Goal: Task Accomplishment & Management: Manage account settings

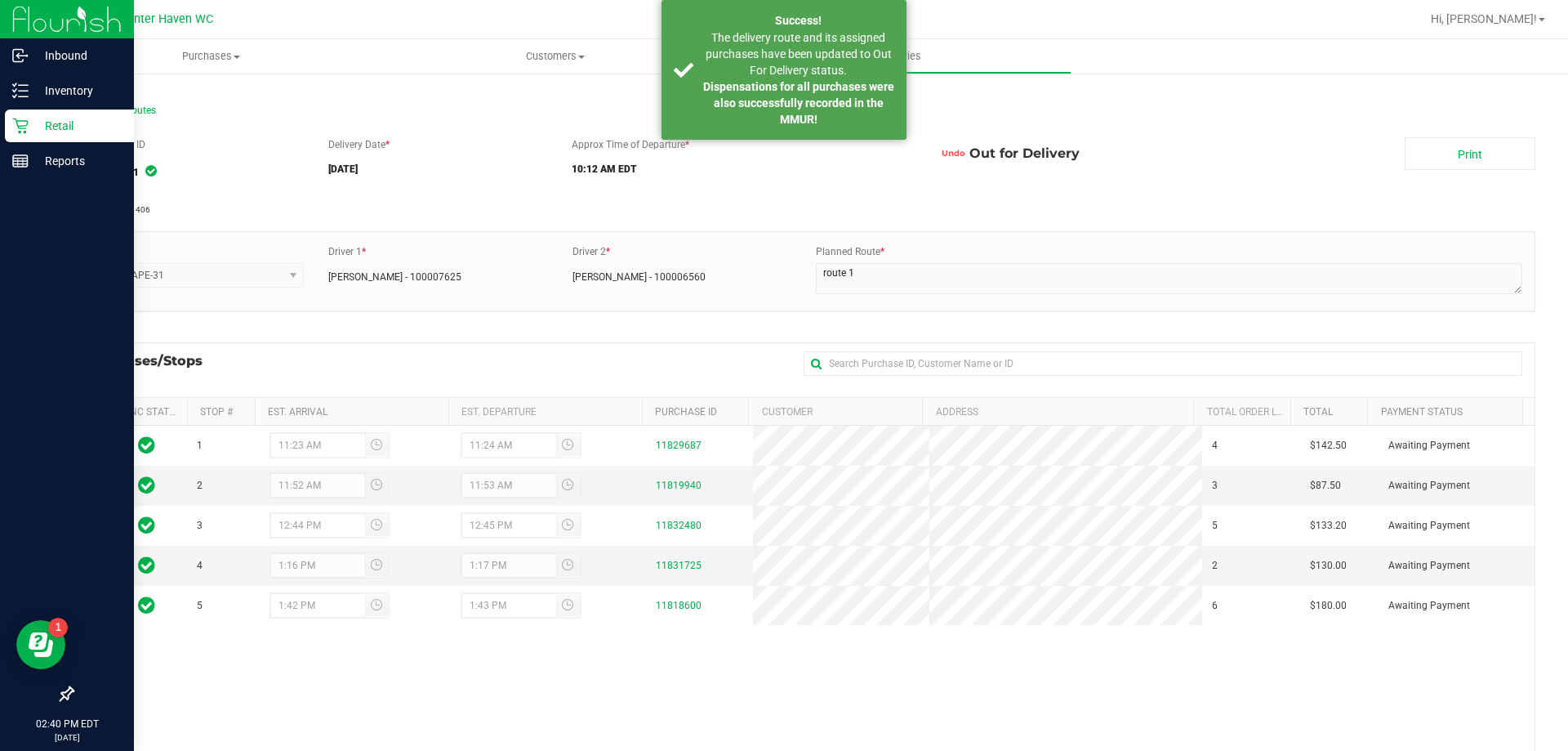
click at [27, 128] on icon at bounding box center [20, 125] width 16 height 16
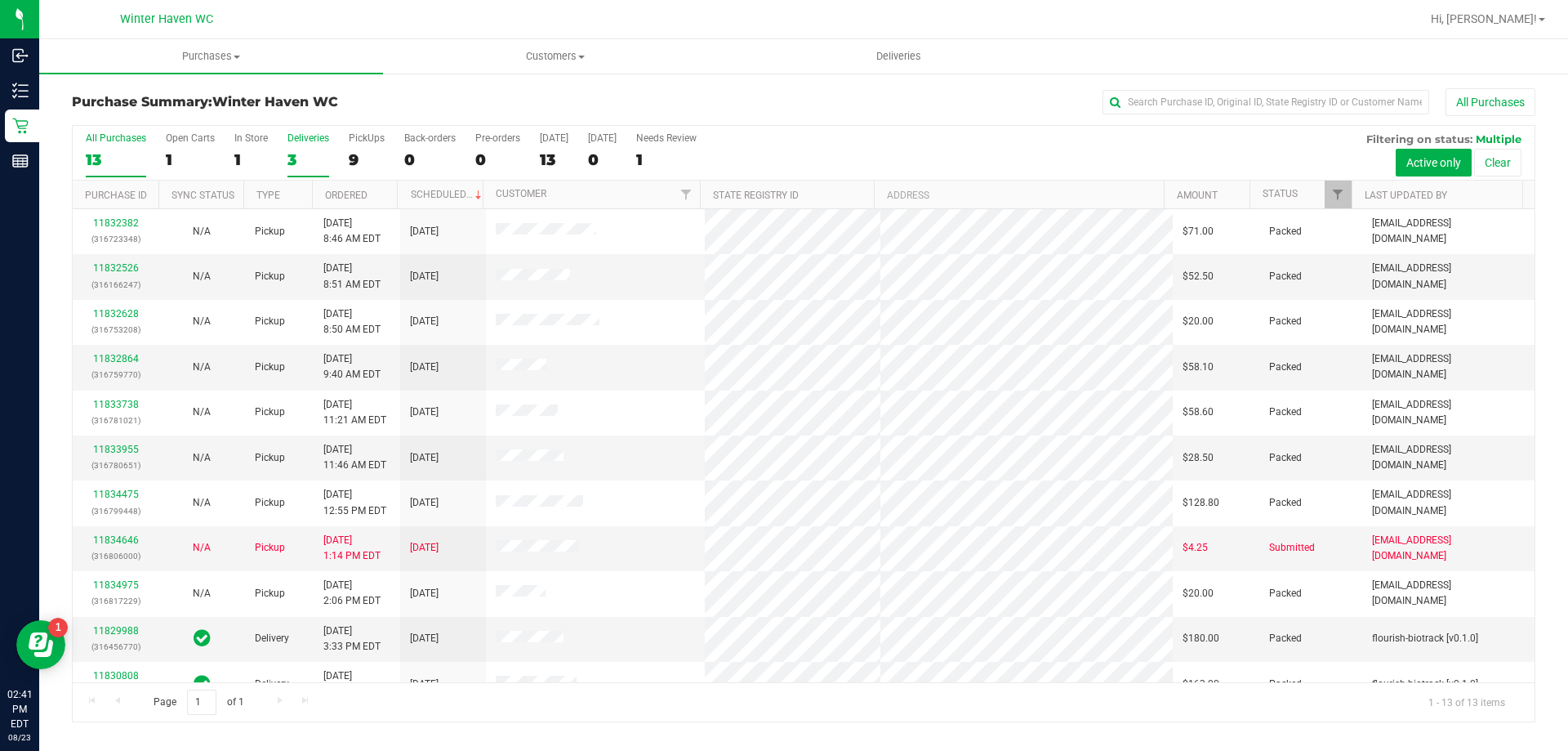
click at [290, 153] on div "3" at bounding box center [308, 160] width 42 height 19
click at [0, 0] on input "Deliveries 3" at bounding box center [0, 0] width 0 height 0
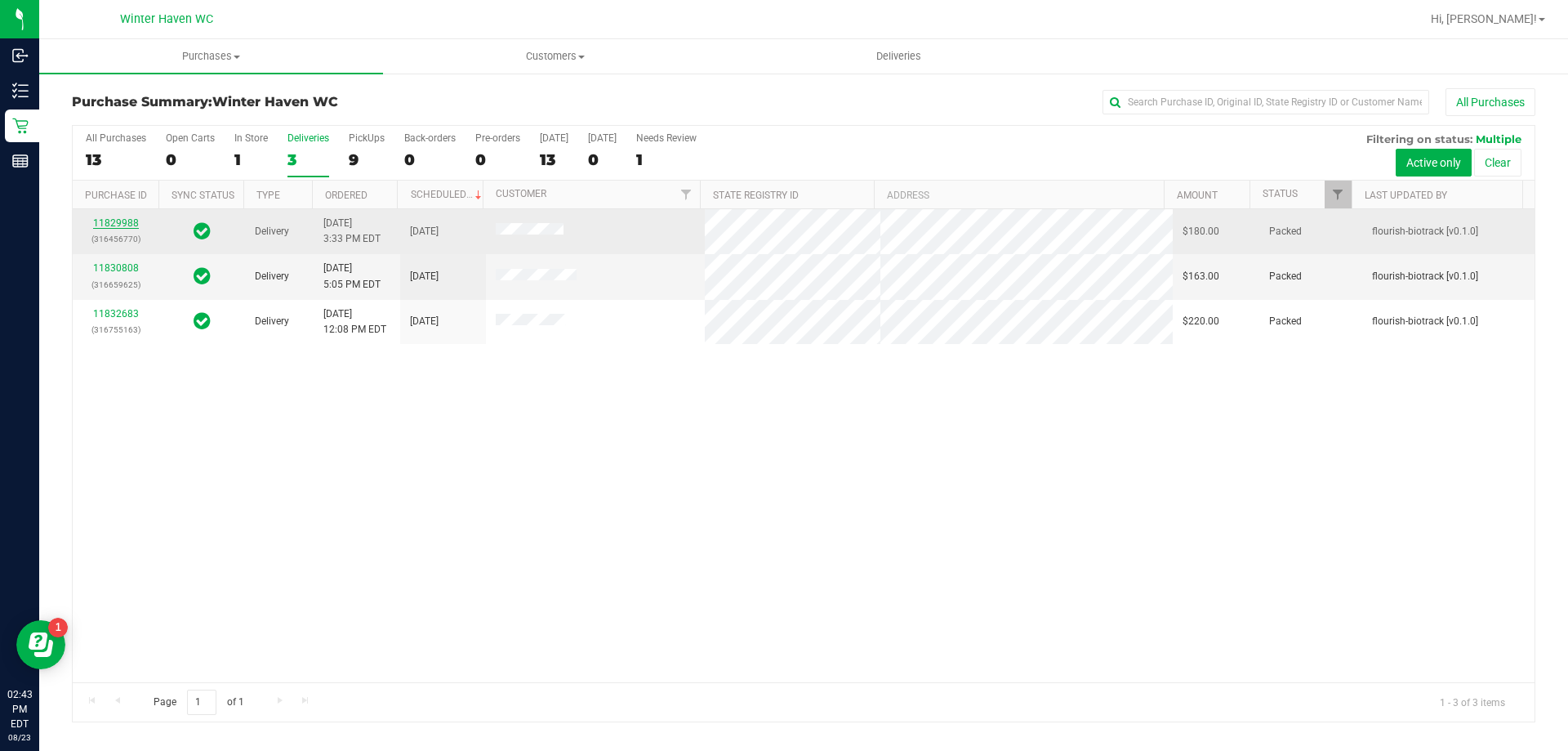
click at [131, 223] on link "11829988" at bounding box center [115, 223] width 46 height 11
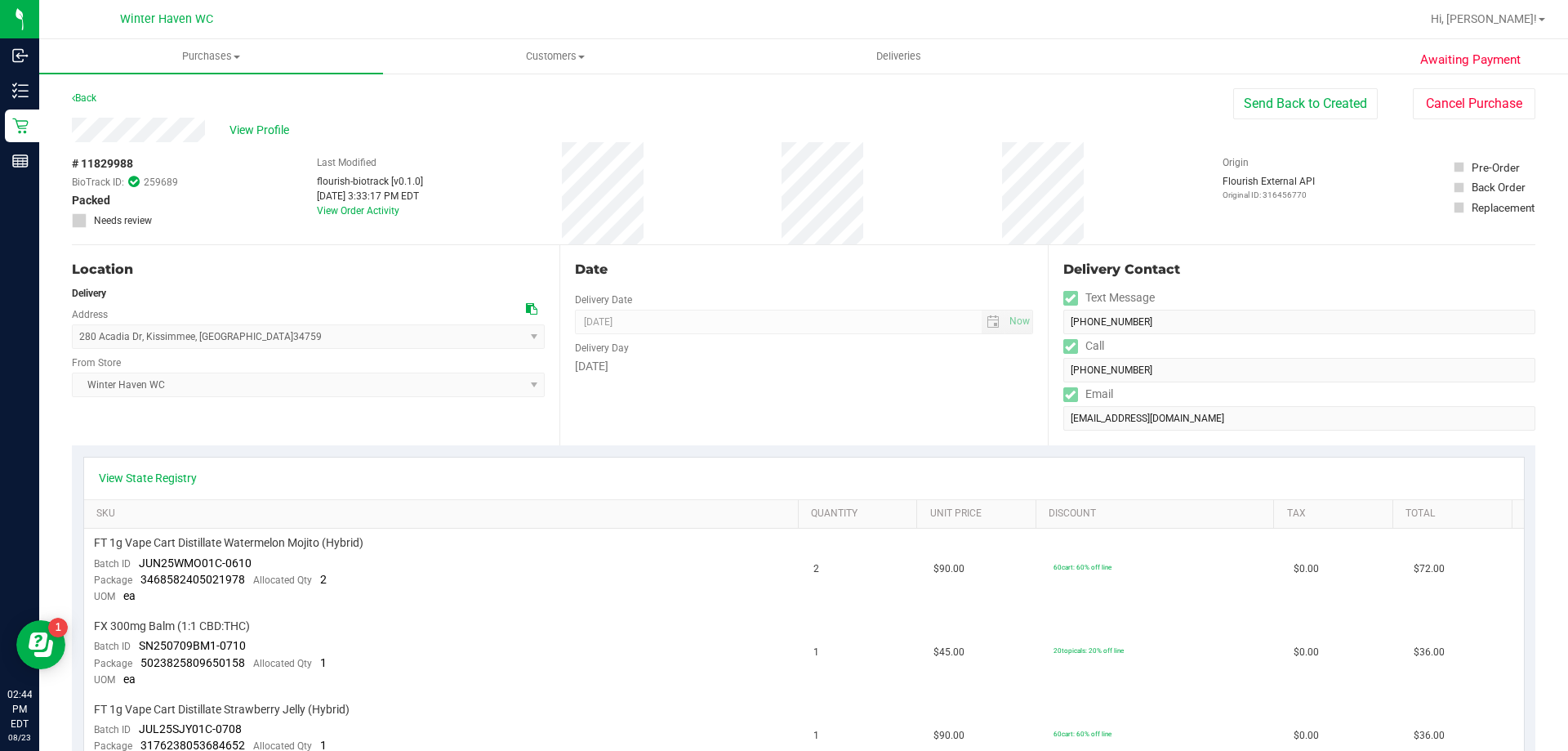
click at [220, 125] on div "View Profile" at bounding box center [653, 130] width 1161 height 25
drag, startPoint x: 732, startPoint y: 181, endPoint x: 871, endPoint y: 156, distance: 141.2
click at [871, 156] on div "# 11829988 BioTrack ID: 259689 Packed Needs review Last Modified flourish-biotr…" at bounding box center [804, 192] width 1463 height 102
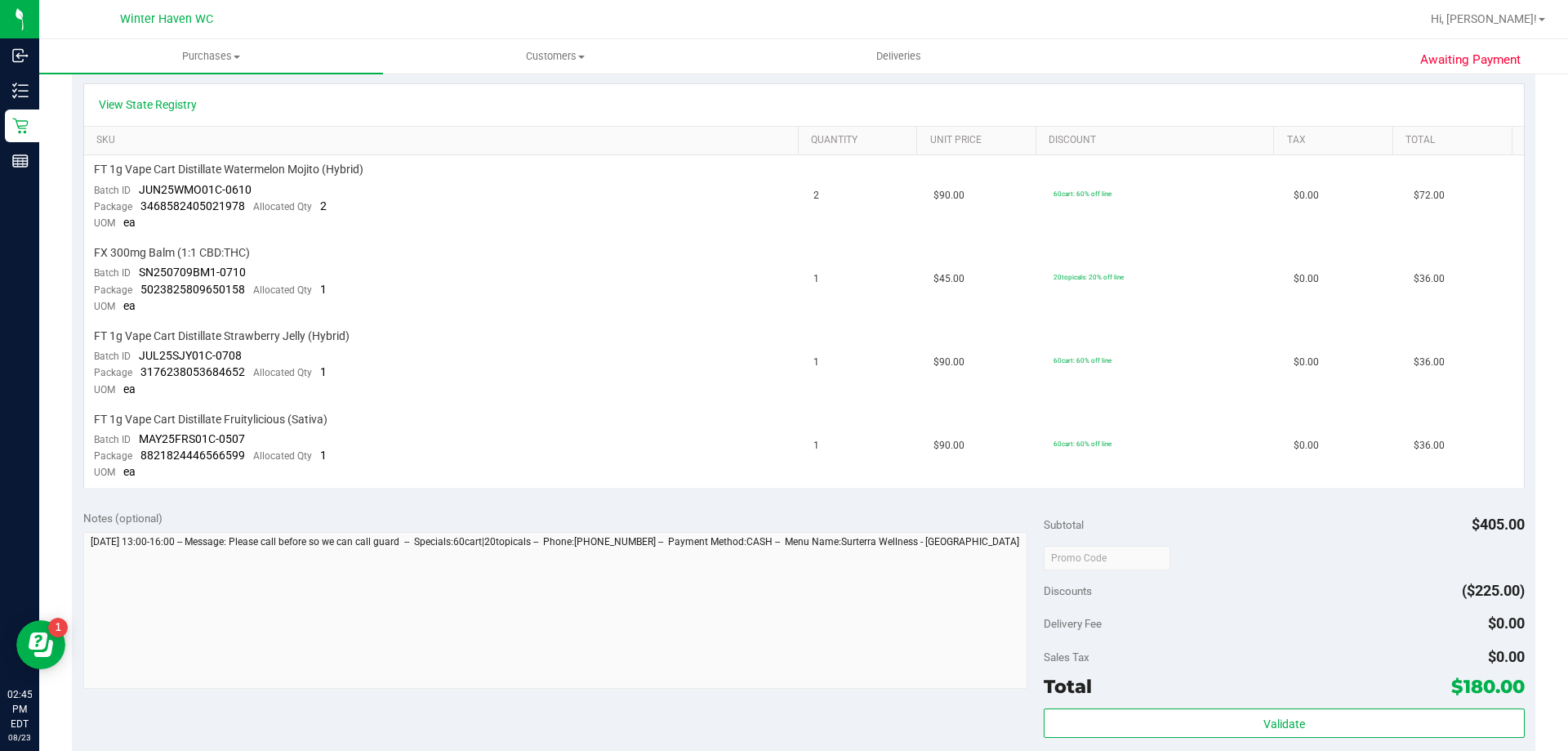
scroll to position [491, 0]
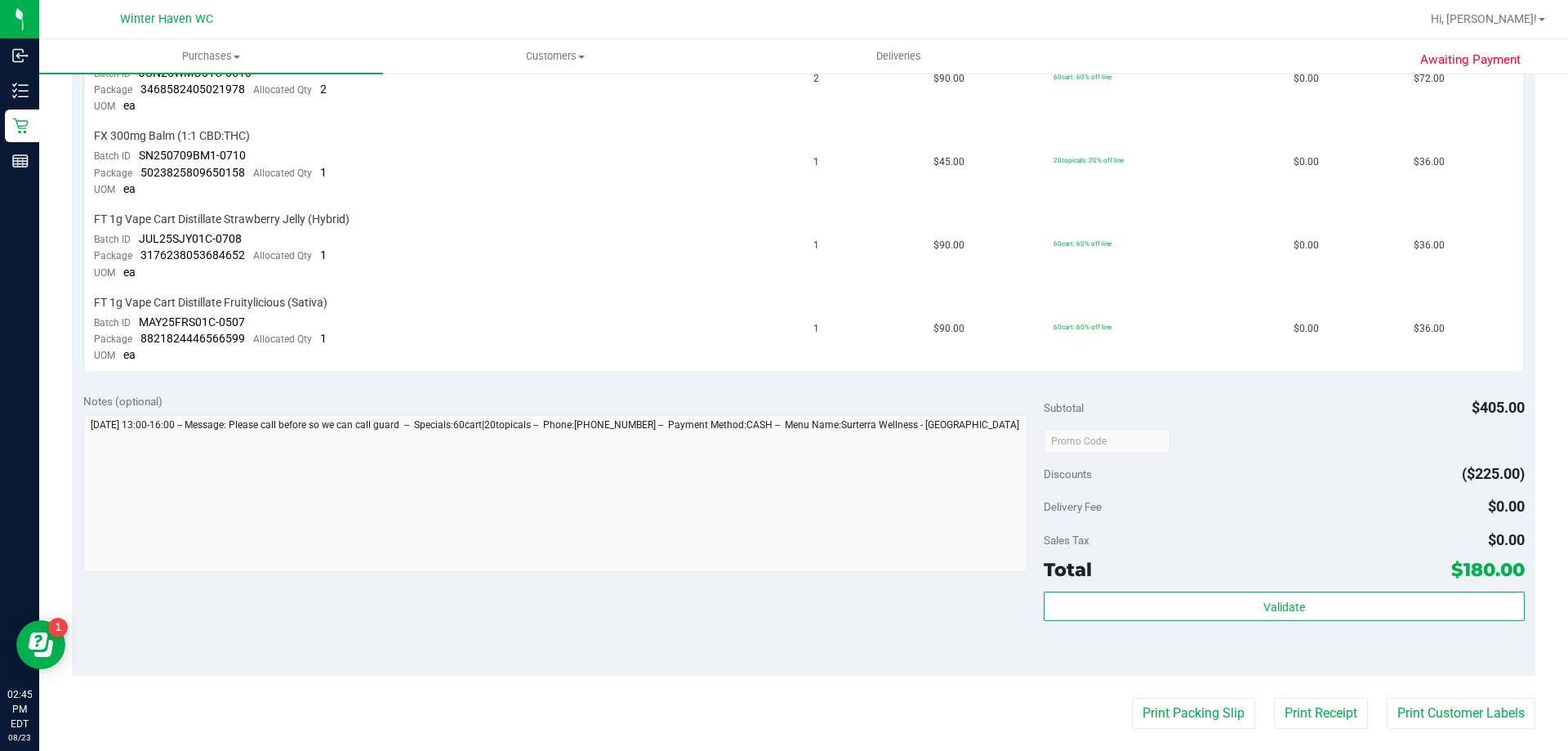
drag, startPoint x: 1408, startPoint y: 565, endPoint x: 1510, endPoint y: 571, distance: 102.2
click at [1510, 571] on div "Total $180.00" at bounding box center [1283, 570] width 480 height 29
click at [1394, 710] on button "Print Customer Labels" at bounding box center [1461, 713] width 149 height 31
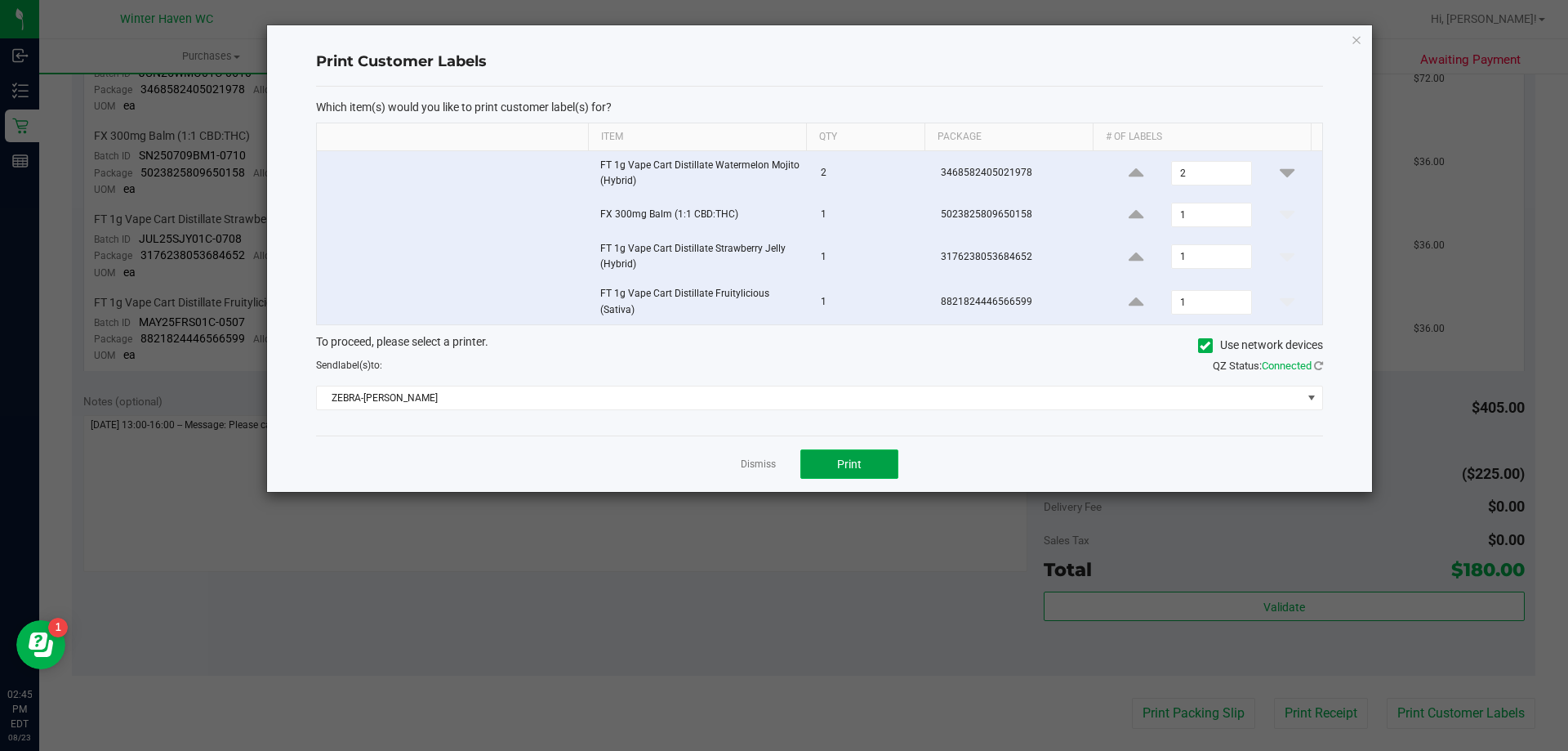
click at [837, 461] on span "Print" at bounding box center [849, 464] width 25 height 13
click at [749, 454] on div "Dismiss Print" at bounding box center [819, 464] width 1007 height 57
click at [758, 463] on link "Dismiss" at bounding box center [758, 465] width 35 height 14
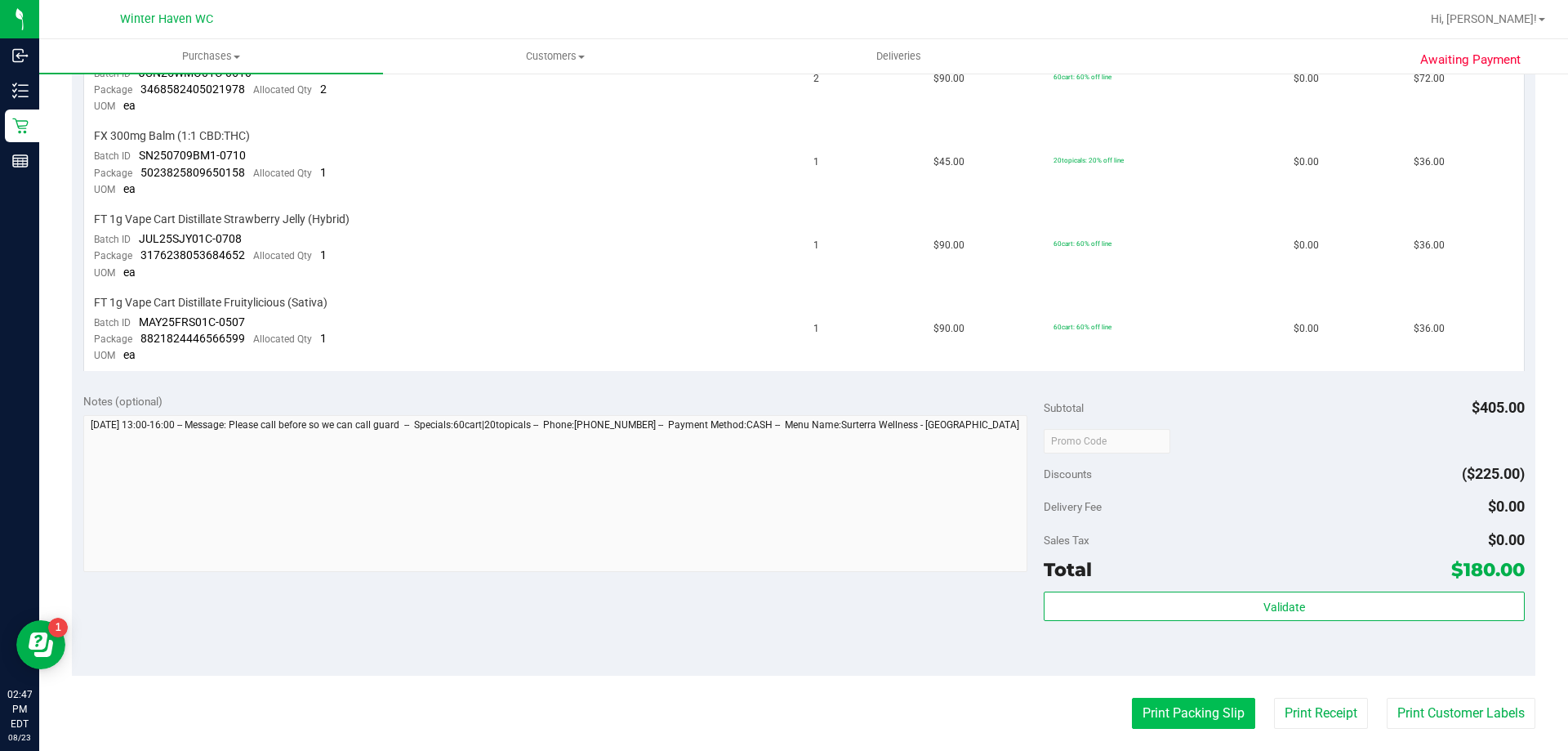
click at [1219, 707] on button "Print Packing Slip" at bounding box center [1194, 713] width 124 height 31
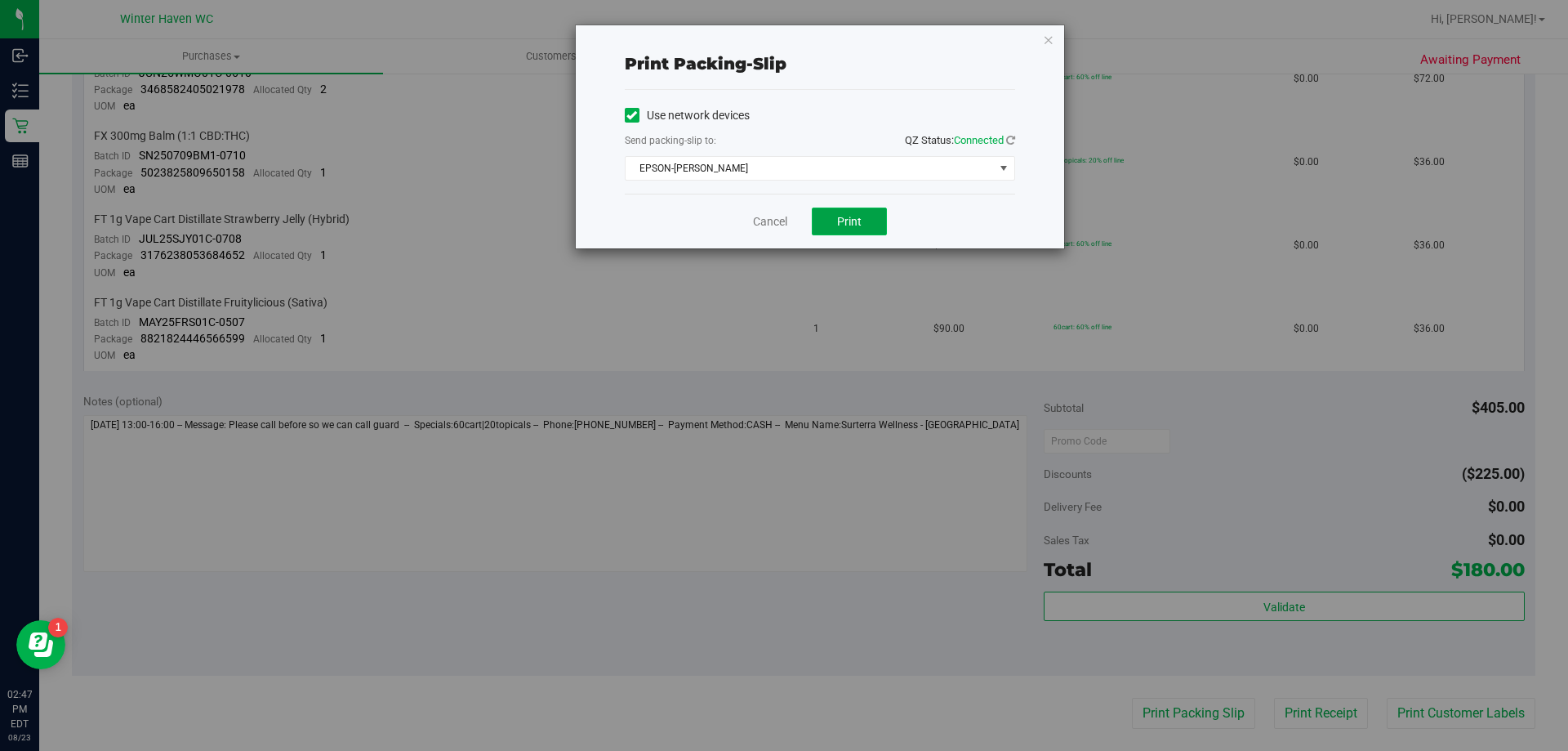
drag, startPoint x: 841, startPoint y: 232, endPoint x: 876, endPoint y: 231, distance: 35.0
click at [842, 230] on button "Print" at bounding box center [848, 222] width 75 height 27
click at [778, 220] on link "Cancel" at bounding box center [770, 222] width 34 height 17
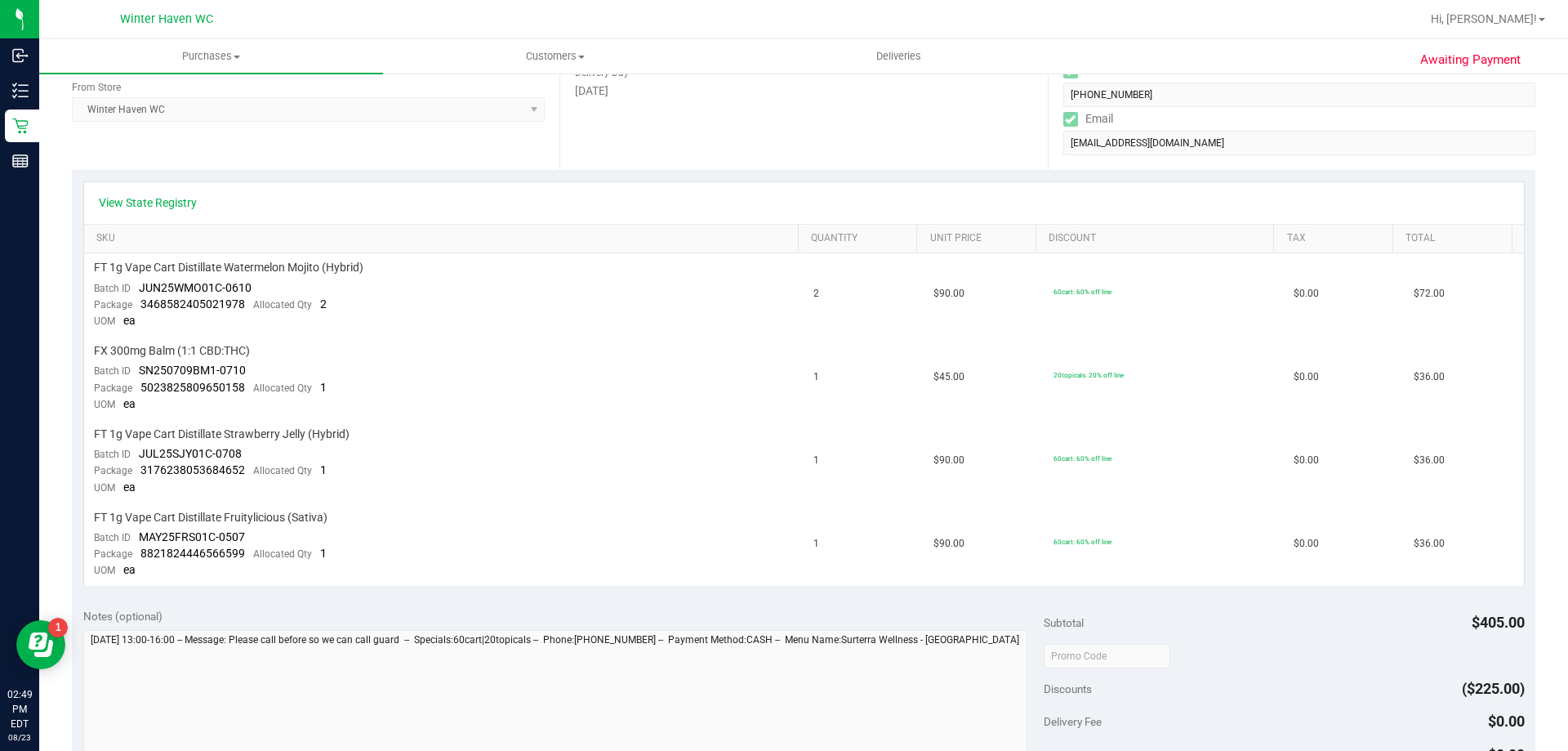
scroll to position [0, 0]
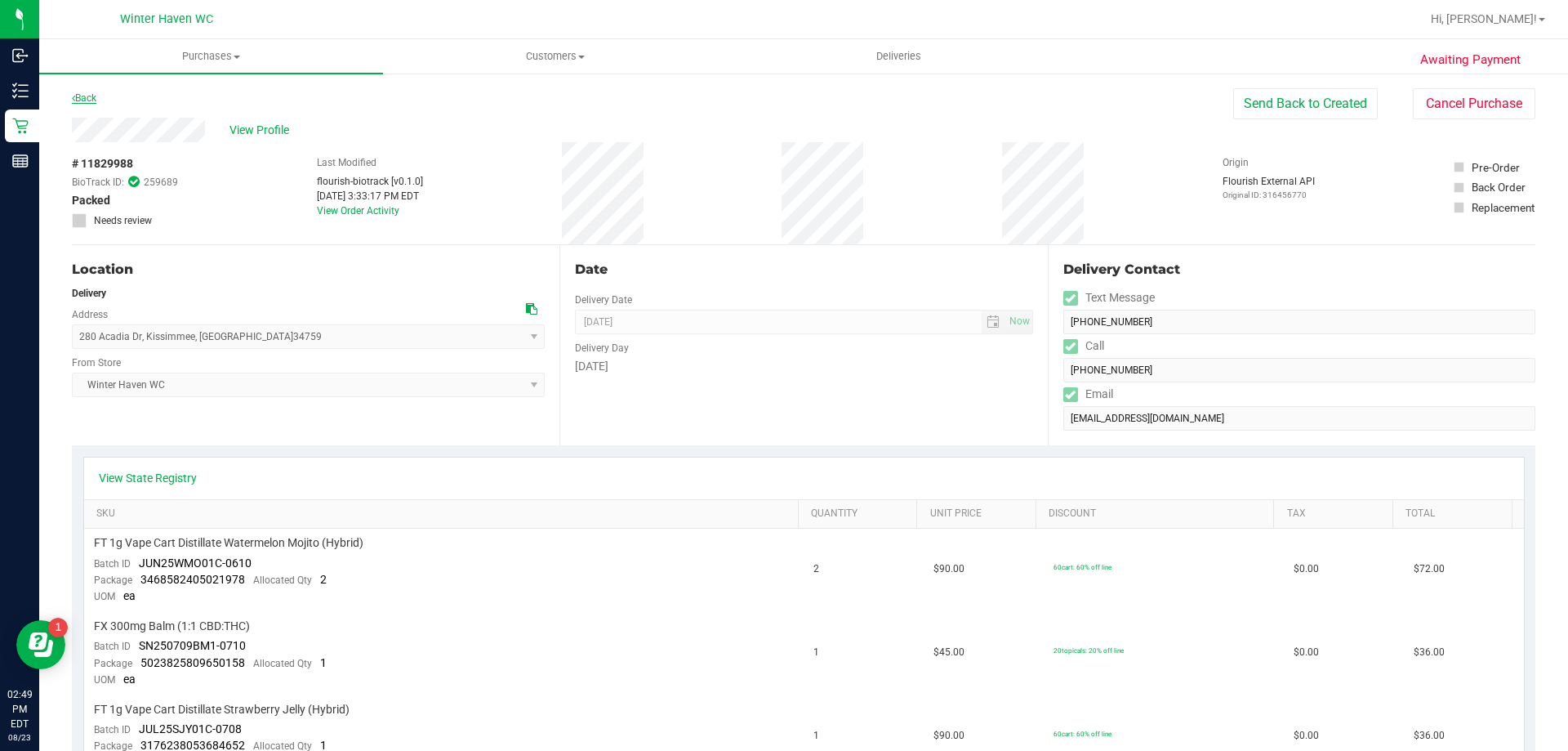
click at [96, 95] on link "Back" at bounding box center [84, 97] width 25 height 11
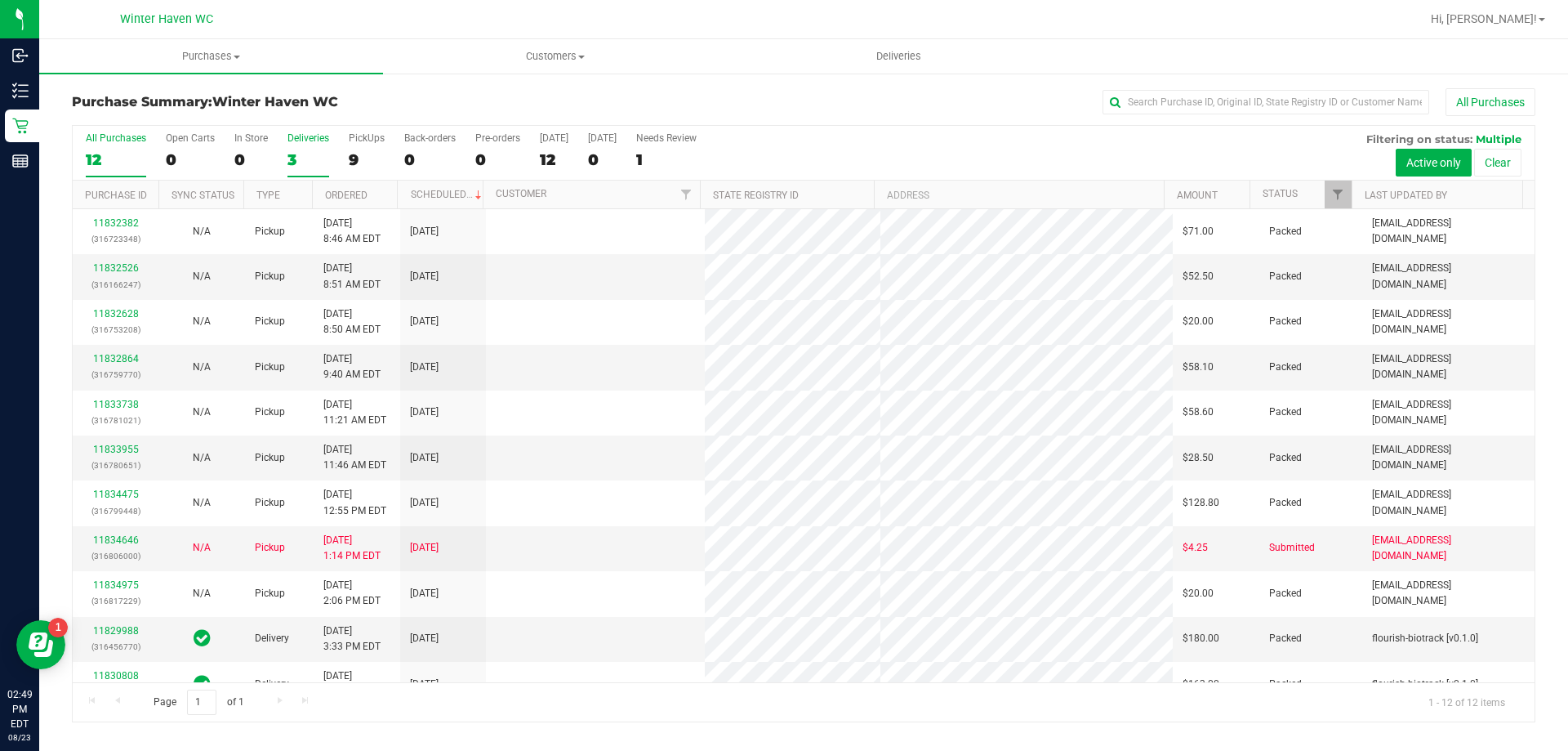
click at [291, 159] on div "3" at bounding box center [308, 160] width 42 height 19
click at [0, 0] on input "Deliveries 3" at bounding box center [0, 0] width 0 height 0
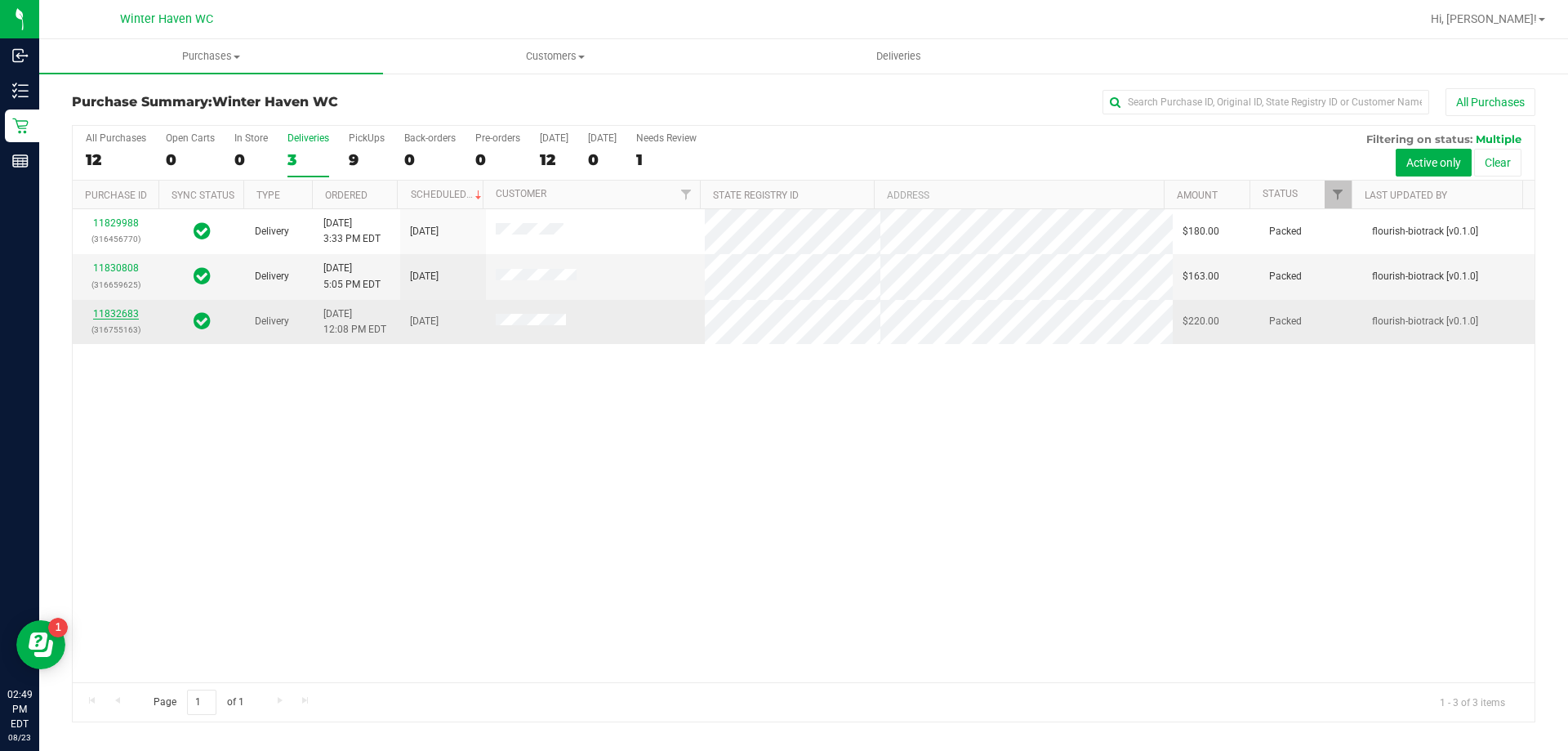
click at [117, 310] on link "11832683" at bounding box center [115, 314] width 46 height 11
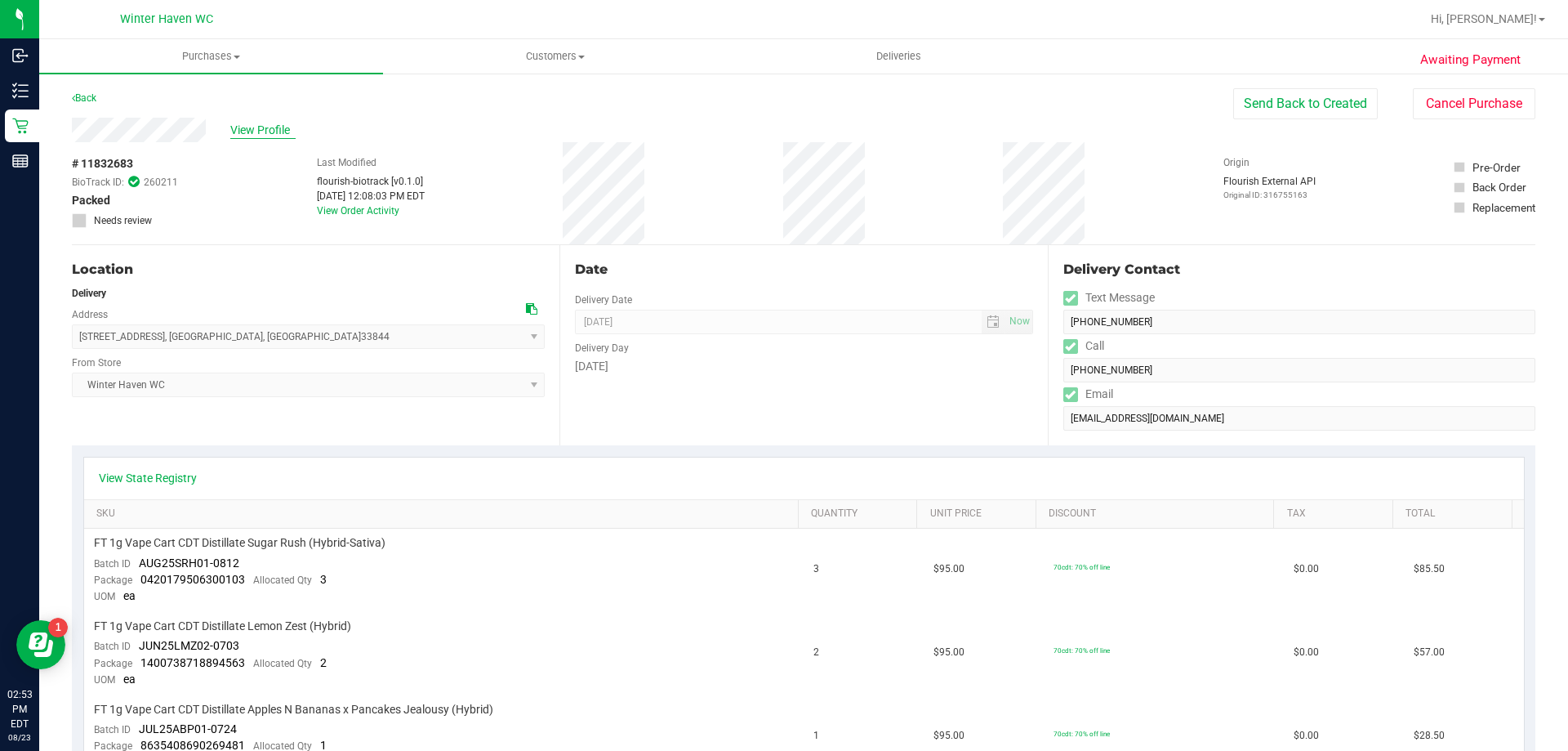
click at [262, 126] on span "View Profile" at bounding box center [263, 131] width 65 height 17
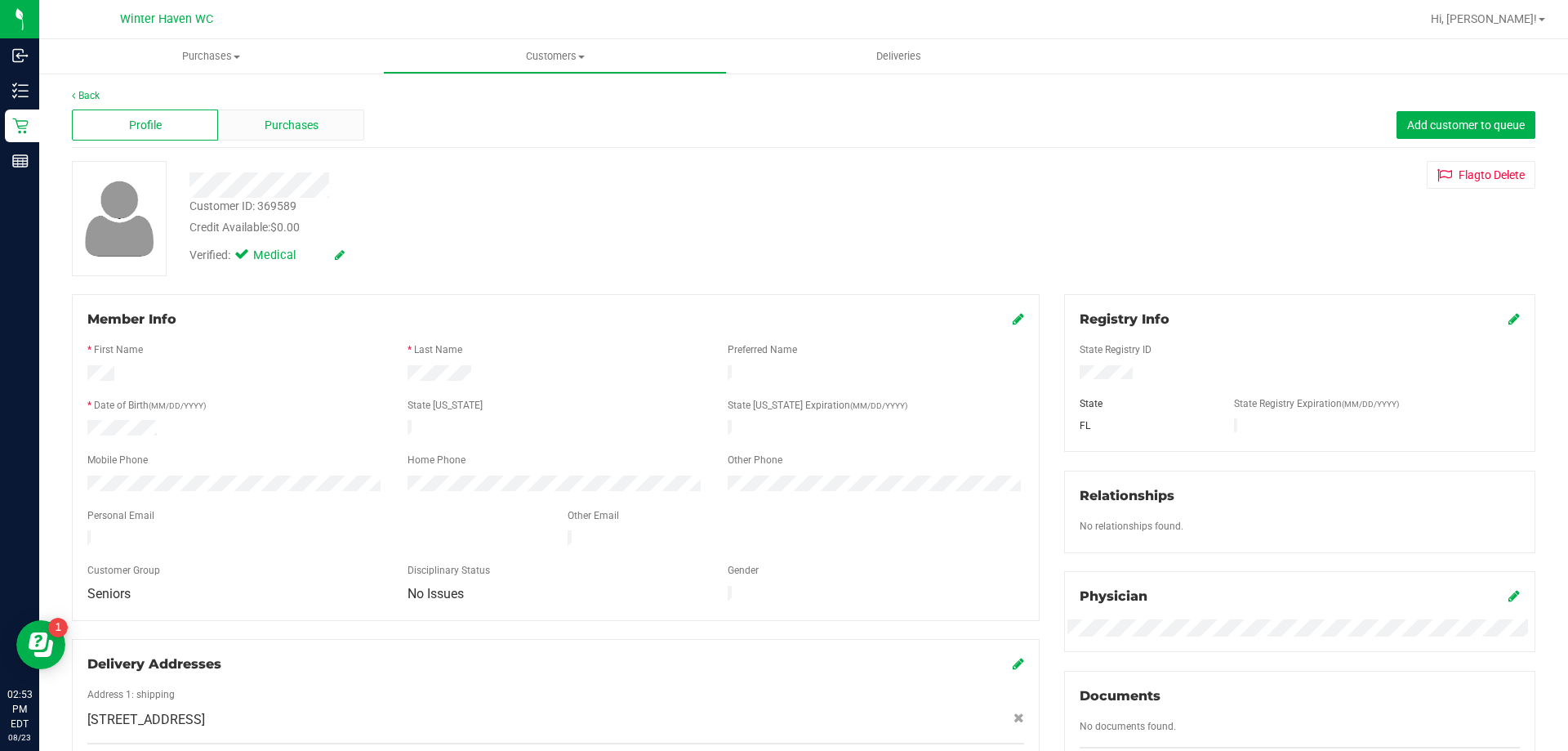
click at [299, 125] on span "Purchases" at bounding box center [291, 125] width 54 height 17
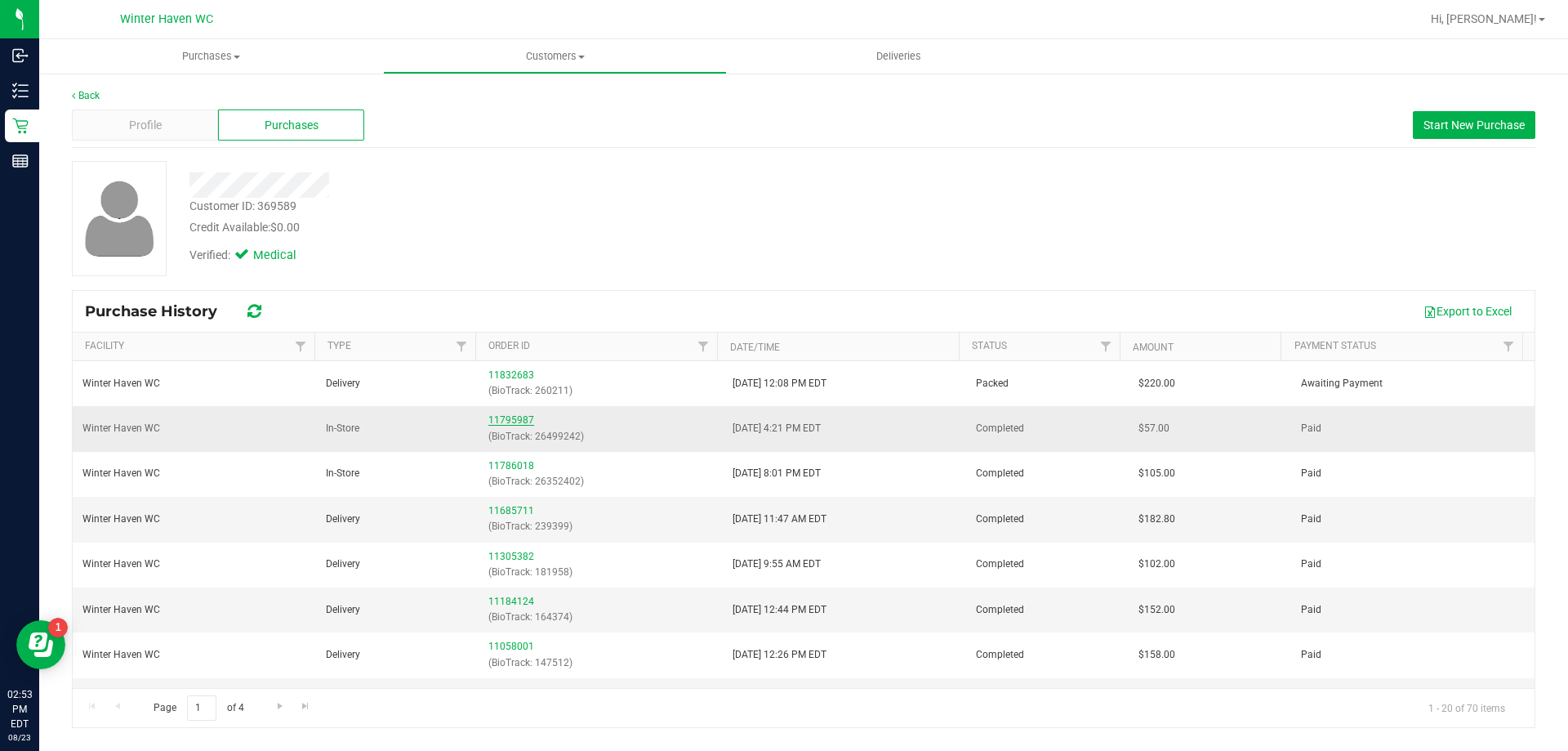
click at [507, 422] on link "11795987" at bounding box center [511, 419] width 46 height 11
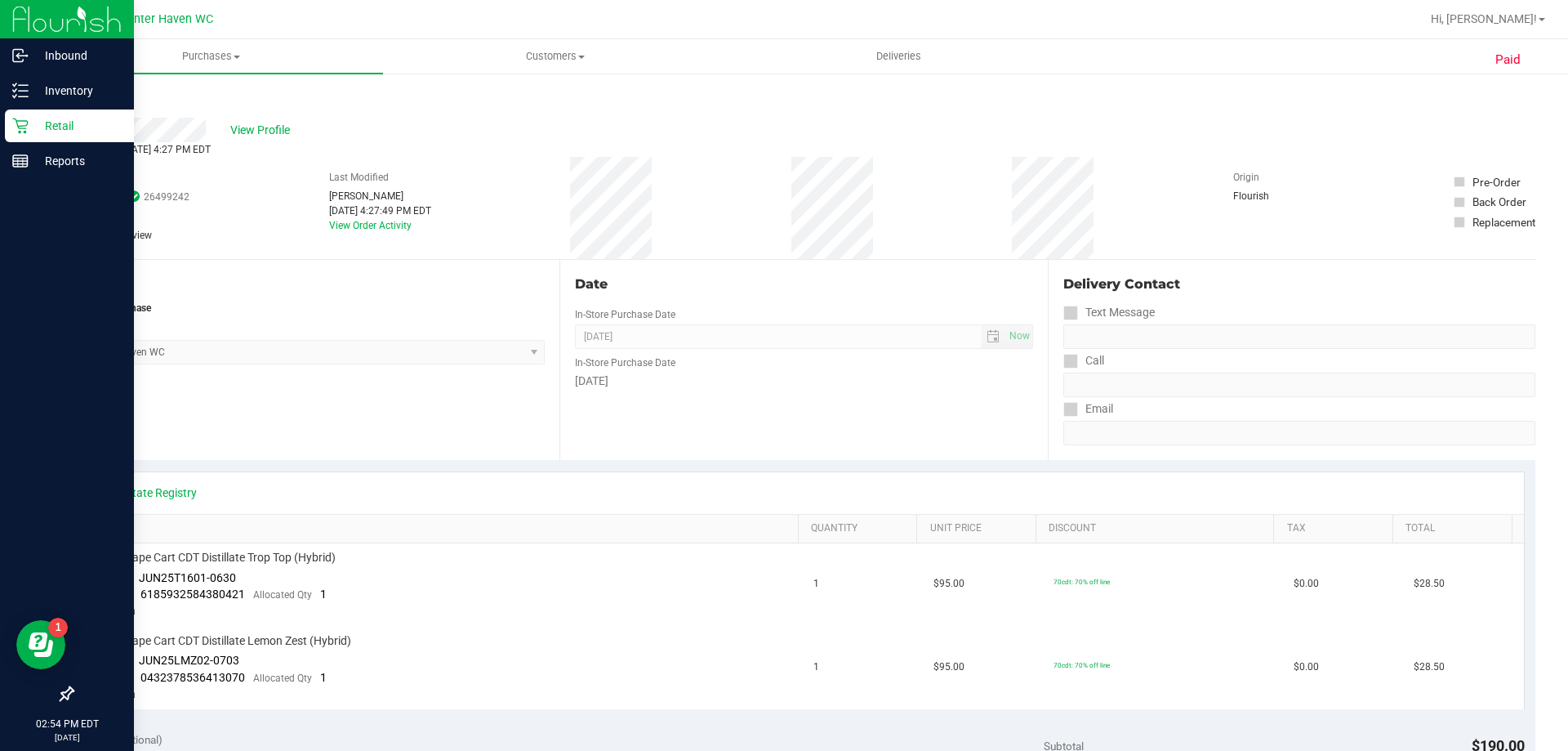
click at [38, 127] on p "Retail" at bounding box center [77, 125] width 98 height 20
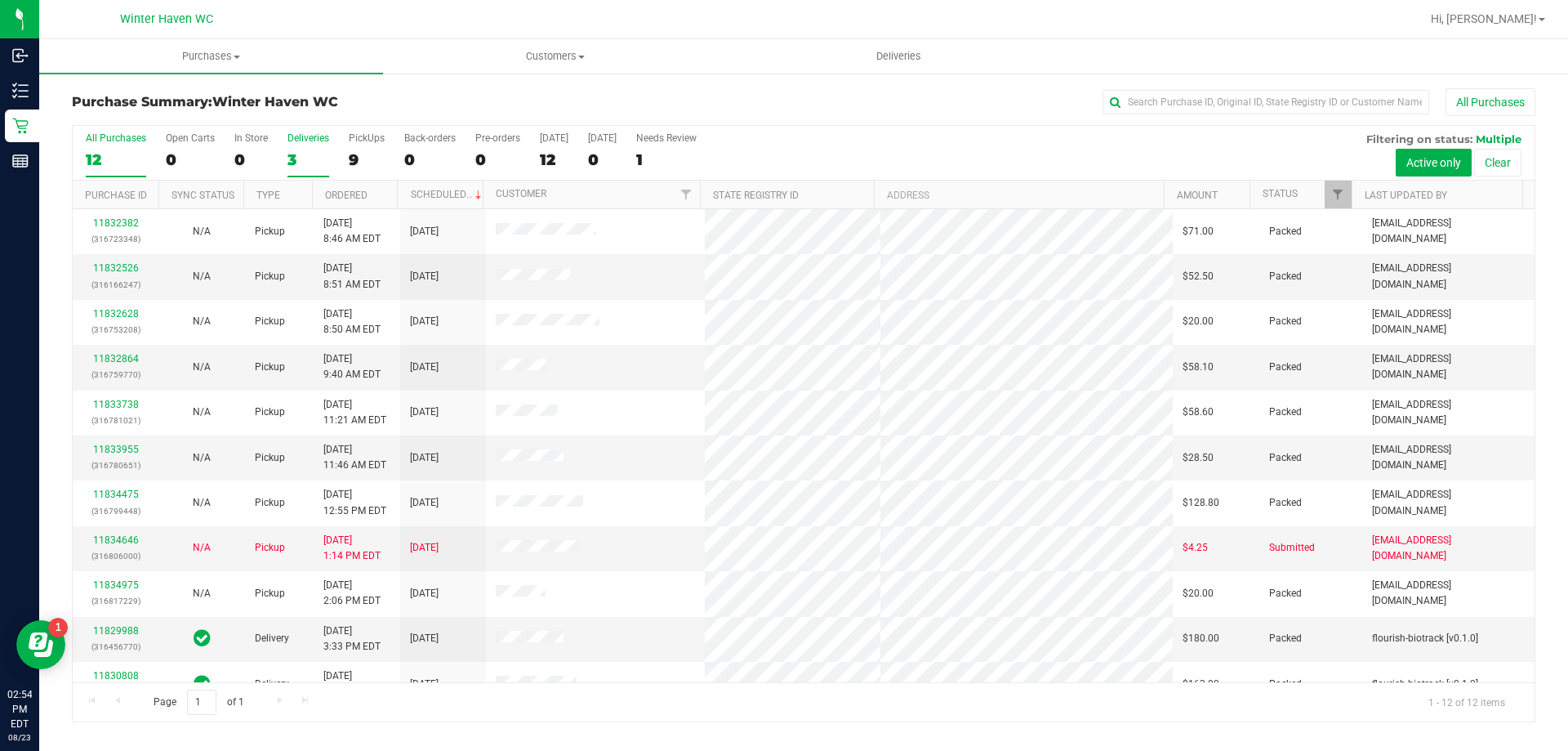
click at [292, 159] on div "3" at bounding box center [308, 160] width 42 height 19
click at [0, 0] on input "Deliveries 3" at bounding box center [0, 0] width 0 height 0
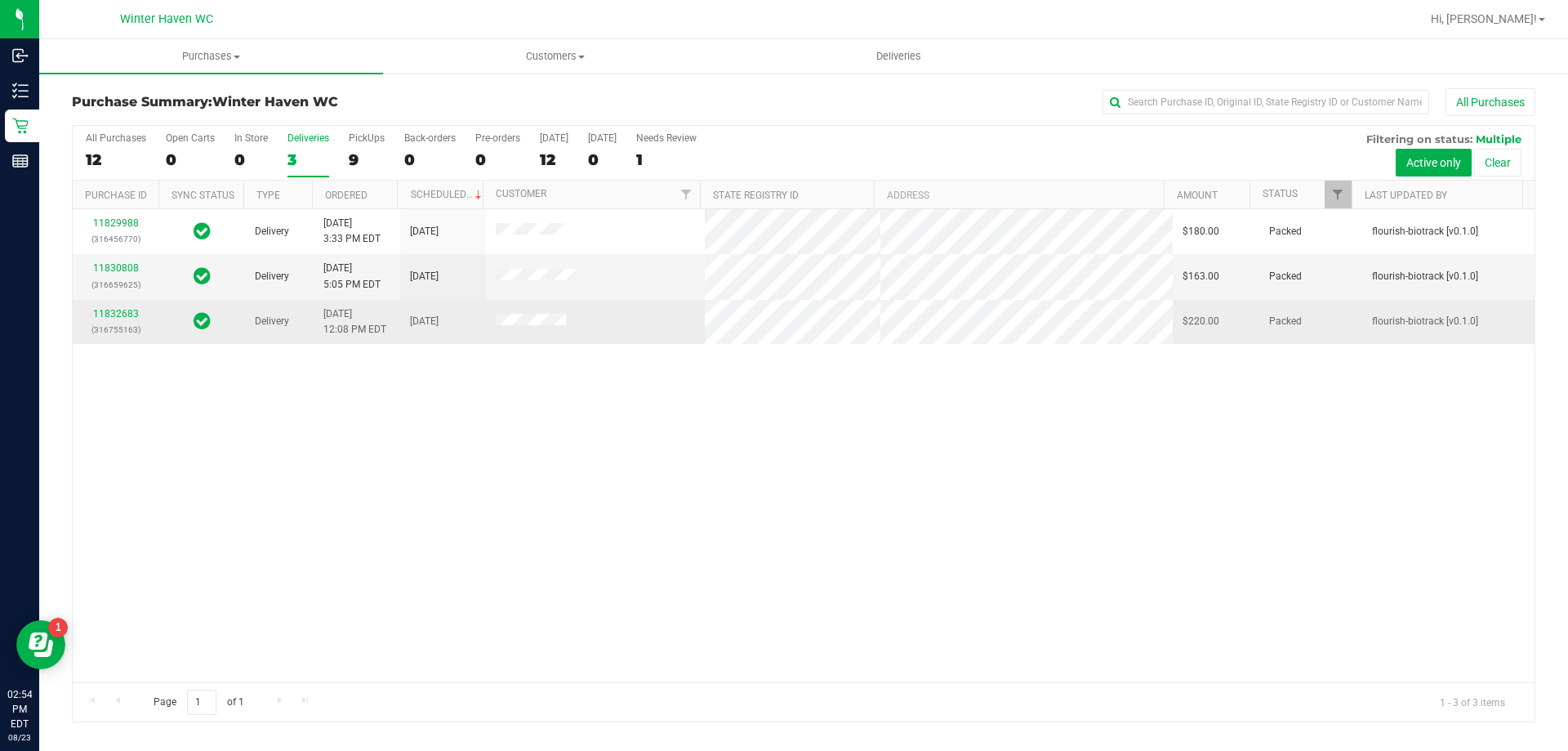
click at [112, 320] on div "11832683 (316755163)" at bounding box center [115, 322] width 66 height 31
click at [109, 314] on link "11832683" at bounding box center [115, 314] width 46 height 11
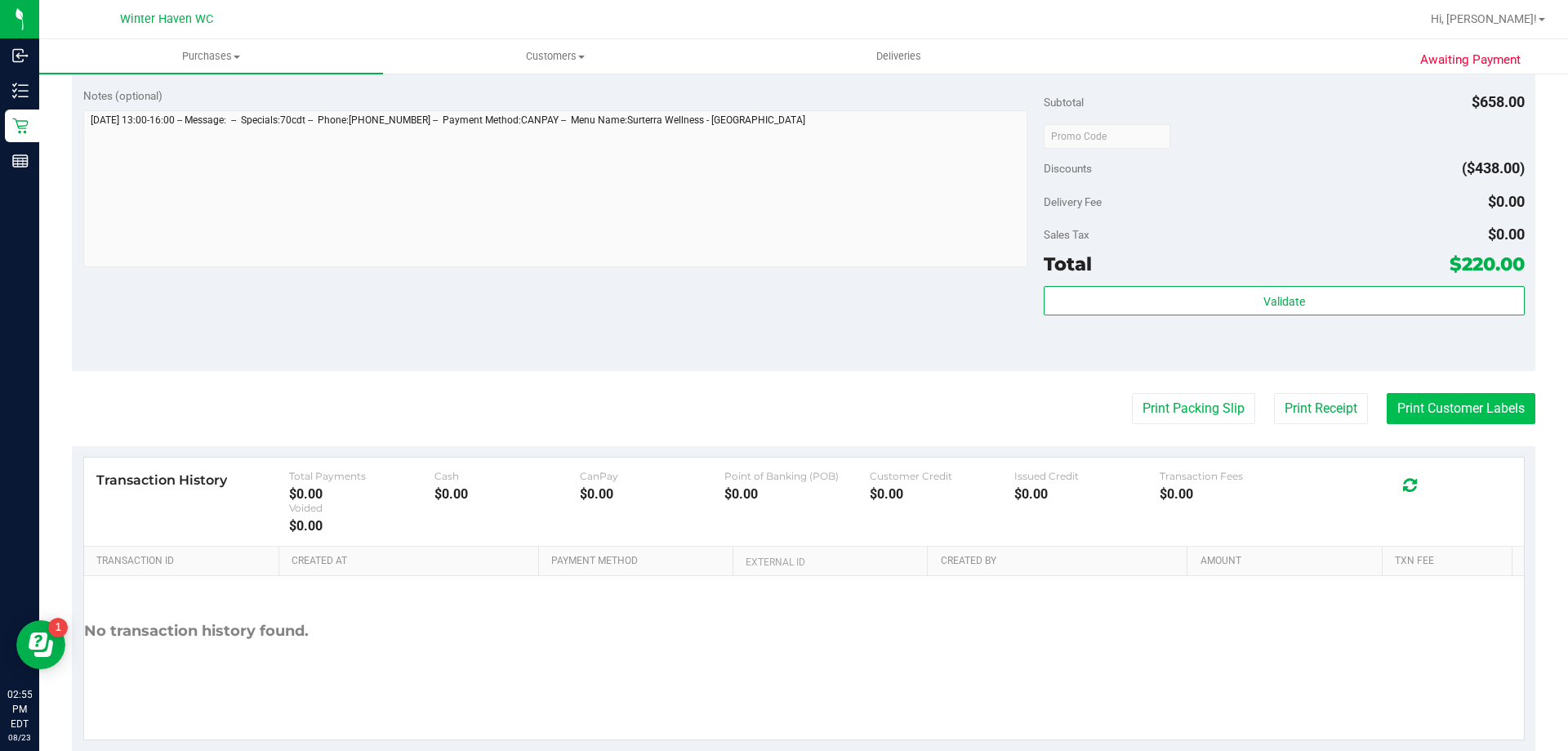
scroll to position [980, 0]
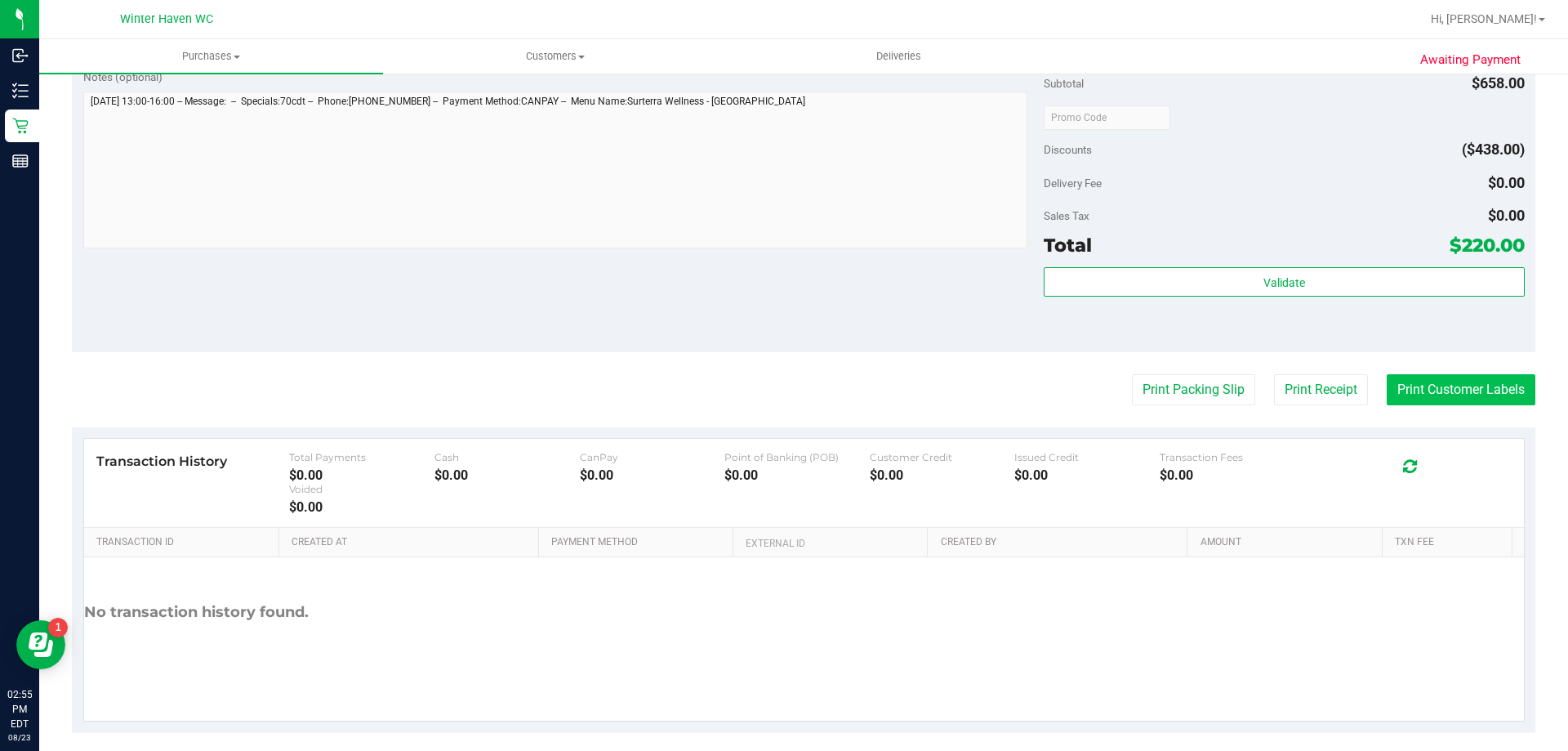
click at [1467, 376] on button "Print Customer Labels" at bounding box center [1461, 390] width 149 height 31
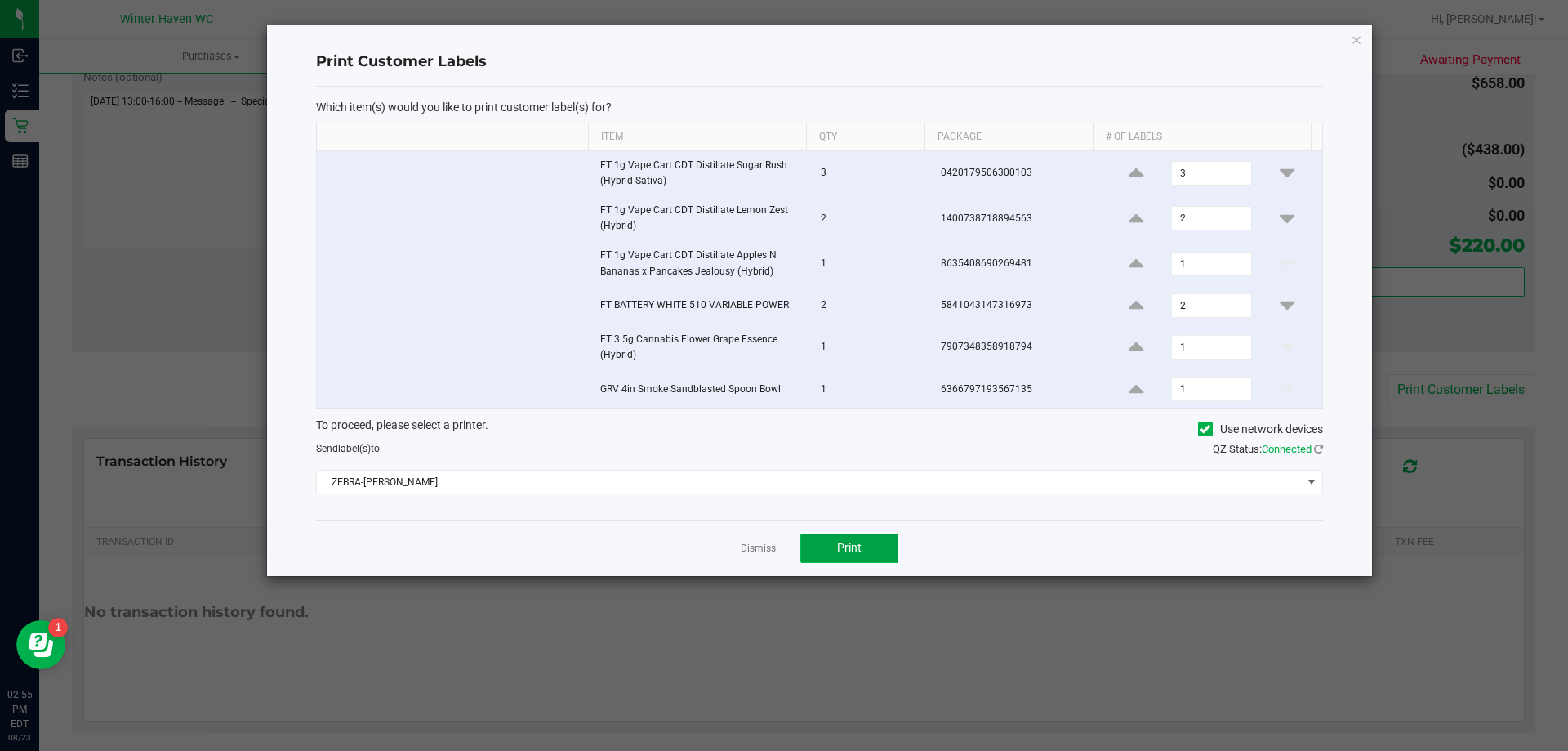
click at [869, 552] on button "Print" at bounding box center [849, 548] width 98 height 29
click at [763, 551] on link "Dismiss" at bounding box center [758, 549] width 35 height 14
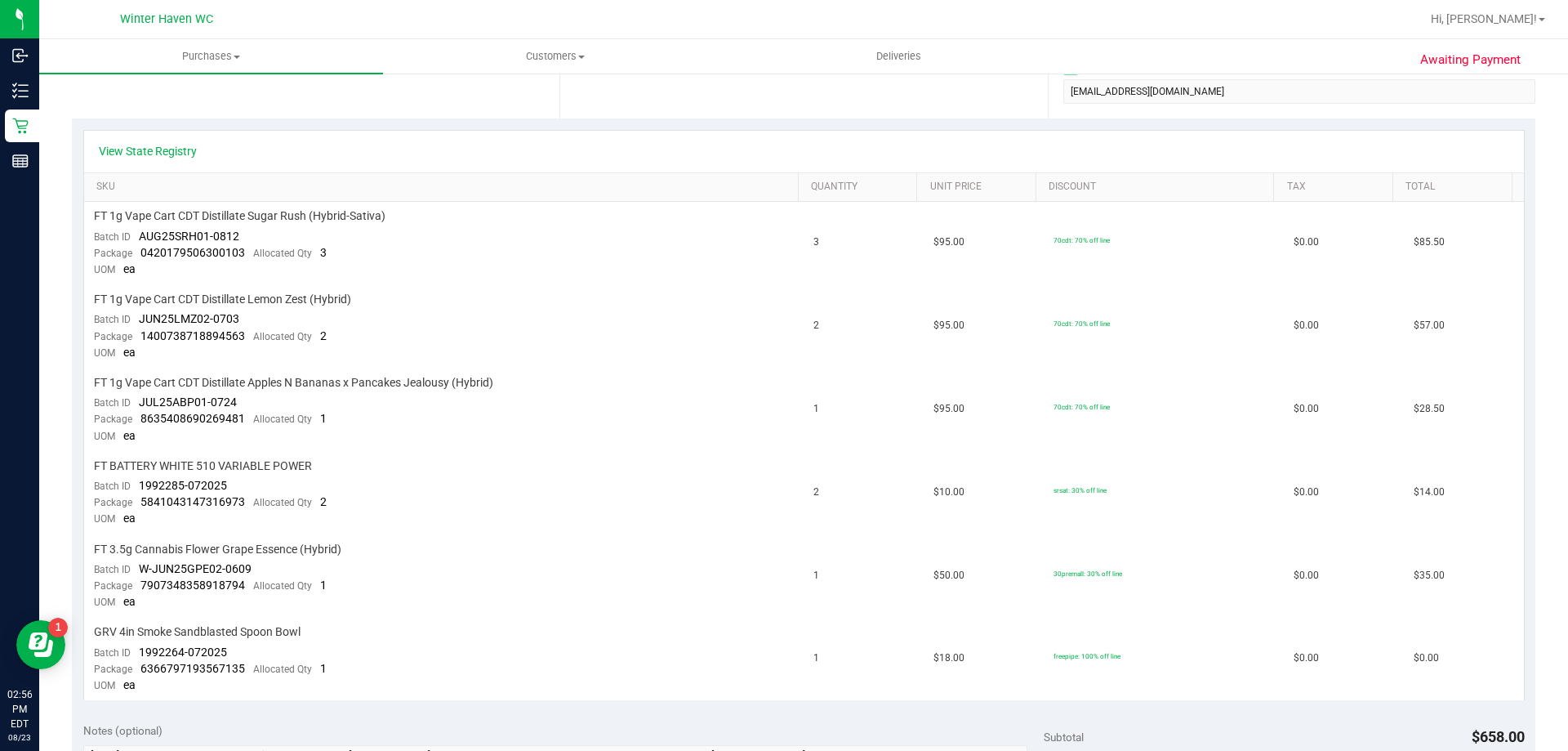
scroll to position [0, 0]
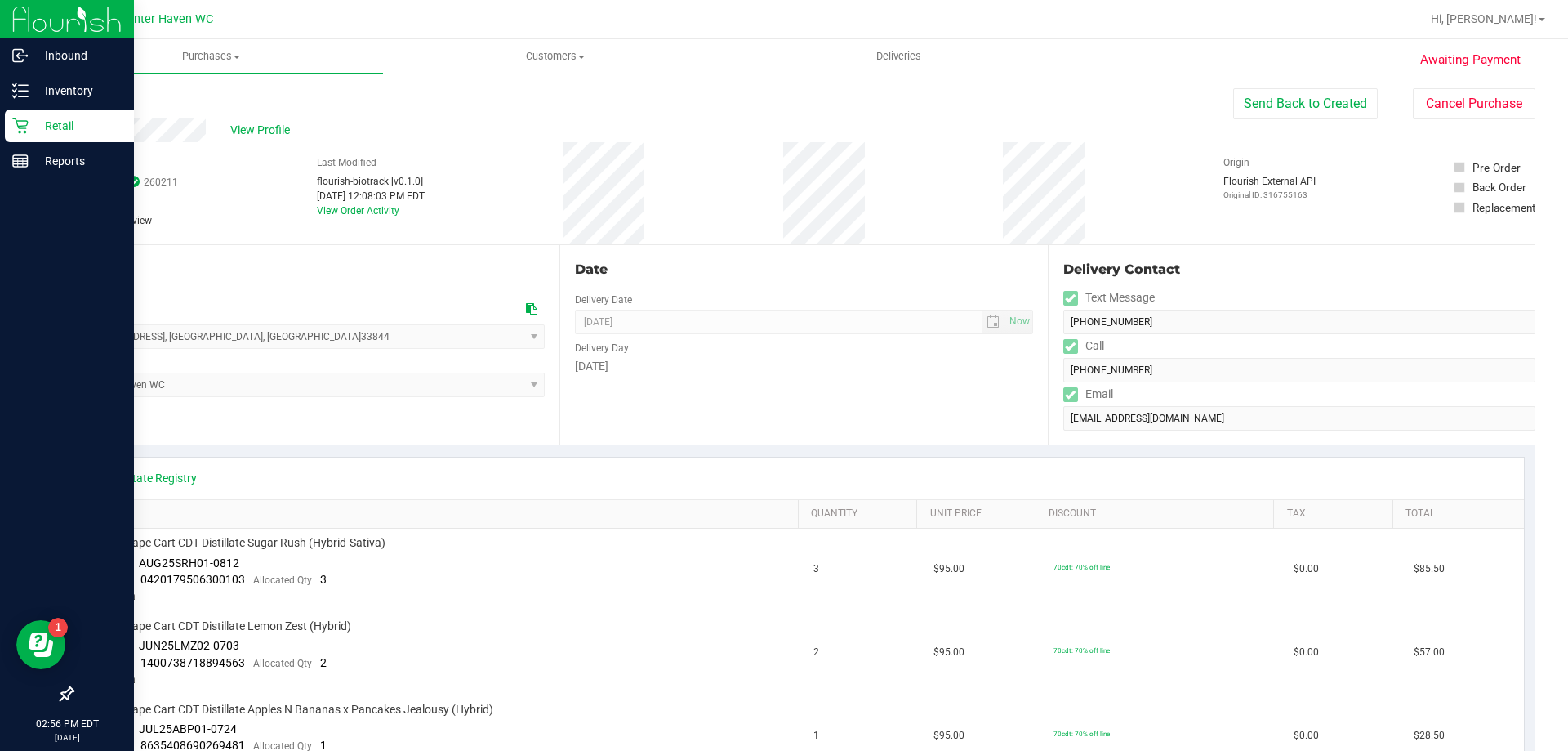
click at [33, 125] on p "Retail" at bounding box center [77, 125] width 98 height 20
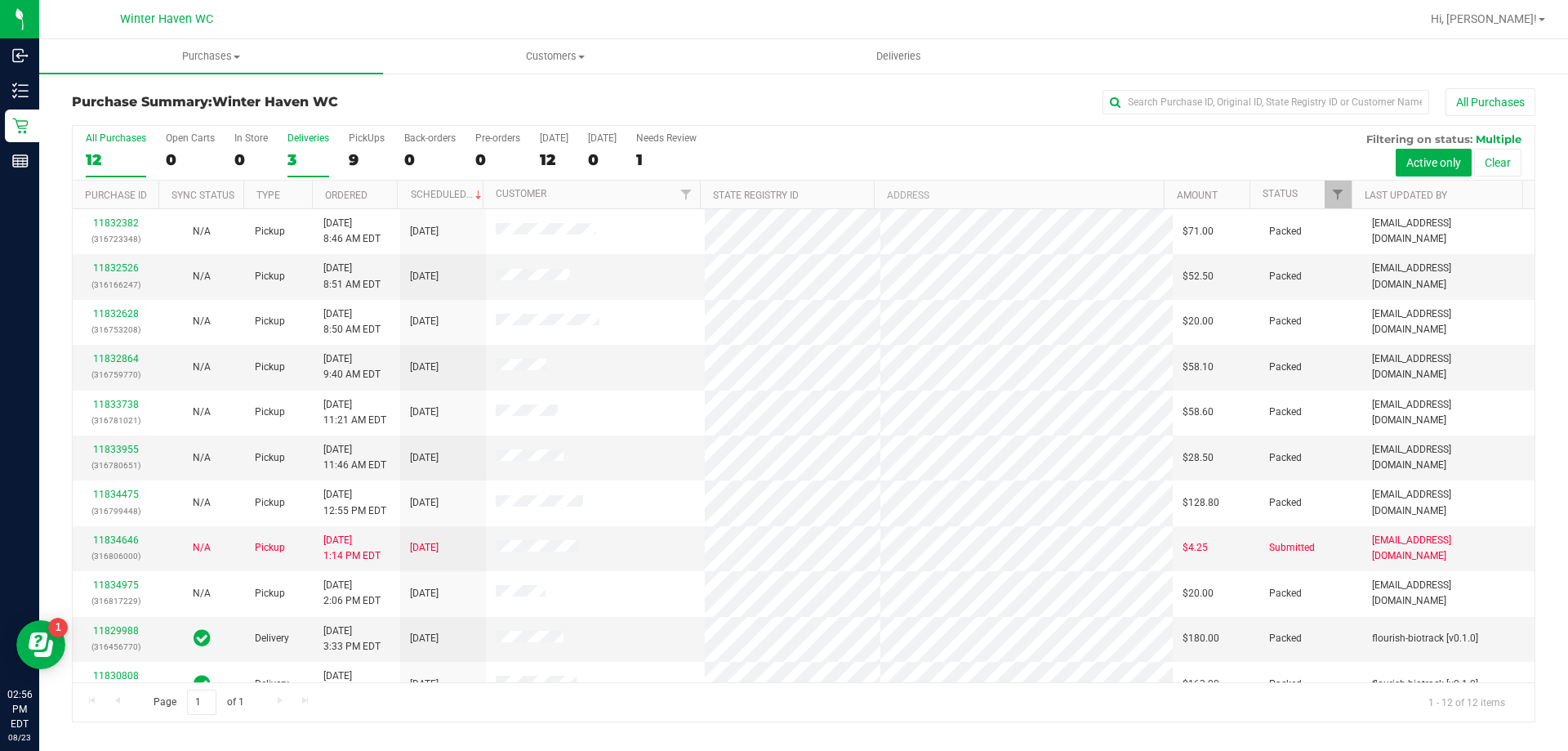
click at [295, 159] on div "3" at bounding box center [308, 160] width 42 height 19
click at [0, 0] on input "Deliveries 3" at bounding box center [0, 0] width 0 height 0
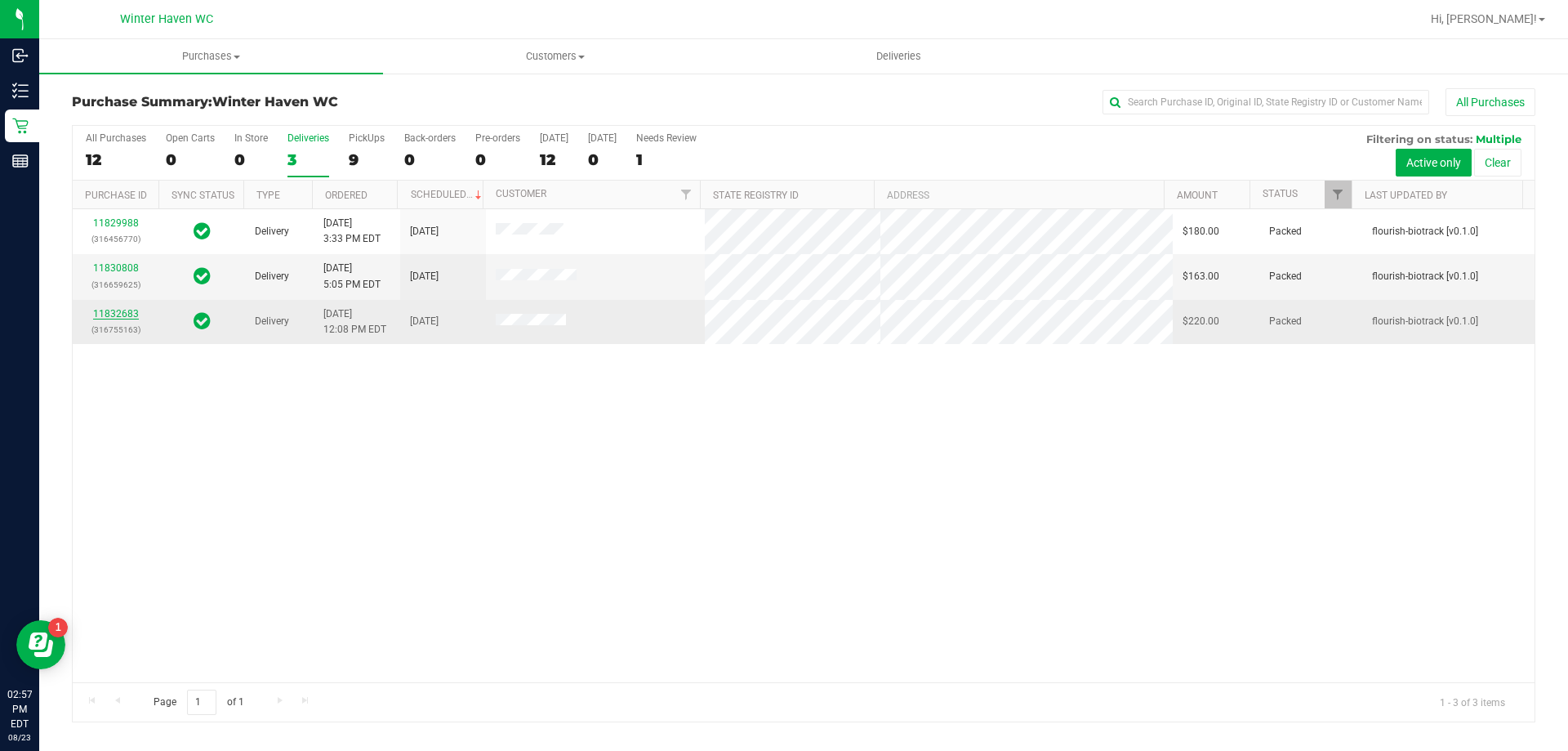
click at [112, 312] on link "11832683" at bounding box center [115, 314] width 46 height 11
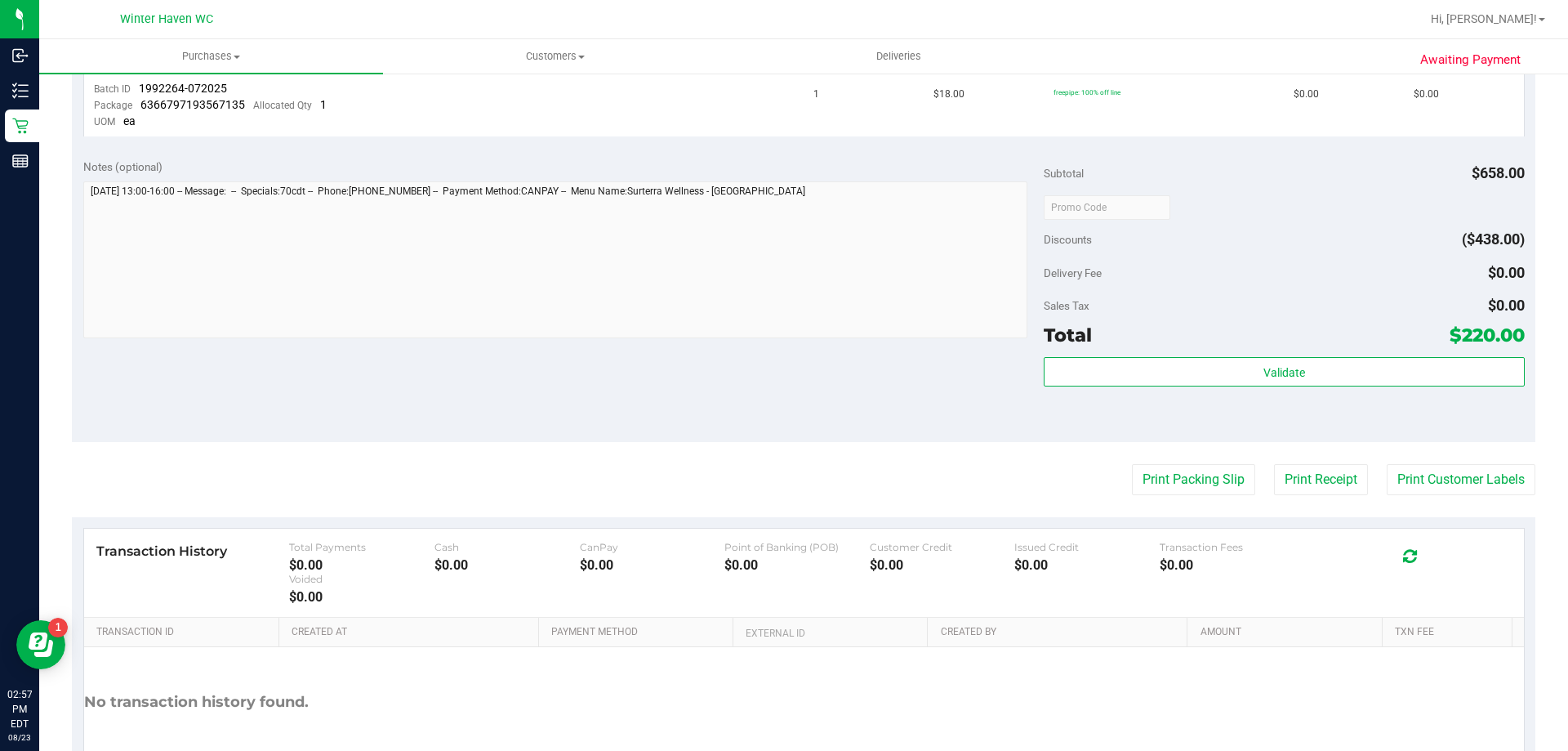
scroll to position [980, 0]
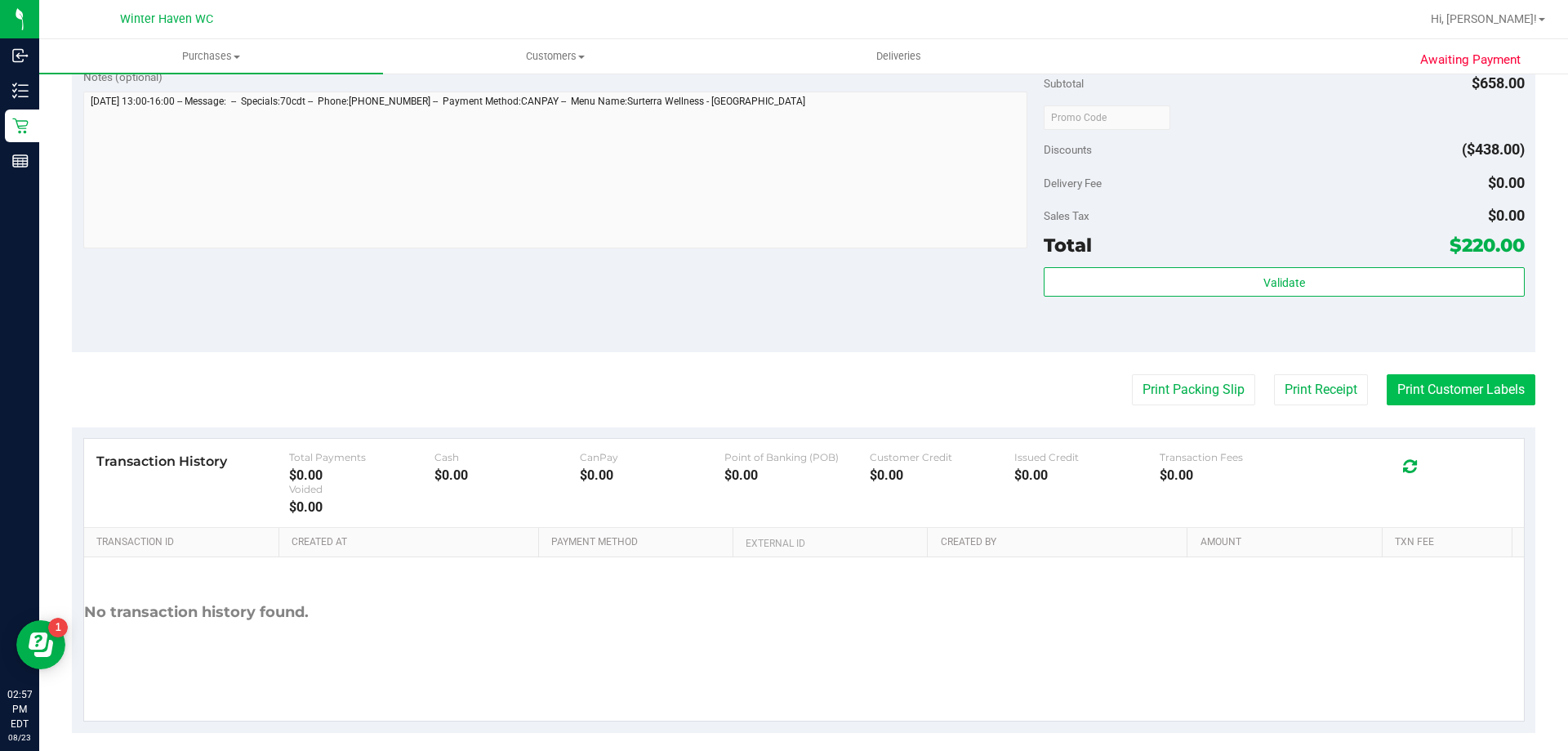
click at [1443, 395] on button "Print Customer Labels" at bounding box center [1461, 390] width 149 height 31
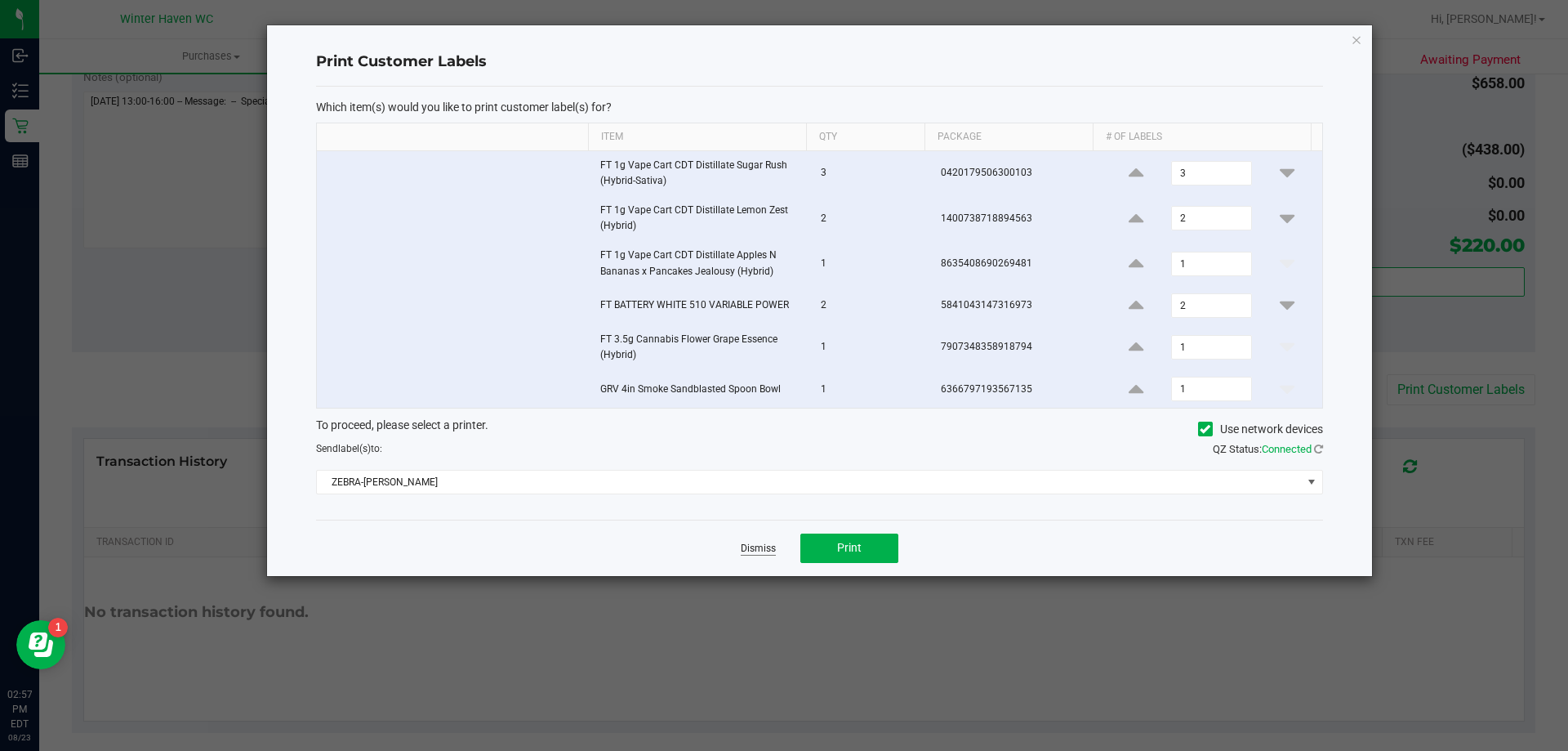
click at [761, 546] on link "Dismiss" at bounding box center [758, 549] width 35 height 14
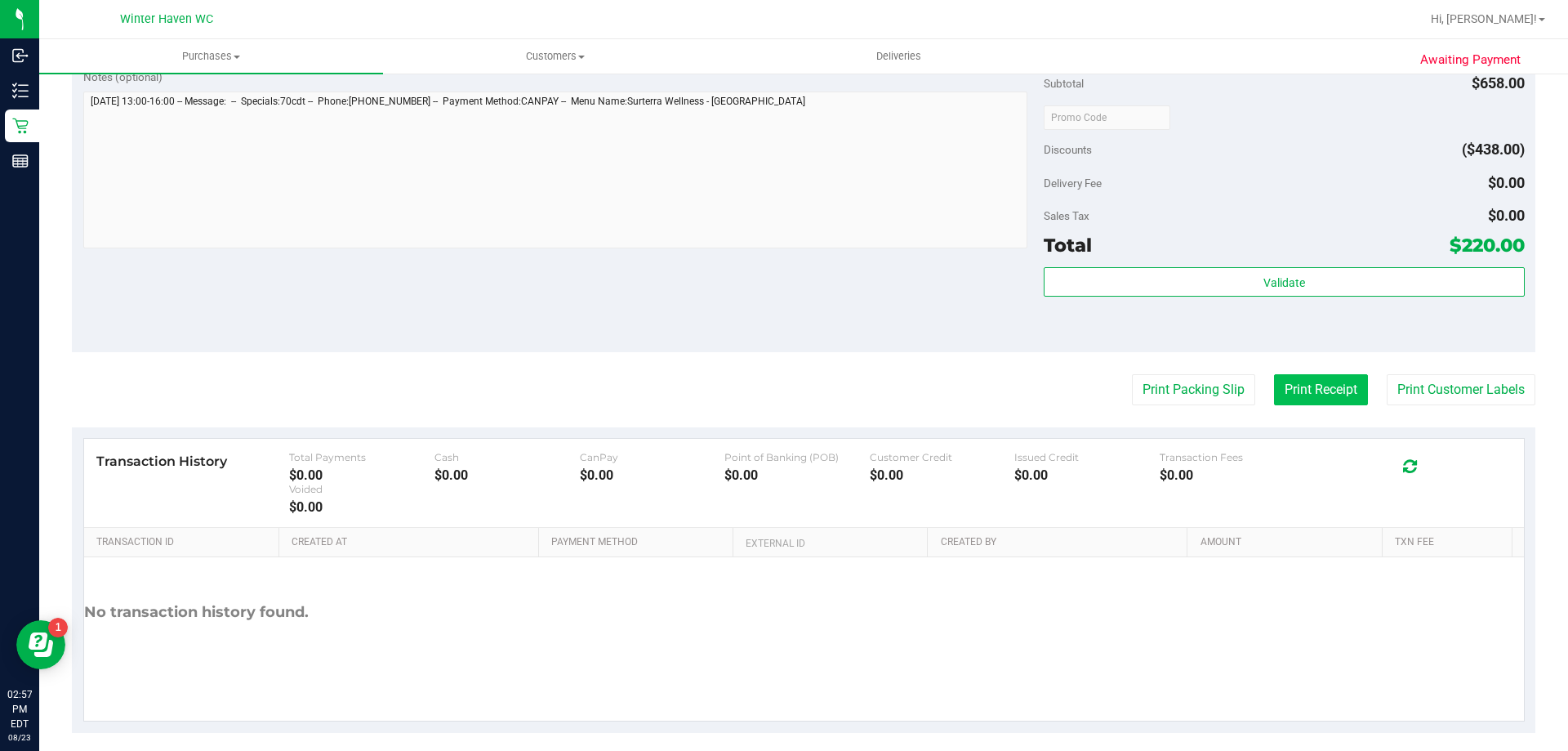
click at [1284, 394] on button "Print Receipt" at bounding box center [1321, 390] width 94 height 31
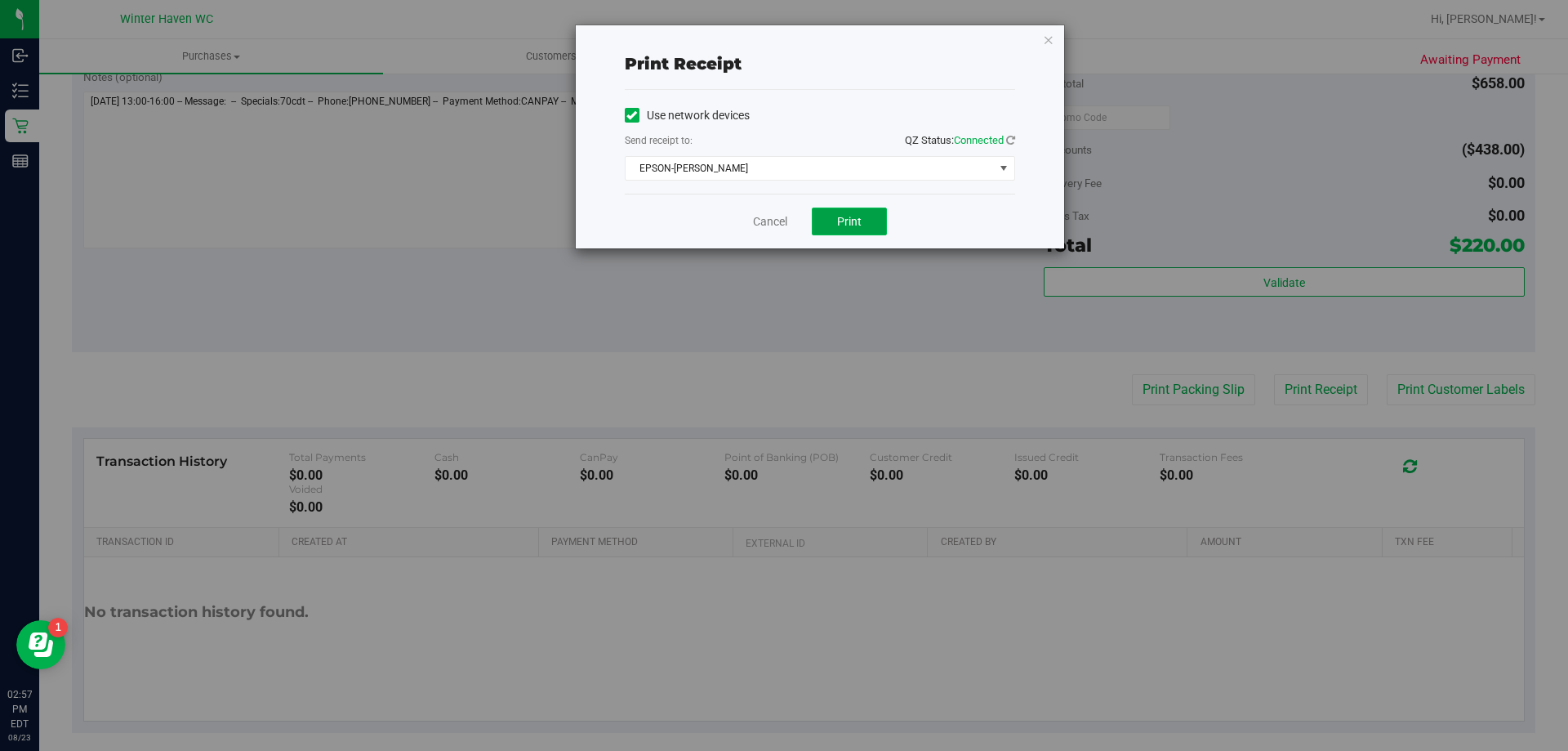
click at [867, 225] on button "Print" at bounding box center [848, 222] width 75 height 27
click at [761, 223] on link "Cancel" at bounding box center [770, 222] width 34 height 17
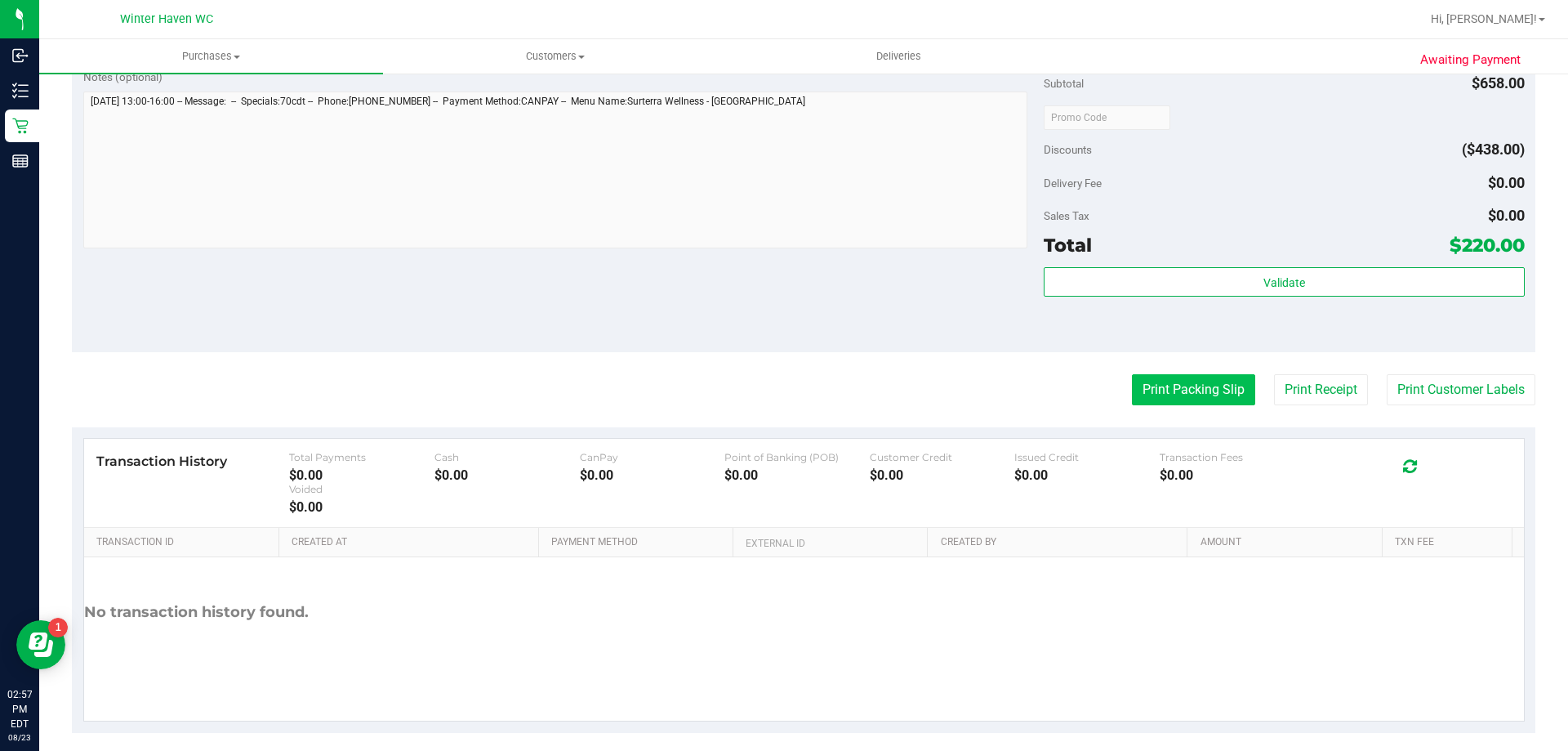
click at [1166, 393] on button "Print Packing Slip" at bounding box center [1194, 390] width 124 height 31
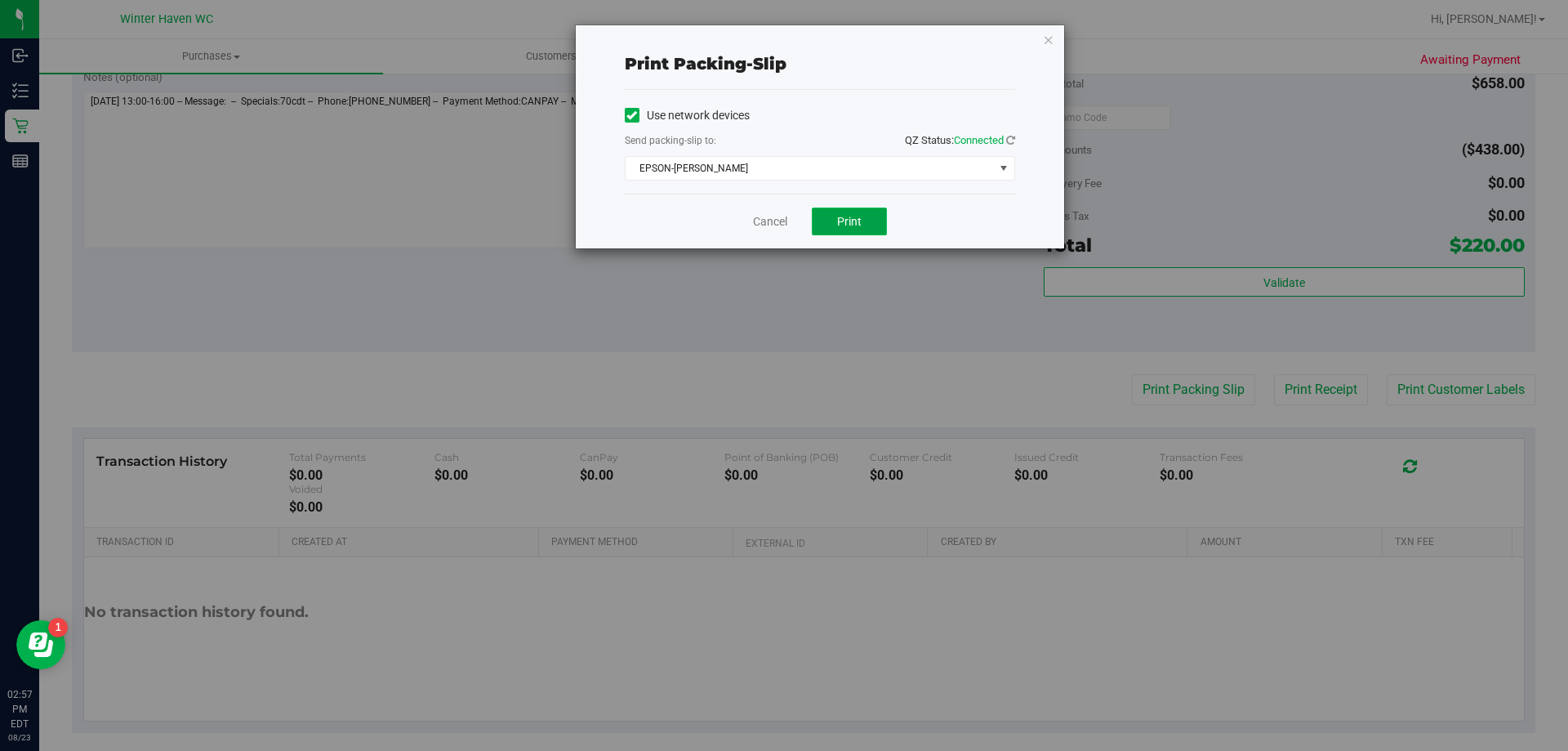
click at [863, 210] on button "Print" at bounding box center [848, 222] width 75 height 27
click at [760, 226] on link "Cancel" at bounding box center [770, 222] width 34 height 17
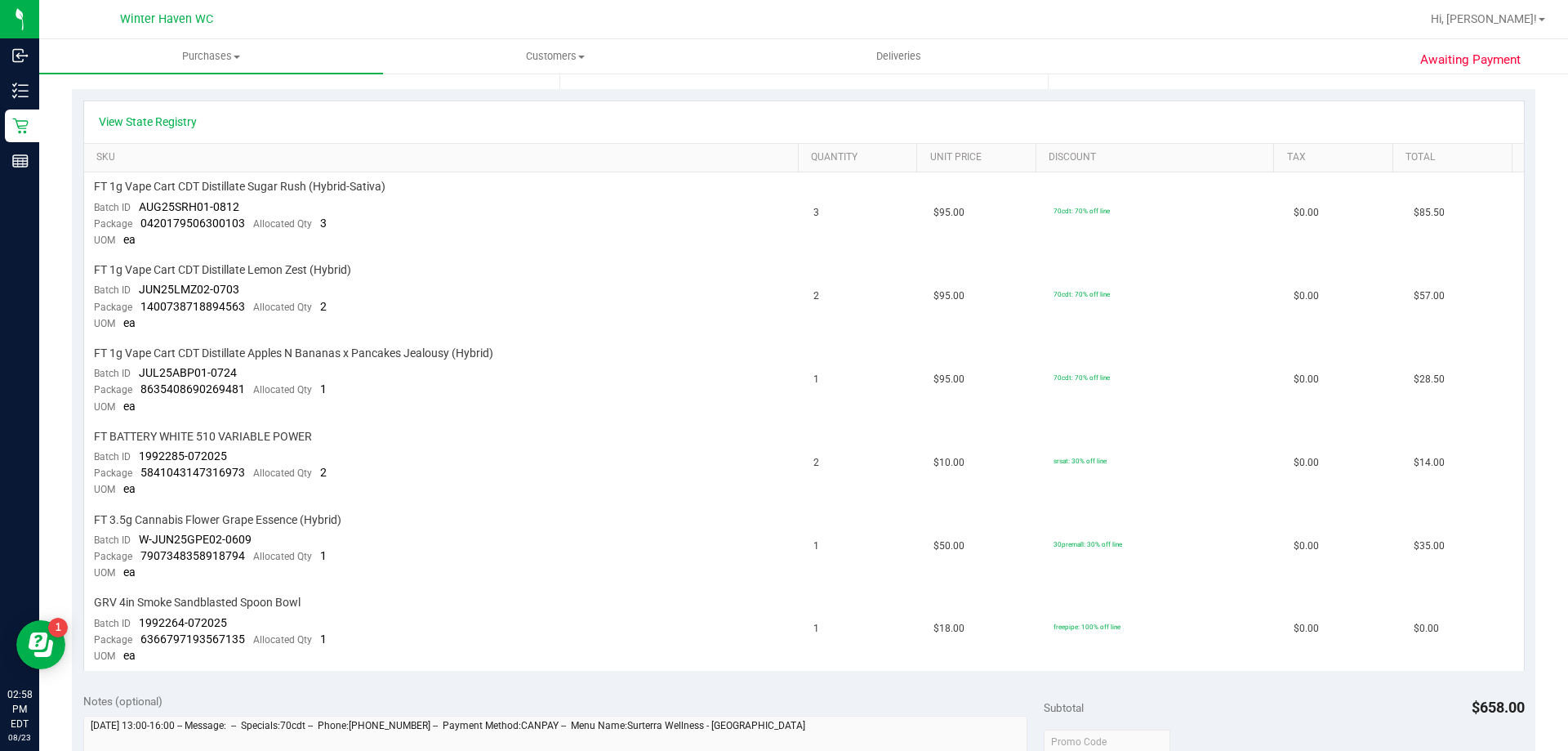
scroll to position [0, 0]
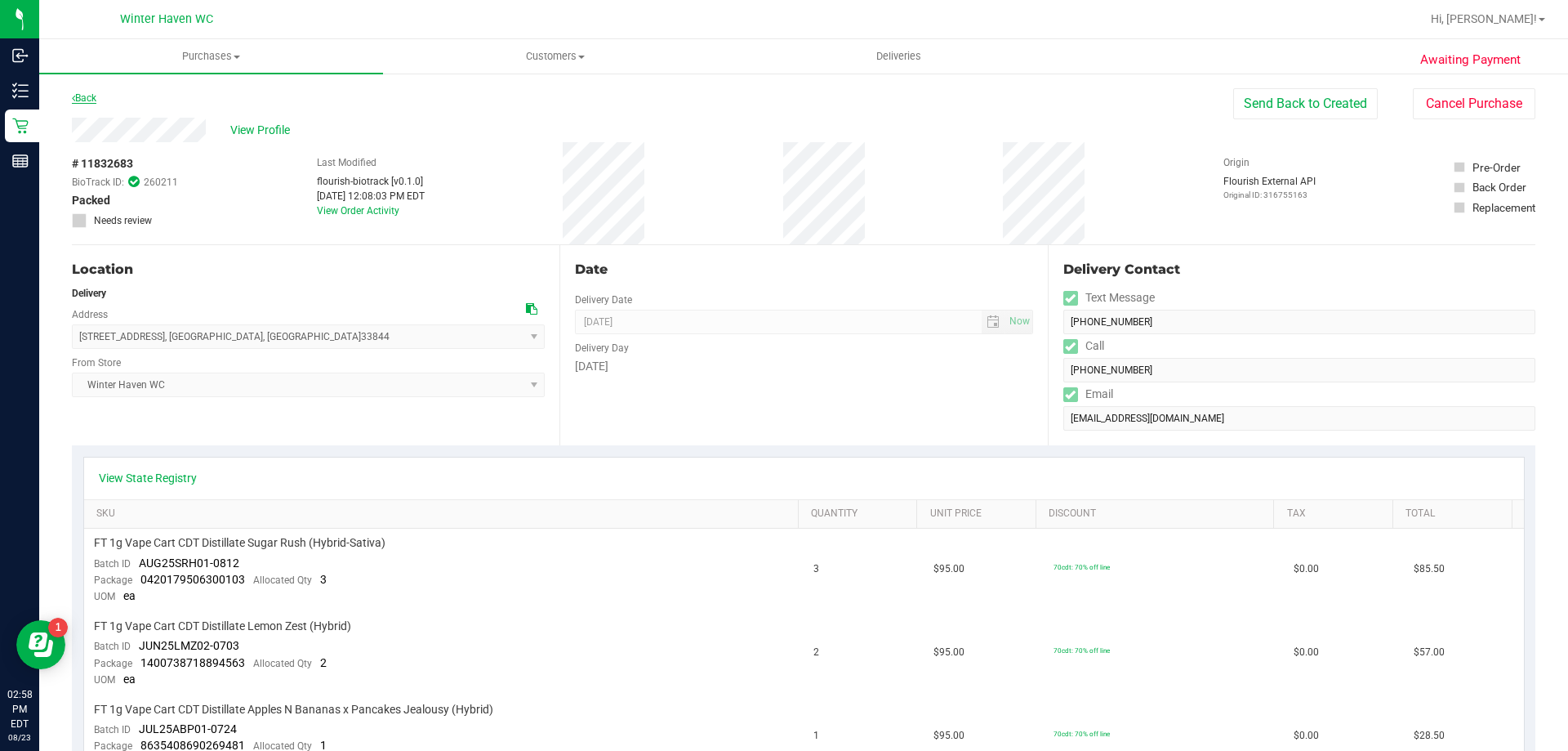
click at [92, 95] on link "Back" at bounding box center [84, 97] width 25 height 11
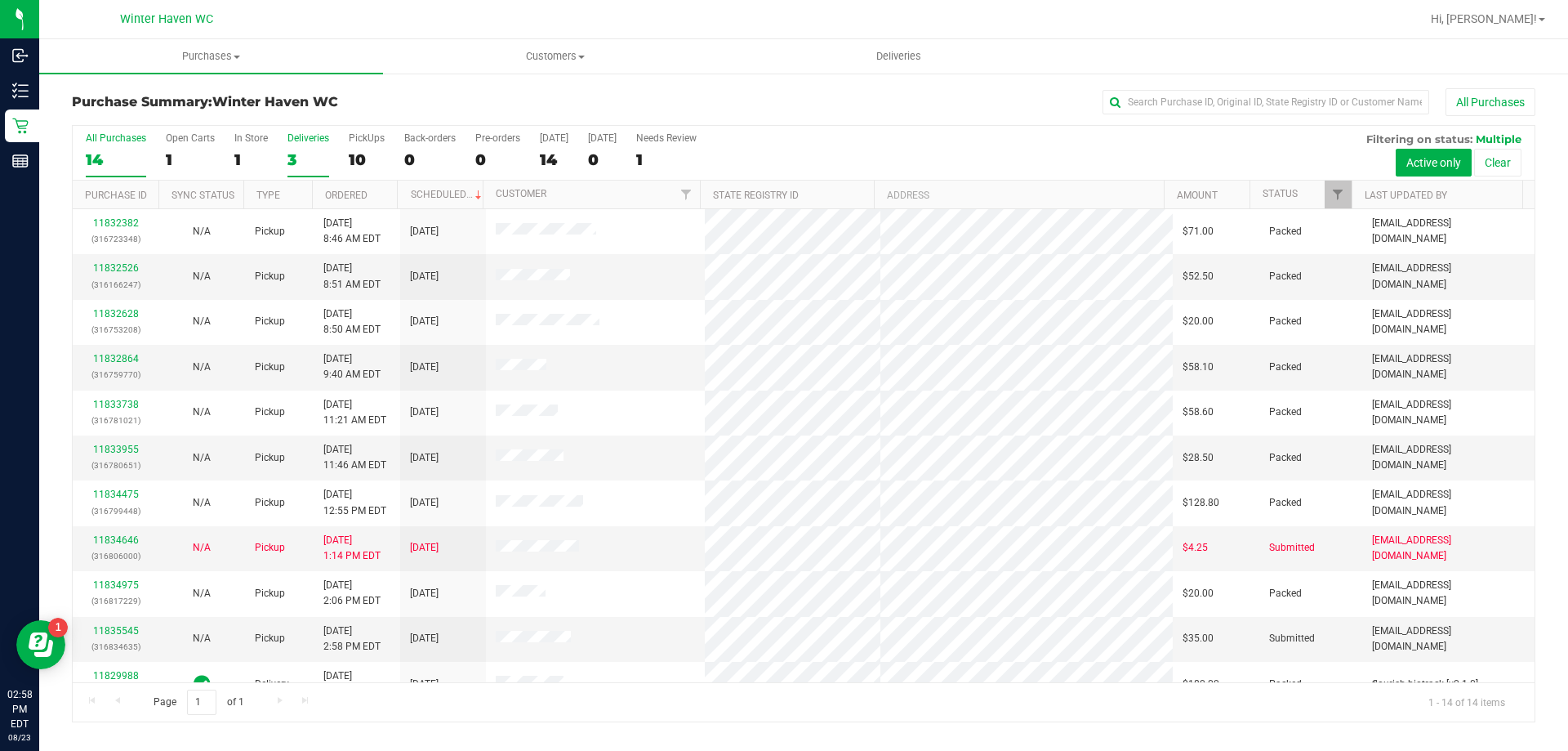
click at [300, 161] on div "3" at bounding box center [308, 160] width 42 height 19
click at [0, 0] on input "Deliveries 3" at bounding box center [0, 0] width 0 height 0
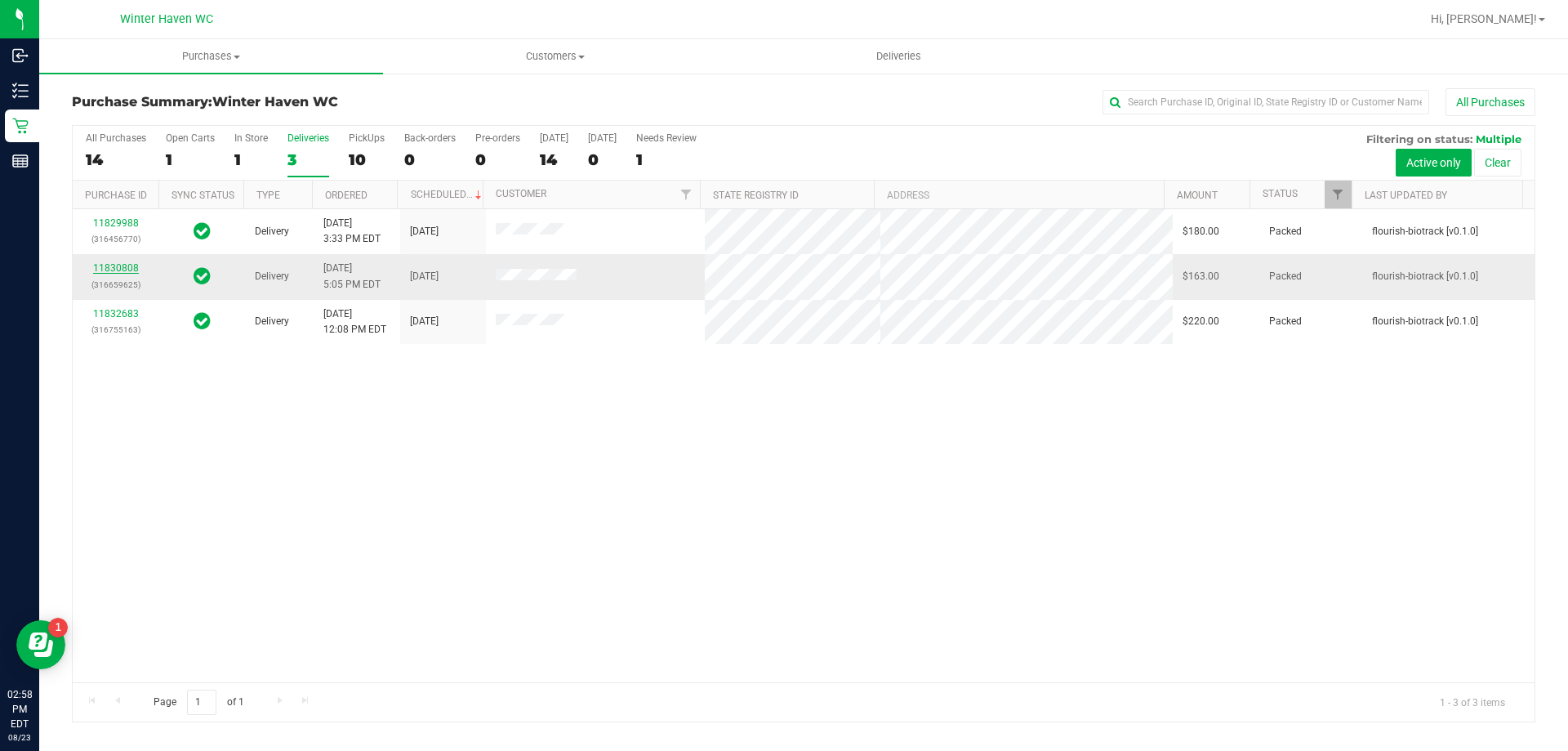
click at [122, 264] on link "11830808" at bounding box center [115, 267] width 46 height 11
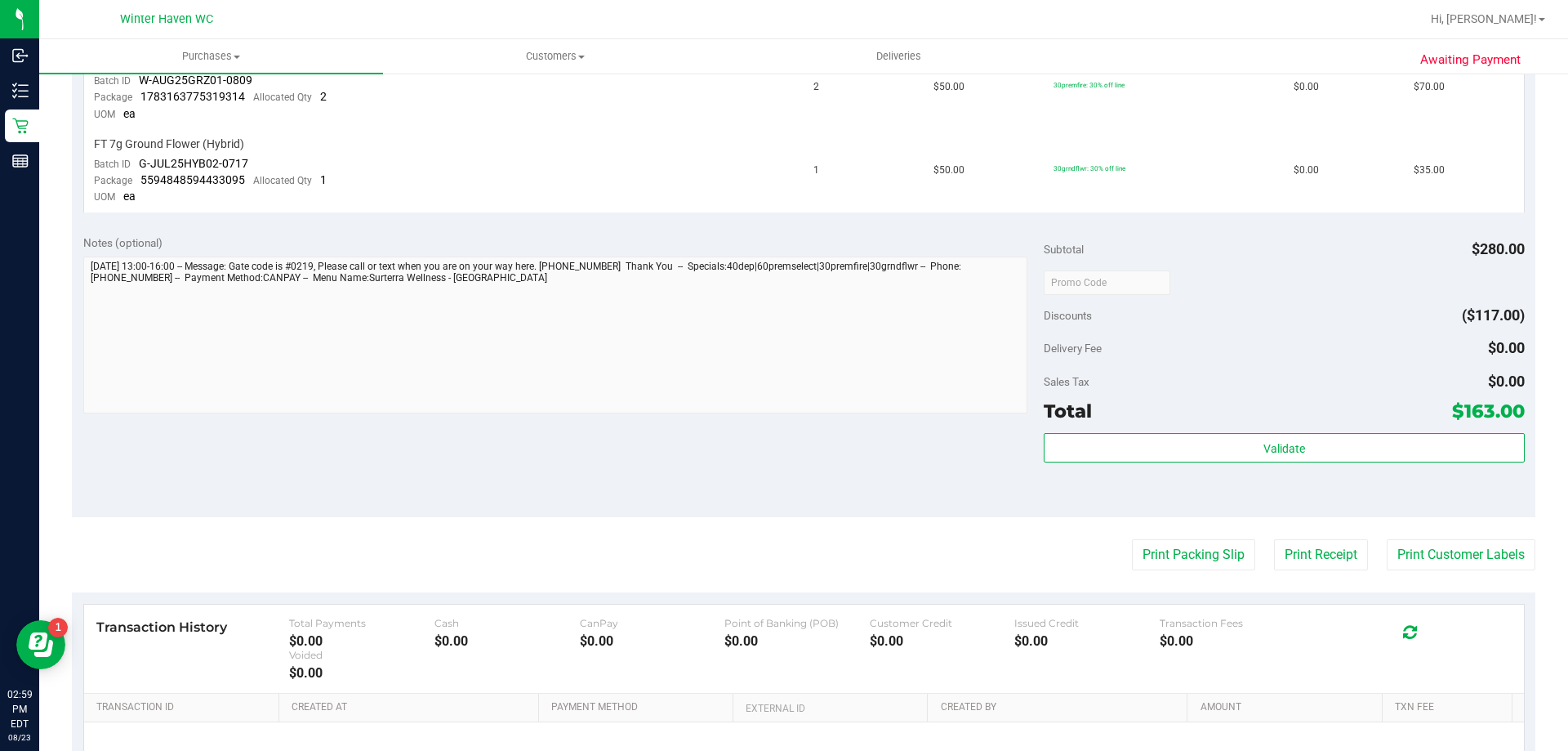
scroll to position [654, 0]
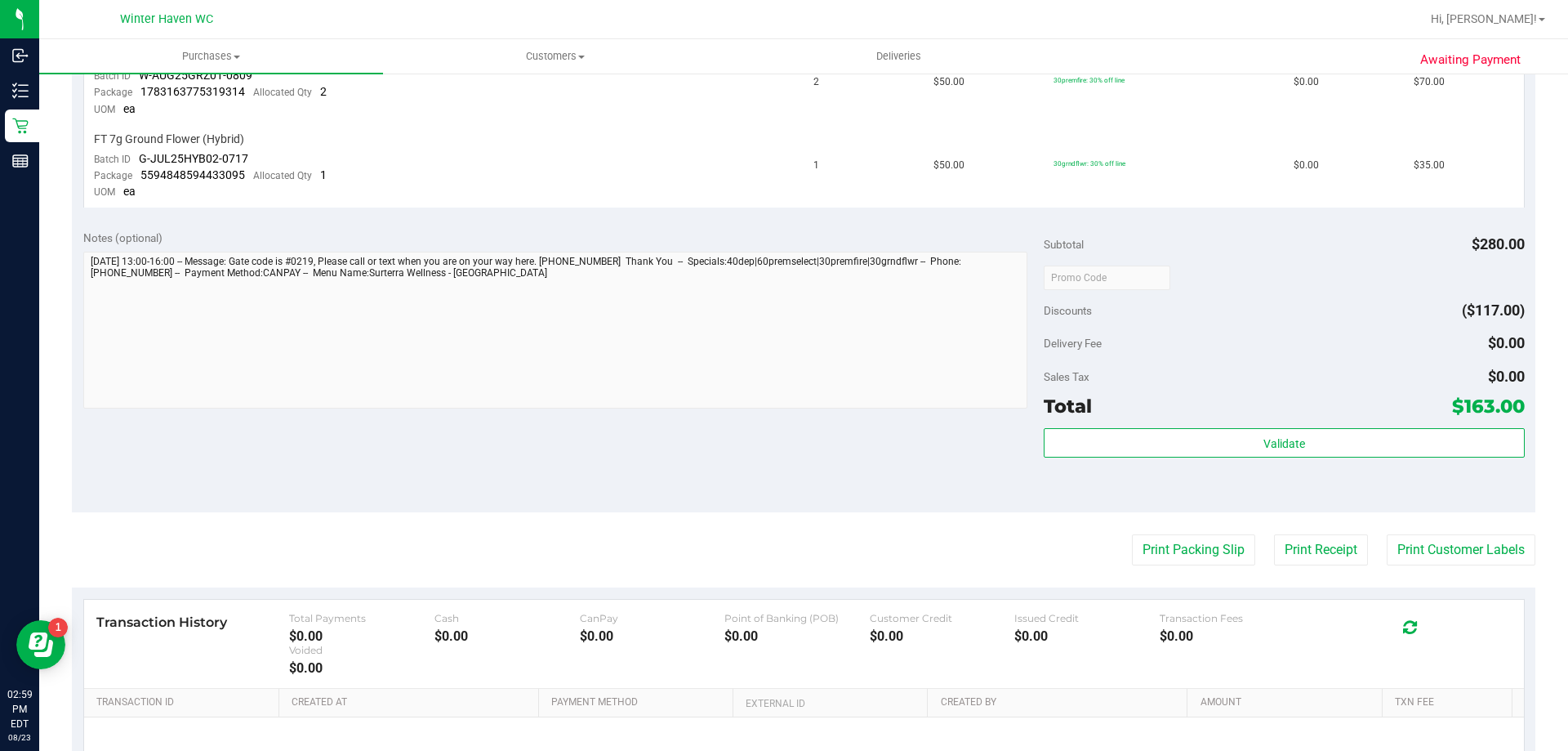
drag, startPoint x: 1437, startPoint y: 407, endPoint x: 1507, endPoint y: 406, distance: 70.0
click at [1507, 406] on div "Total $163.00" at bounding box center [1283, 406] width 480 height 29
click at [1167, 559] on button "Print Packing Slip" at bounding box center [1194, 550] width 124 height 31
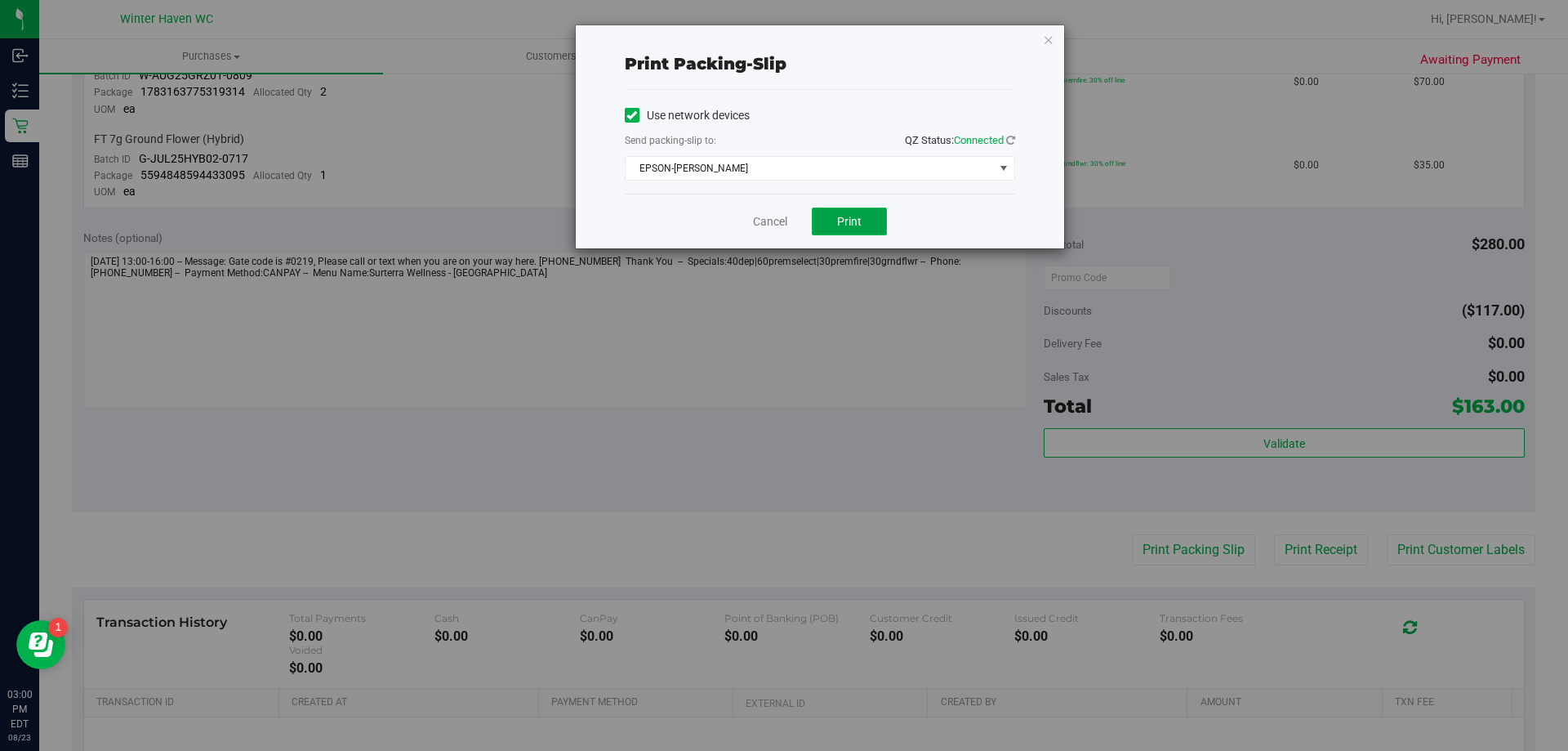
click at [866, 223] on button "Print" at bounding box center [848, 222] width 75 height 27
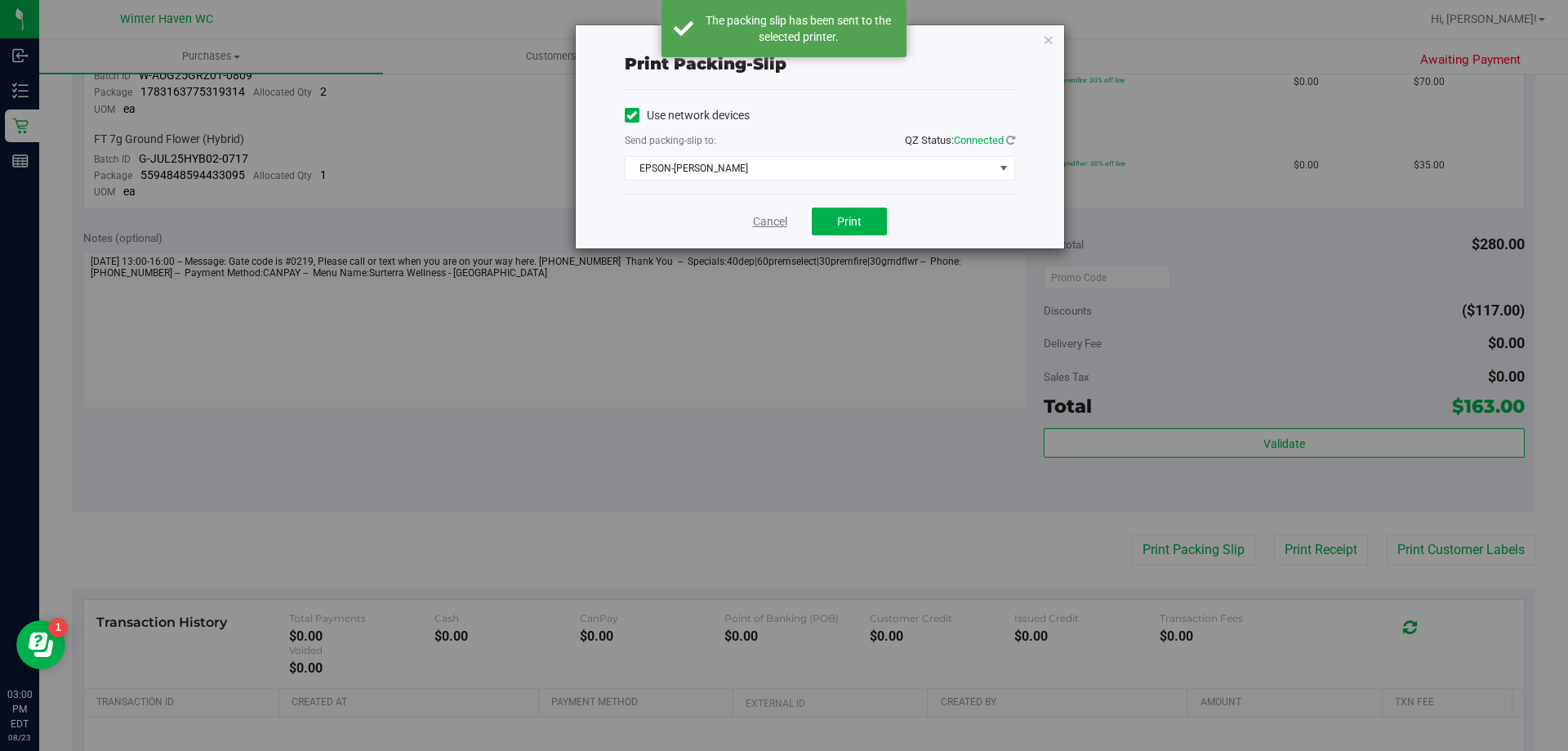
click at [763, 216] on link "Cancel" at bounding box center [770, 222] width 34 height 17
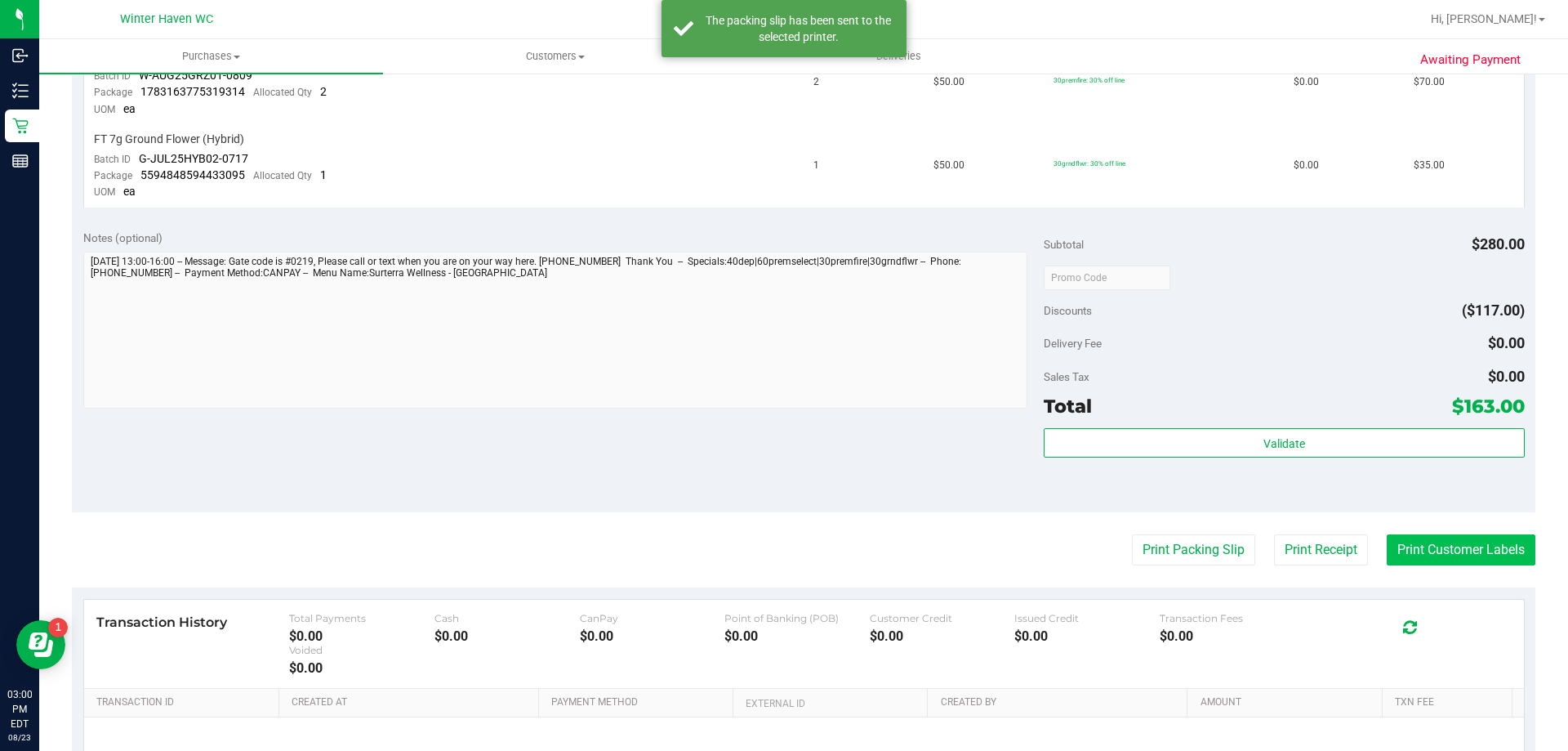
click at [1414, 556] on button "Print Customer Labels" at bounding box center [1461, 550] width 149 height 31
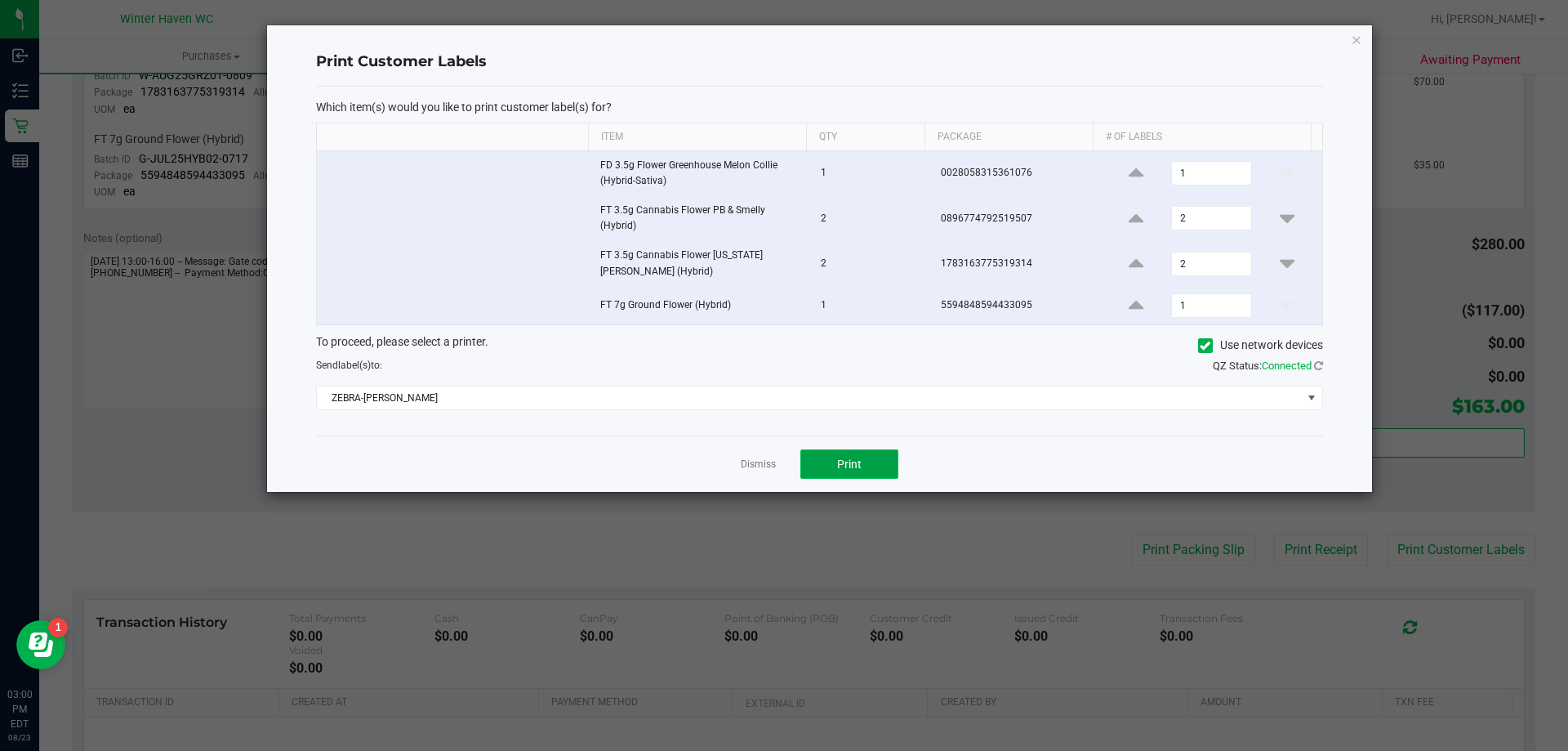
click at [861, 461] on button "Print" at bounding box center [849, 464] width 98 height 29
click at [757, 456] on app-cancel-button "Dismiss" at bounding box center [758, 465] width 35 height 17
click at [744, 454] on div "Dismiss Print" at bounding box center [819, 464] width 1007 height 57
click at [759, 463] on link "Dismiss" at bounding box center [758, 465] width 35 height 14
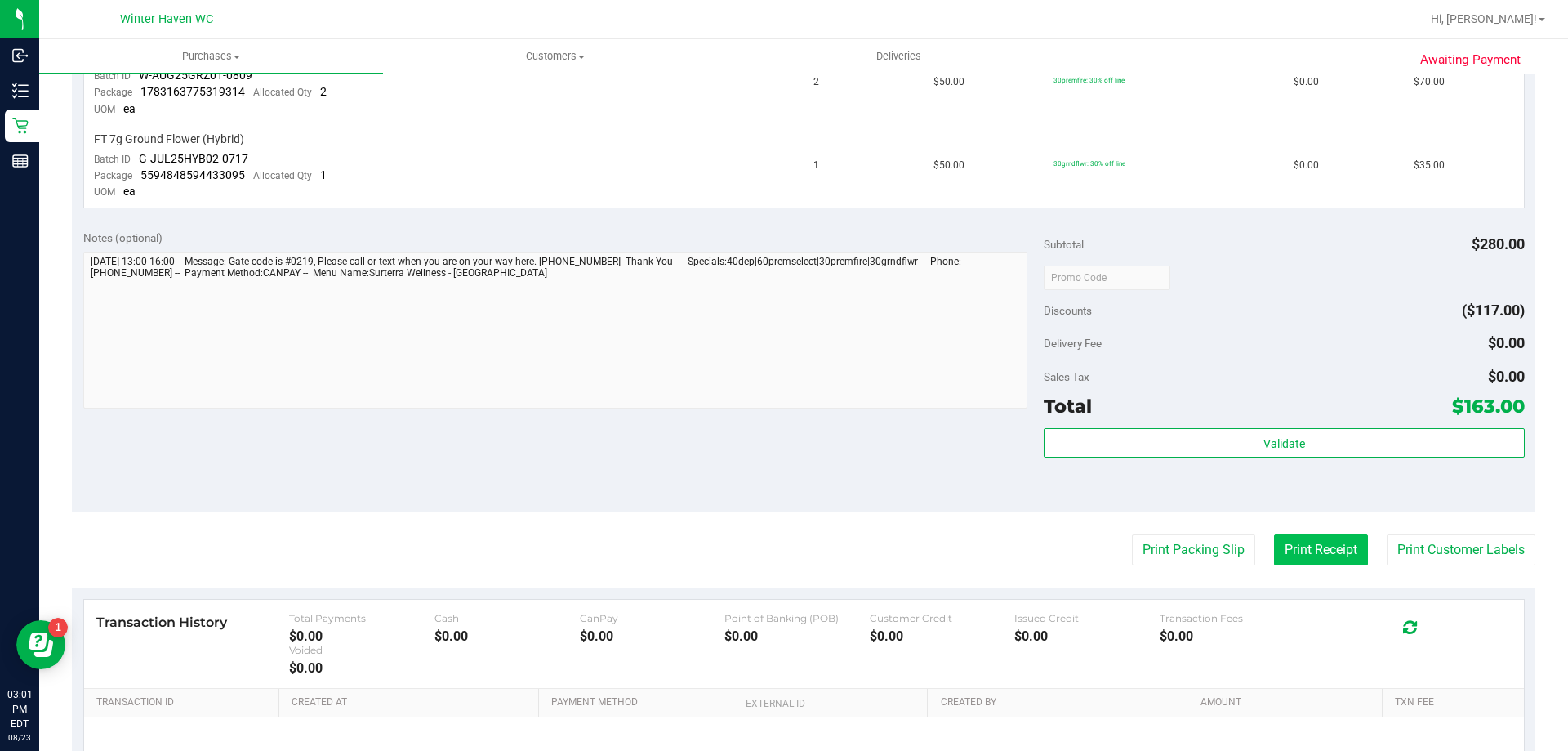
click at [1285, 549] on button "Print Receipt" at bounding box center [1321, 550] width 94 height 31
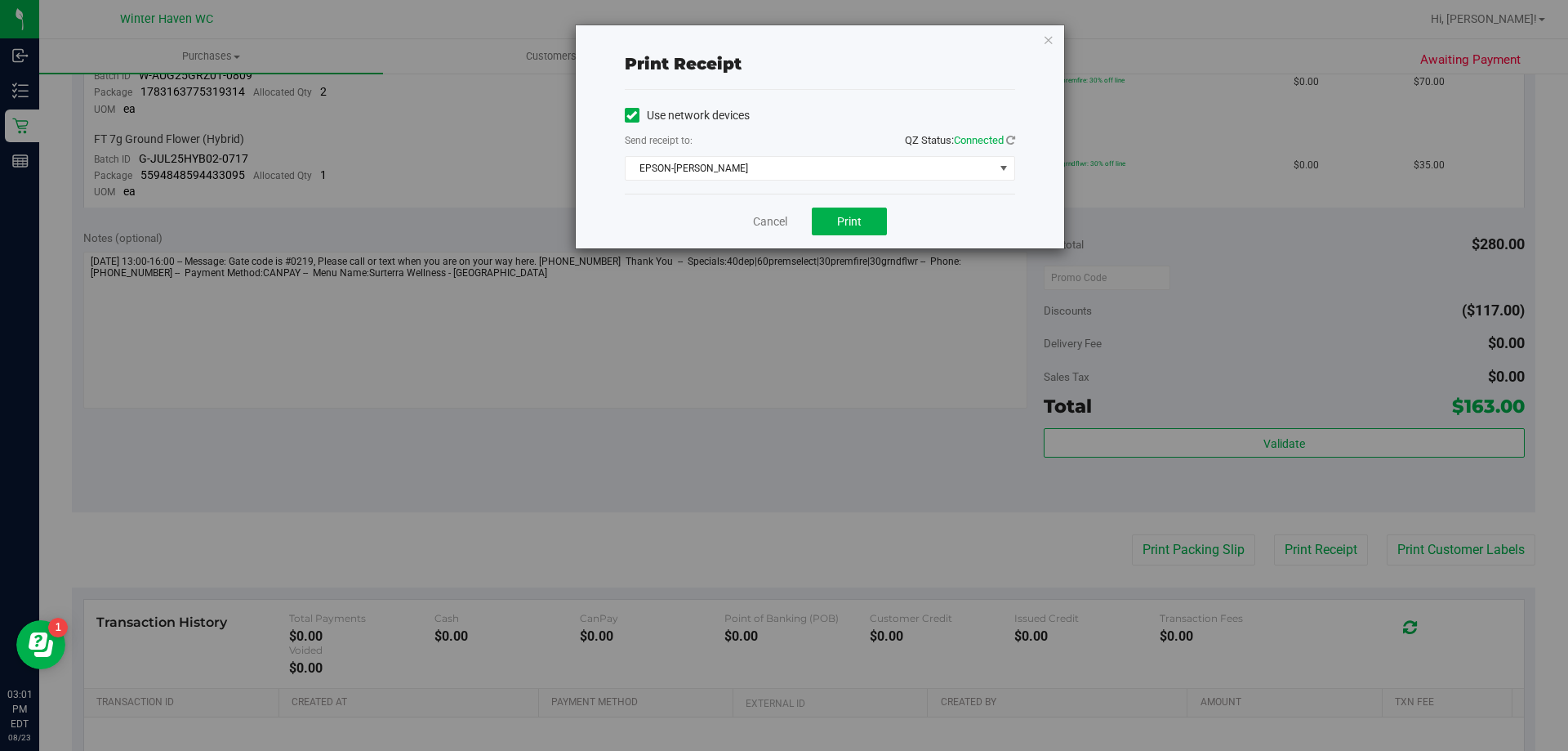
click at [839, 235] on div "Cancel Print" at bounding box center [820, 221] width 391 height 55
click at [848, 228] on button "Print" at bounding box center [848, 222] width 75 height 27
click at [779, 222] on link "Cancel" at bounding box center [770, 222] width 34 height 17
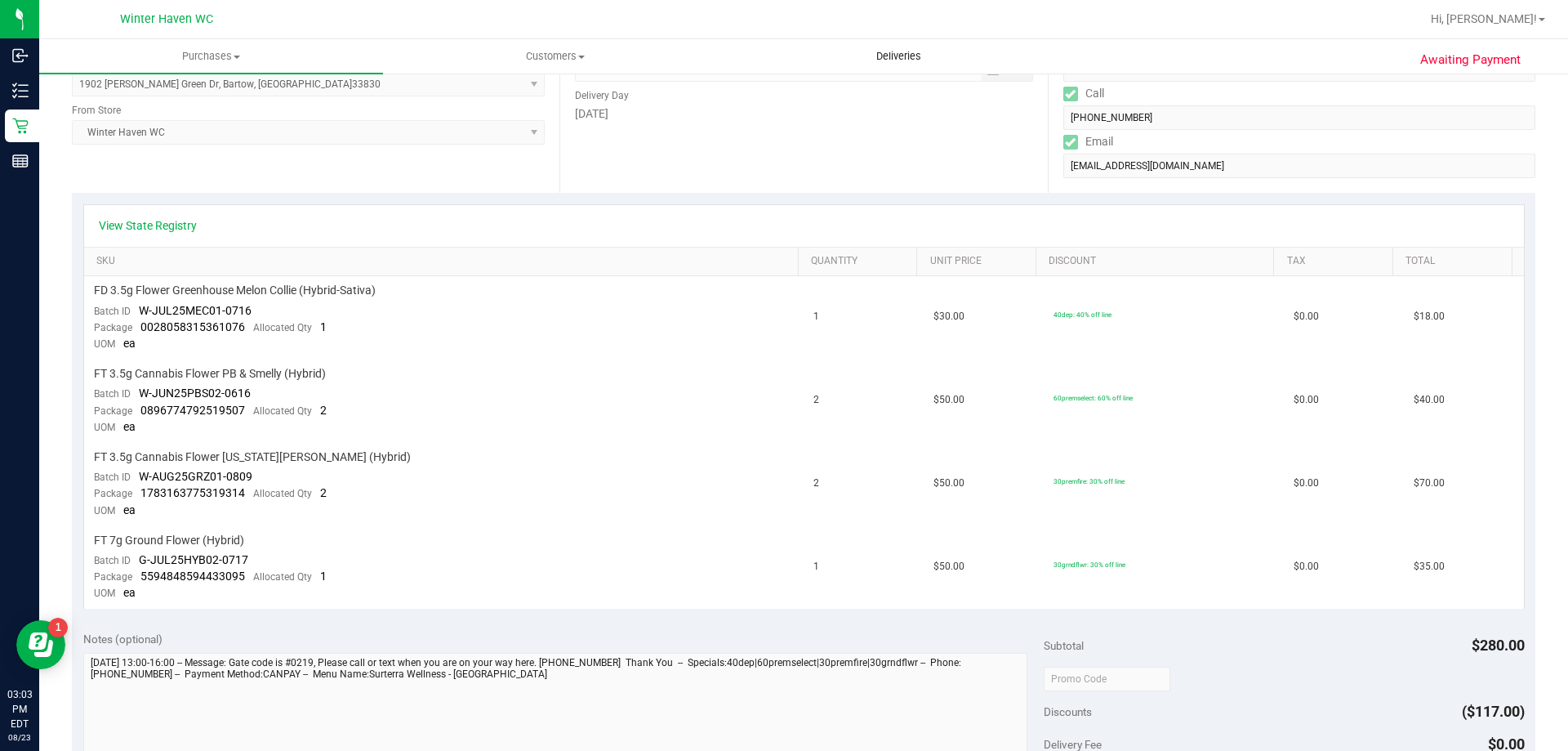
scroll to position [163, 0]
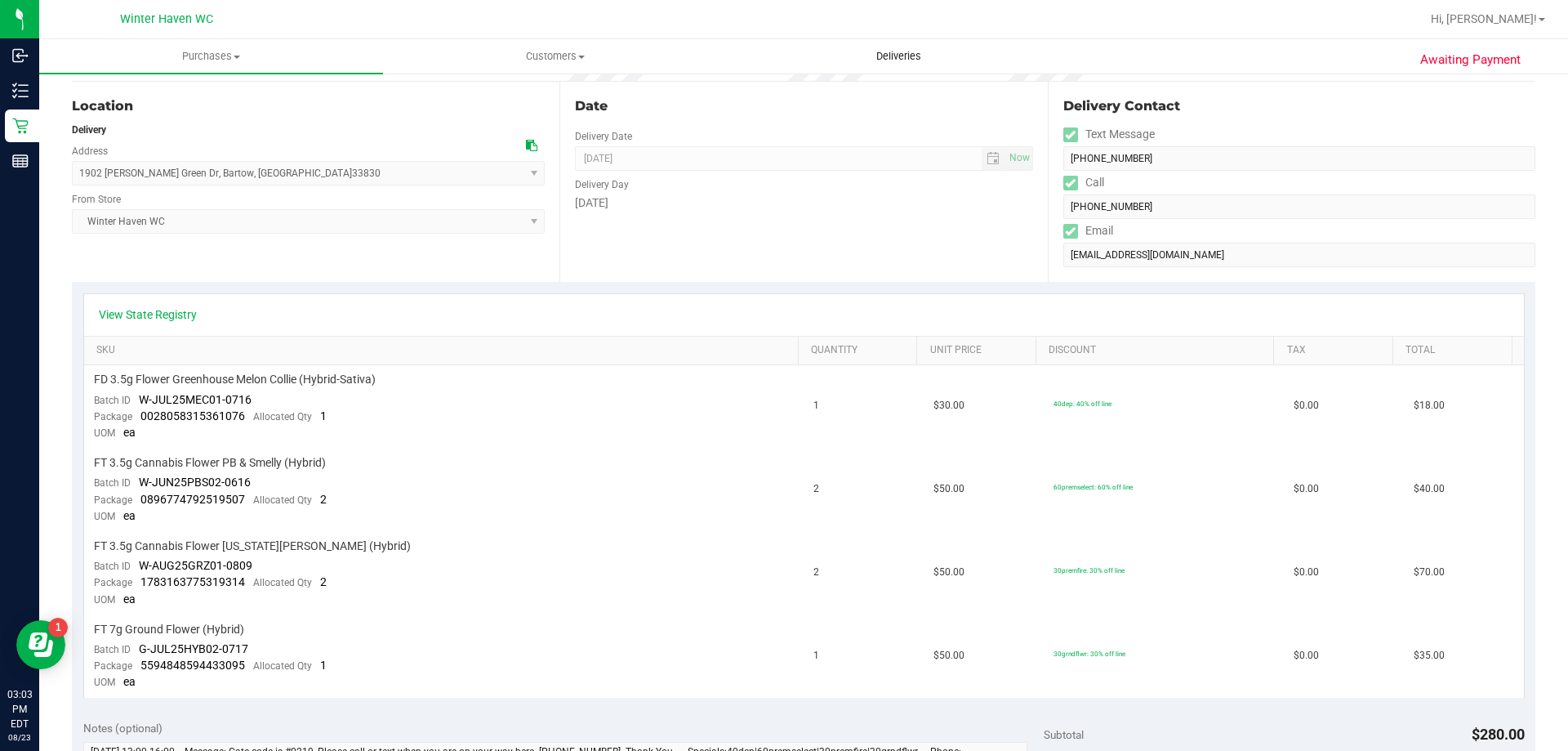
click at [893, 49] on span "Deliveries" at bounding box center [899, 56] width 89 height 15
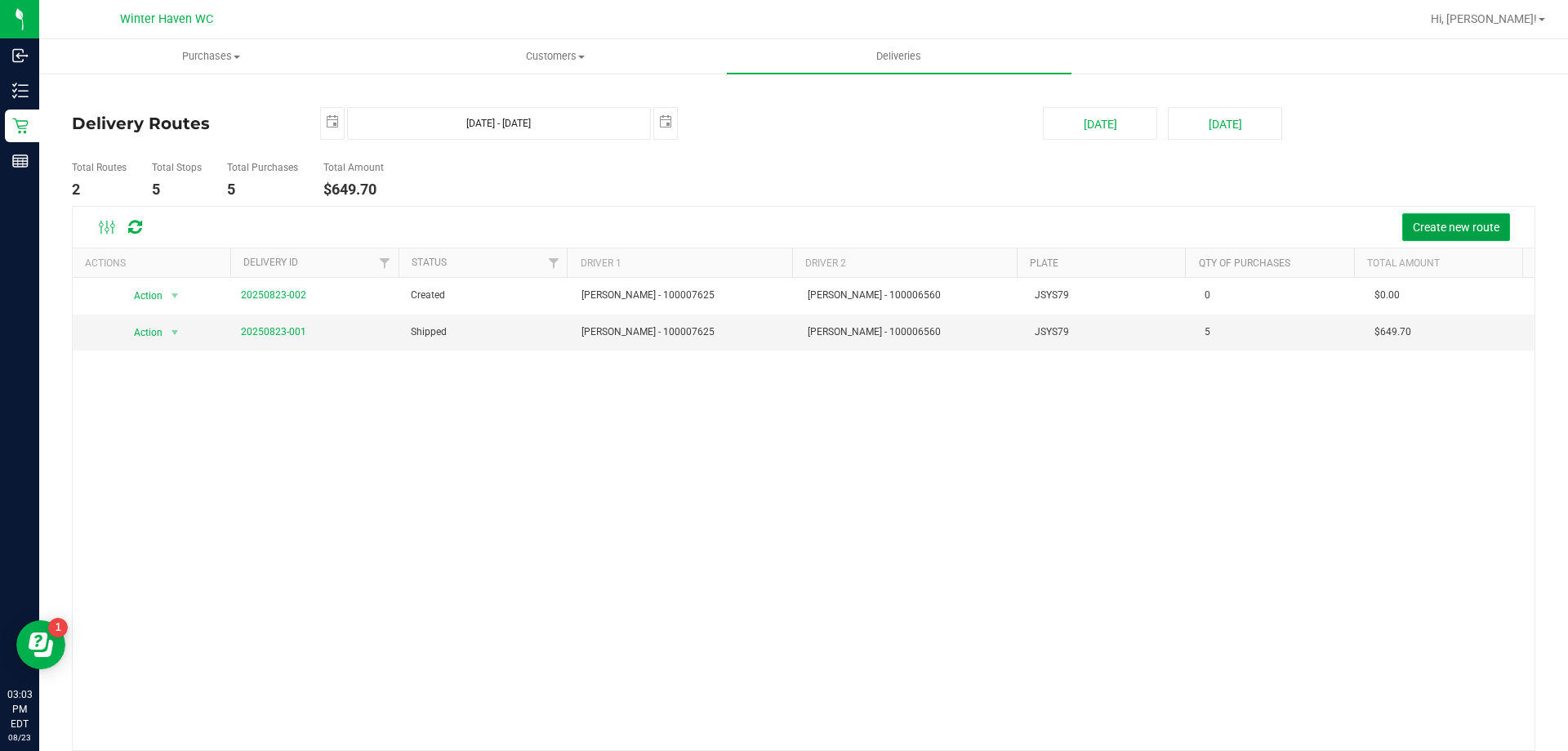
click at [1445, 228] on span "Create new route" at bounding box center [1456, 227] width 87 height 13
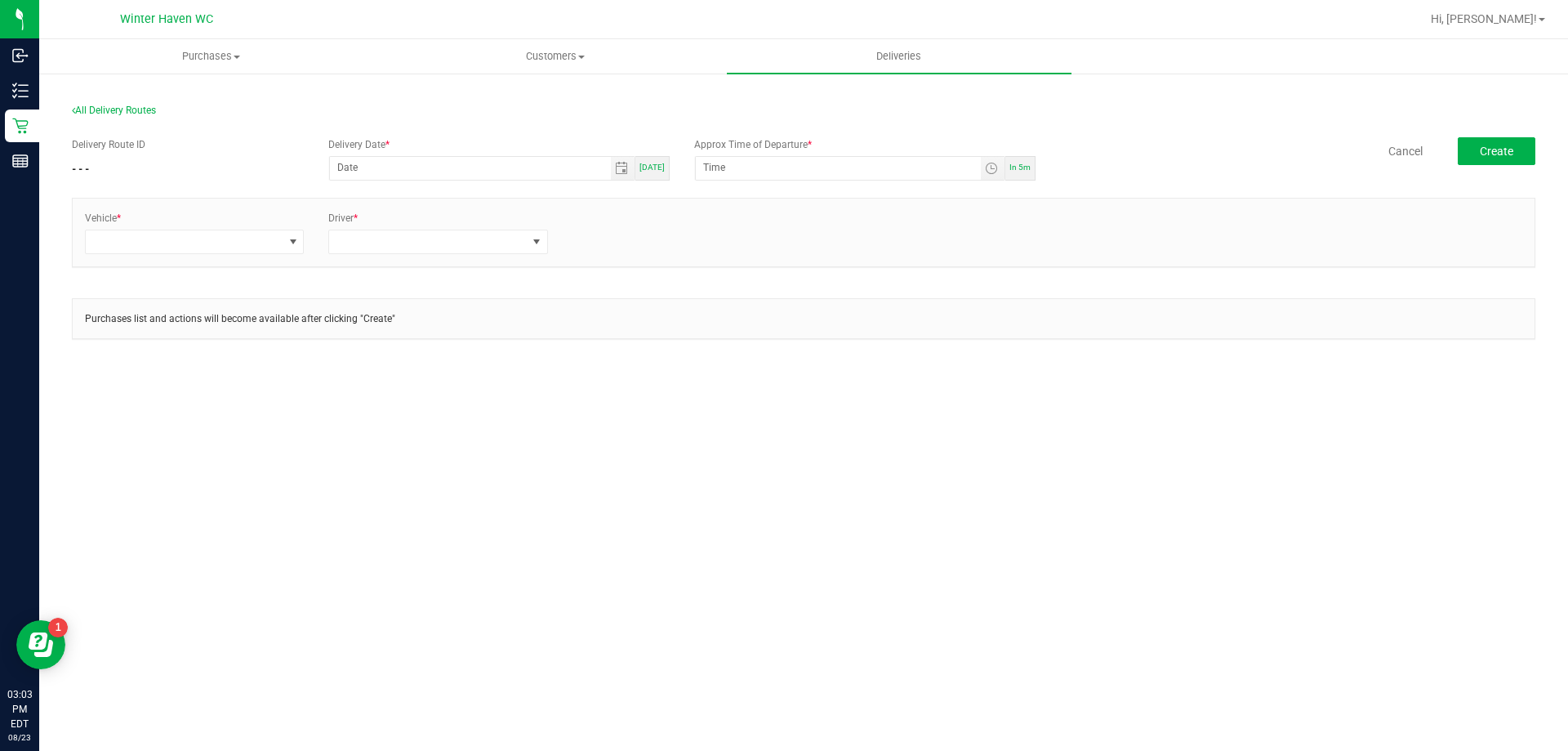
click at [1023, 162] on span "In 5m" at bounding box center [1020, 167] width 21 height 9
type input "[DATE]"
click at [718, 164] on input "3:08 PM" at bounding box center [838, 168] width 285 height 21
type input "3:15 PM"
click at [256, 244] on span at bounding box center [184, 241] width 197 height 23
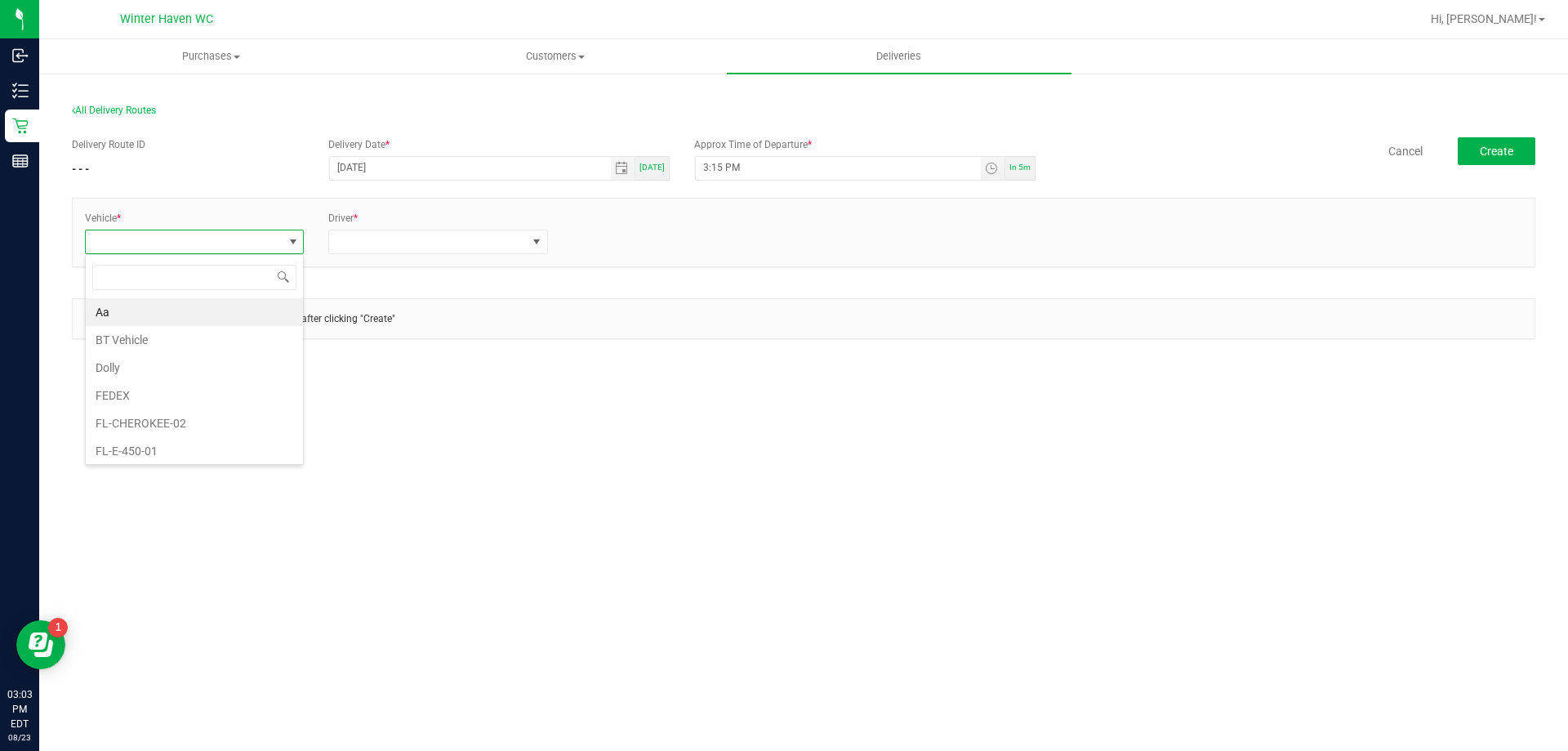
scroll to position [25, 220]
type input "e"
type input "31"
click at [222, 309] on li "FL-ESCAPE-31" at bounding box center [194, 312] width 217 height 27
click at [385, 242] on span at bounding box center [427, 241] width 197 height 23
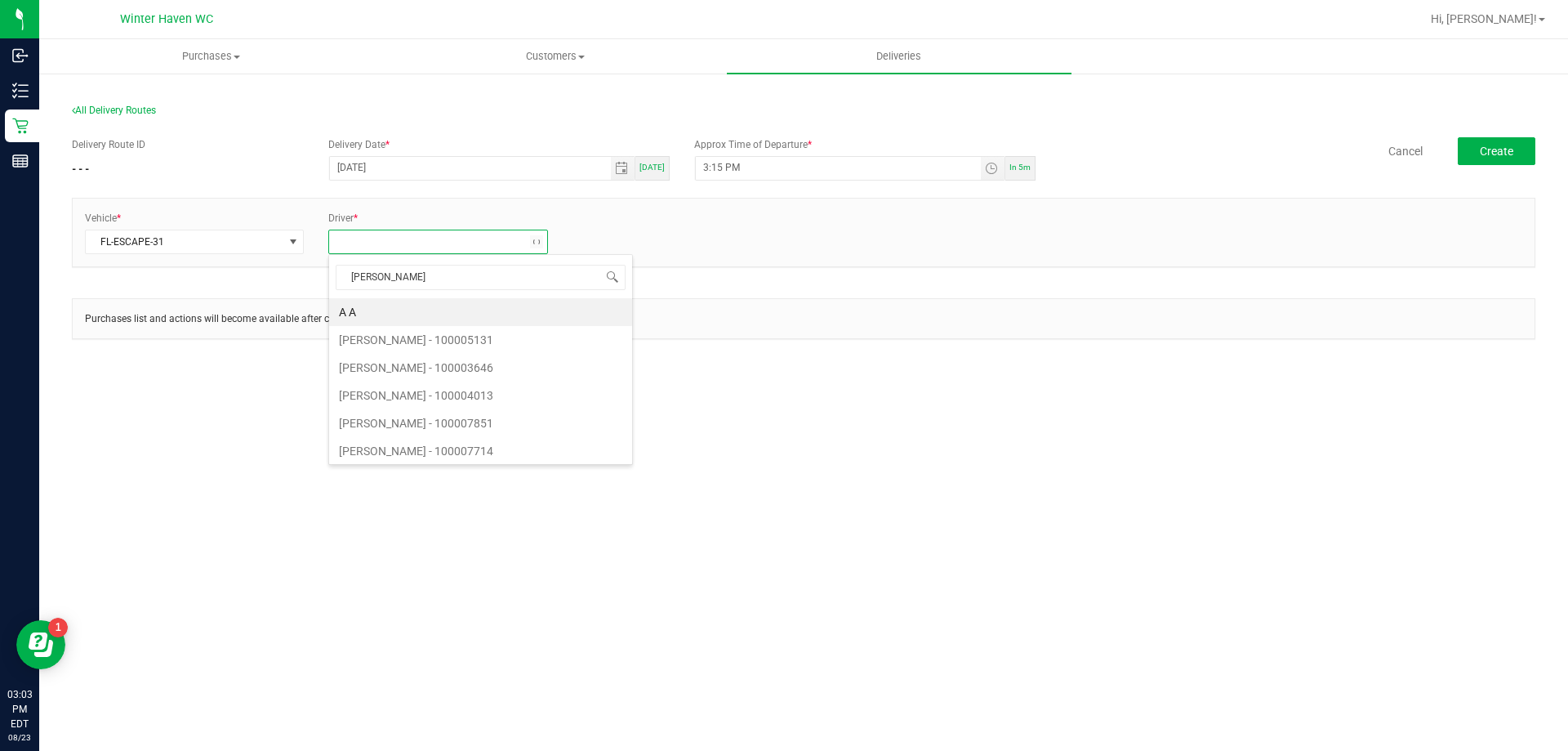
type input "[PERSON_NAME]"
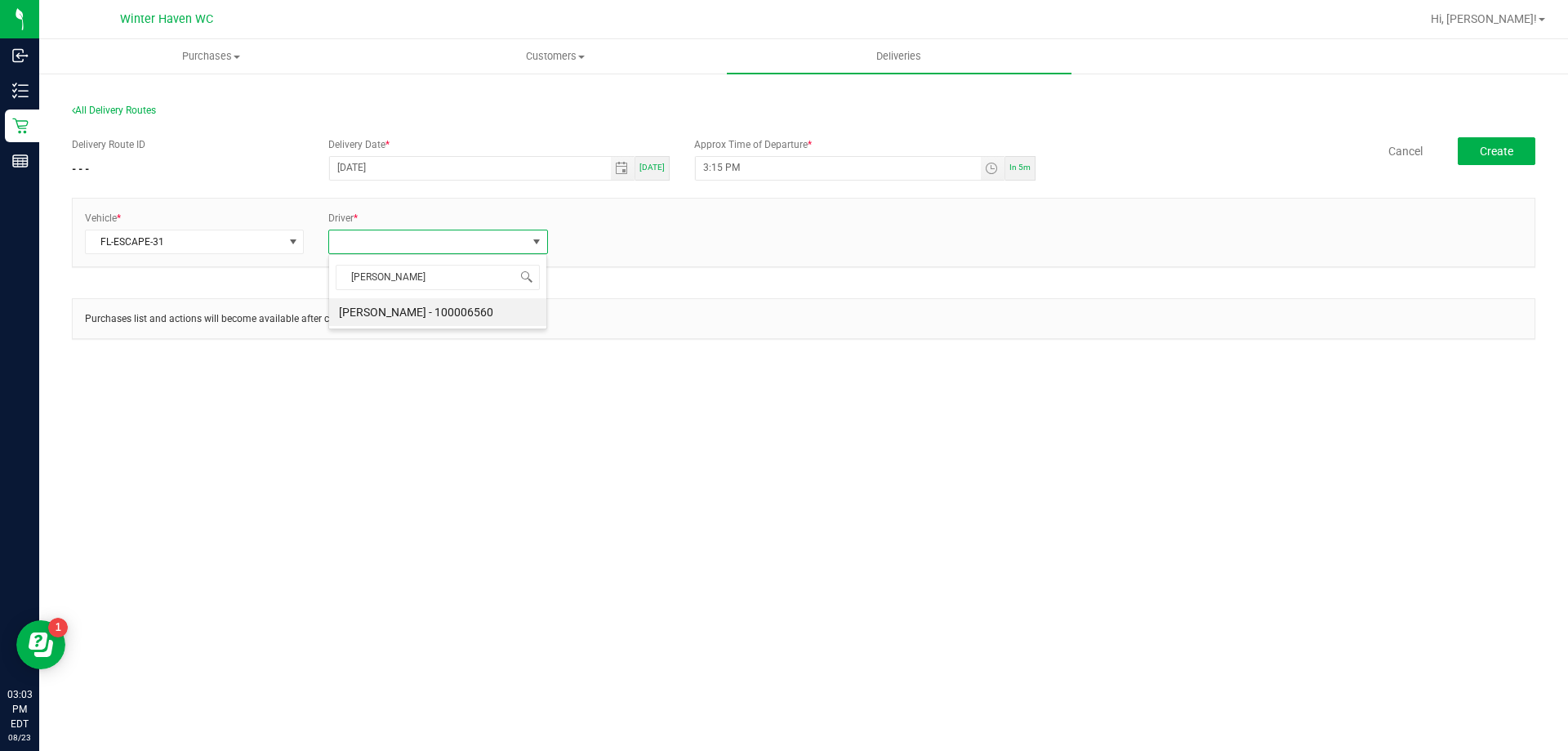
drag, startPoint x: 421, startPoint y: 305, endPoint x: 500, endPoint y: 287, distance: 81.0
click at [421, 308] on li "[PERSON_NAME] - 100006560" at bounding box center [437, 312] width 217 height 27
click at [602, 228] on div "+ Add Driver" at bounding box center [681, 227] width 243 height 34
click at [612, 237] on link "+ Add Driver" at bounding box center [599, 236] width 54 height 11
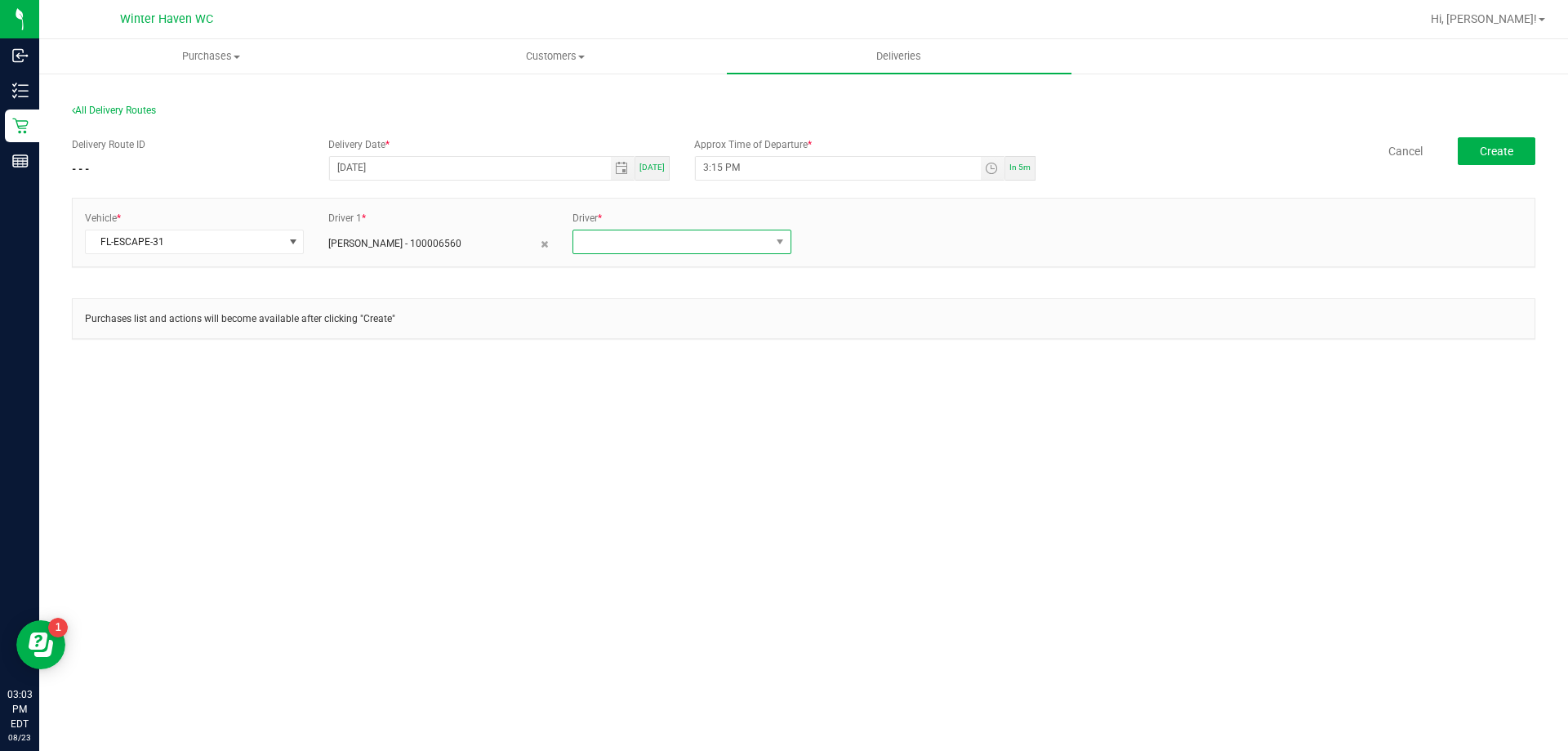
click at [616, 241] on span at bounding box center [672, 241] width 197 height 23
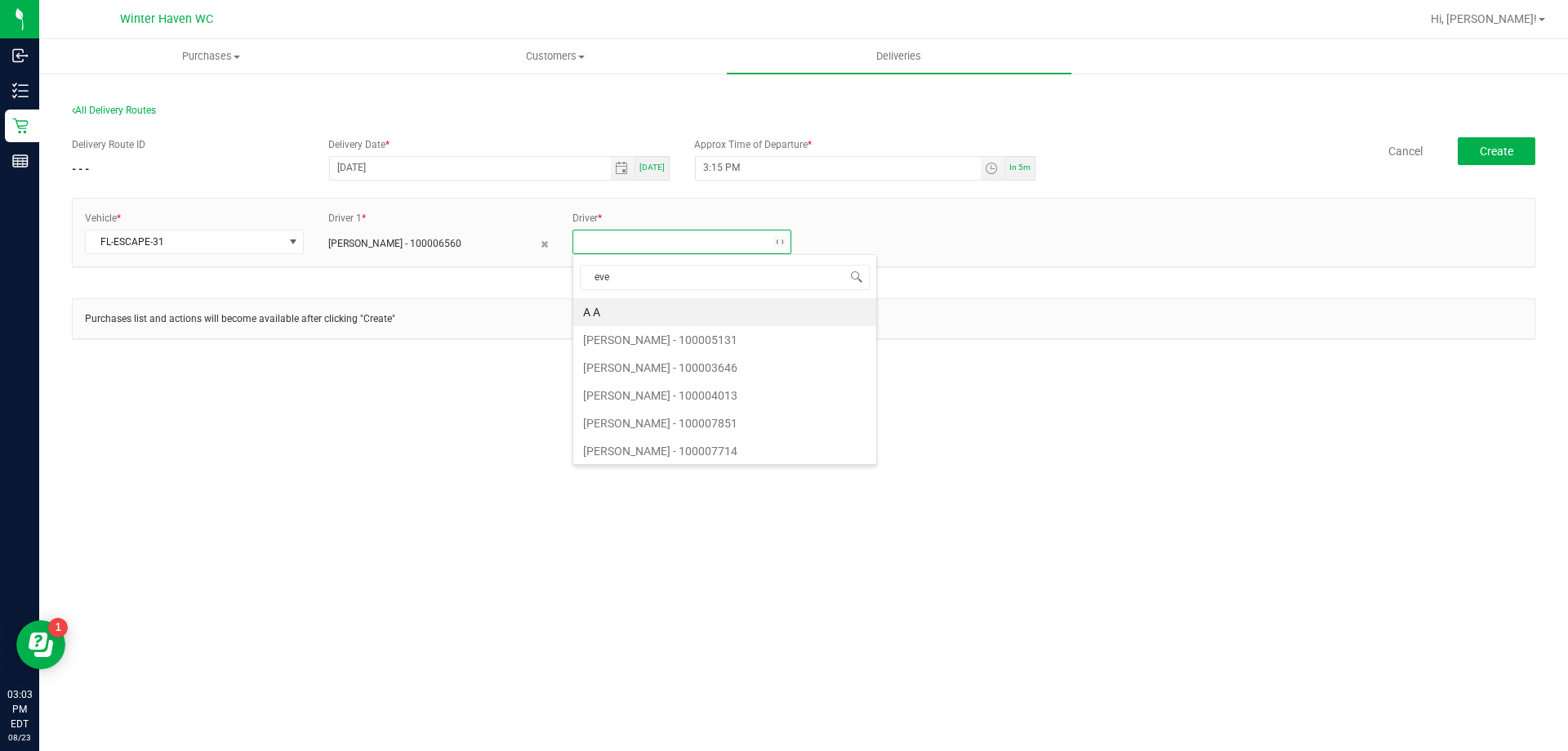
type input "ever"
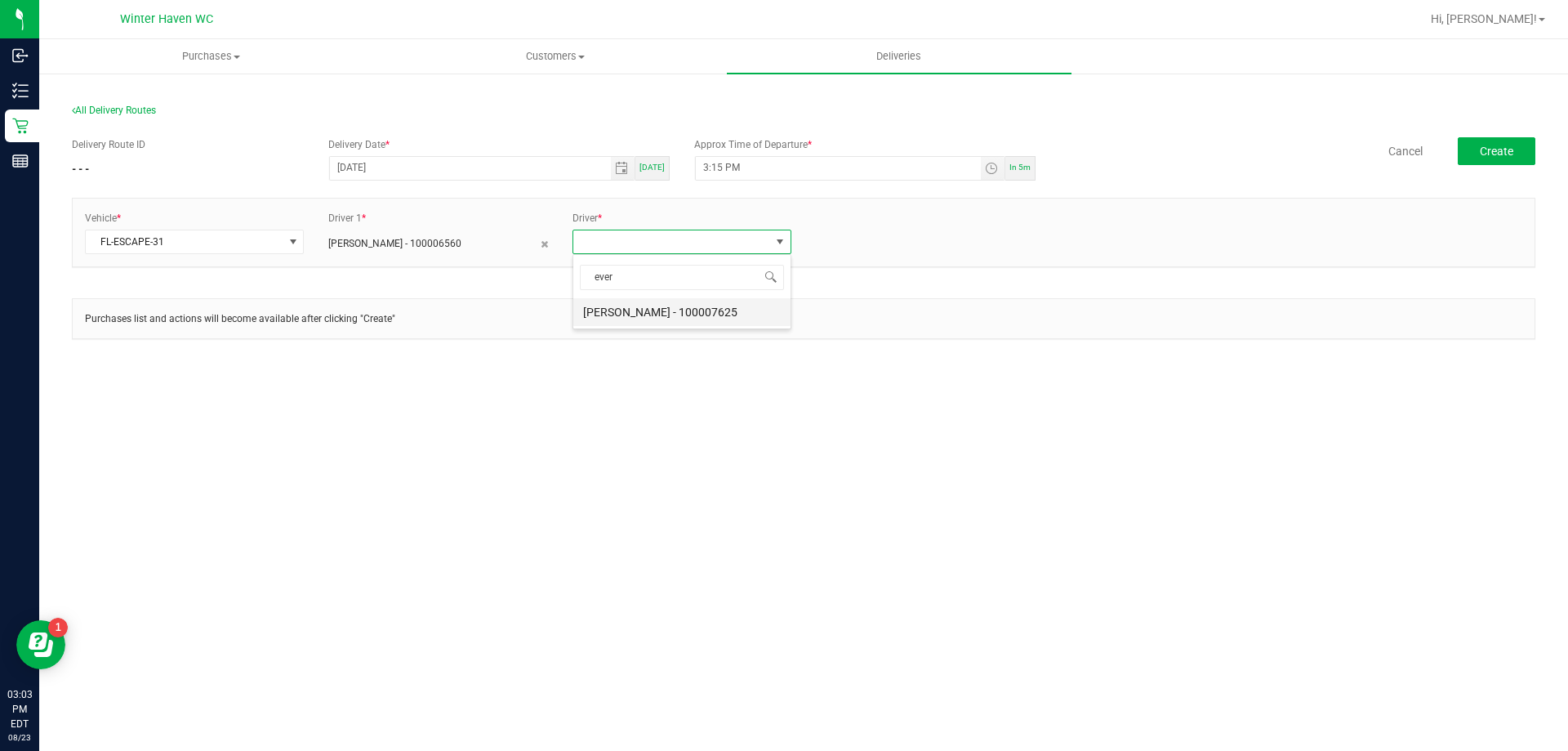
click at [612, 314] on li "[PERSON_NAME] - 100007625" at bounding box center [682, 312] width 217 height 27
click at [1508, 161] on button "Create" at bounding box center [1497, 151] width 77 height 27
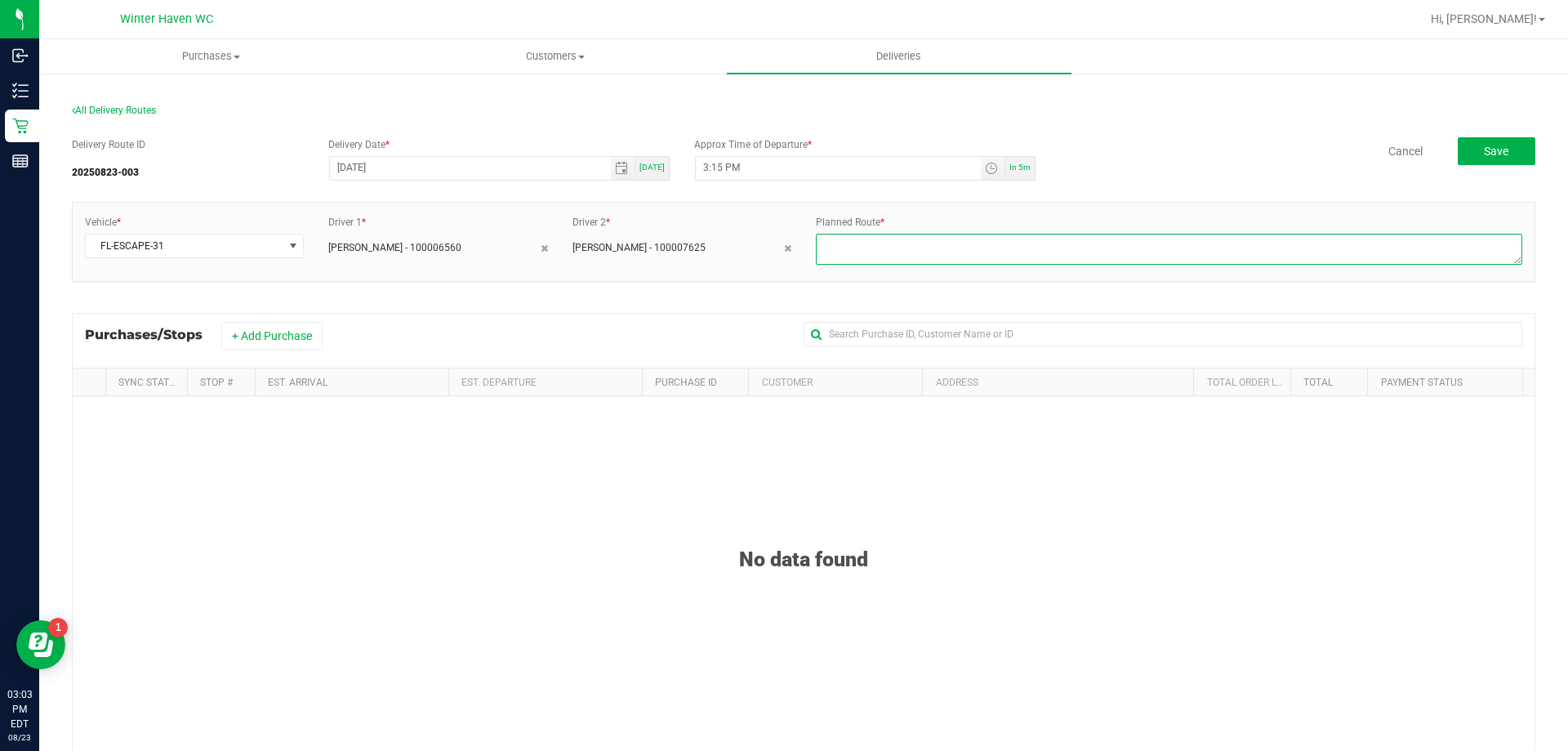
click at [1045, 235] on textarea at bounding box center [1169, 249] width 707 height 31
type textarea "2"
click at [305, 335] on button "+ Add Purchase" at bounding box center [272, 336] width 101 height 27
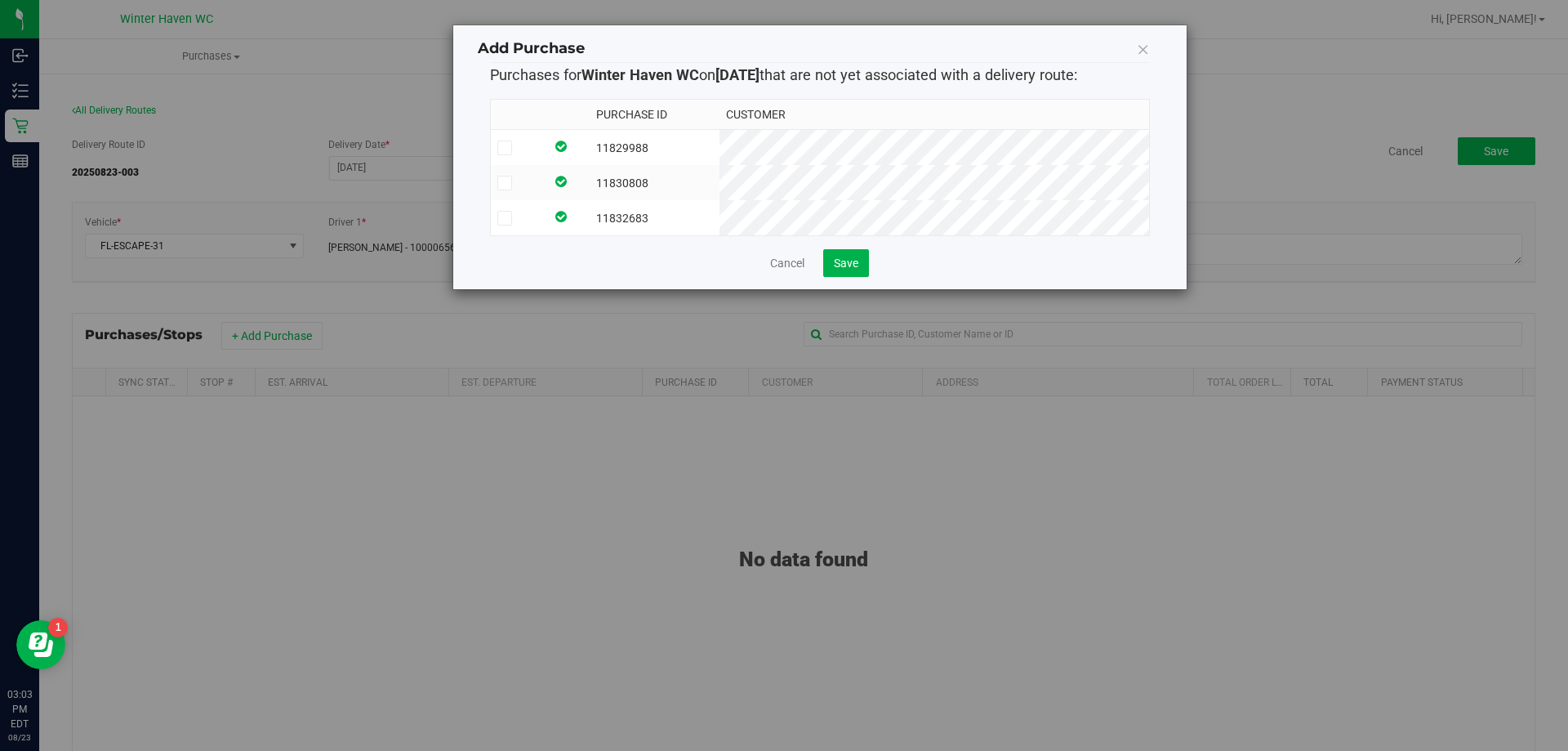
click at [509, 147] on span at bounding box center [504, 148] width 15 height 15
click at [505, 190] on span at bounding box center [504, 182] width 15 height 15
click at [0, 0] on input "checkbox" at bounding box center [0, 0] width 0 height 0
drag, startPoint x: 507, startPoint y: 223, endPoint x: 515, endPoint y: 227, distance: 8.9
click at [508, 224] on span at bounding box center [504, 217] width 15 height 15
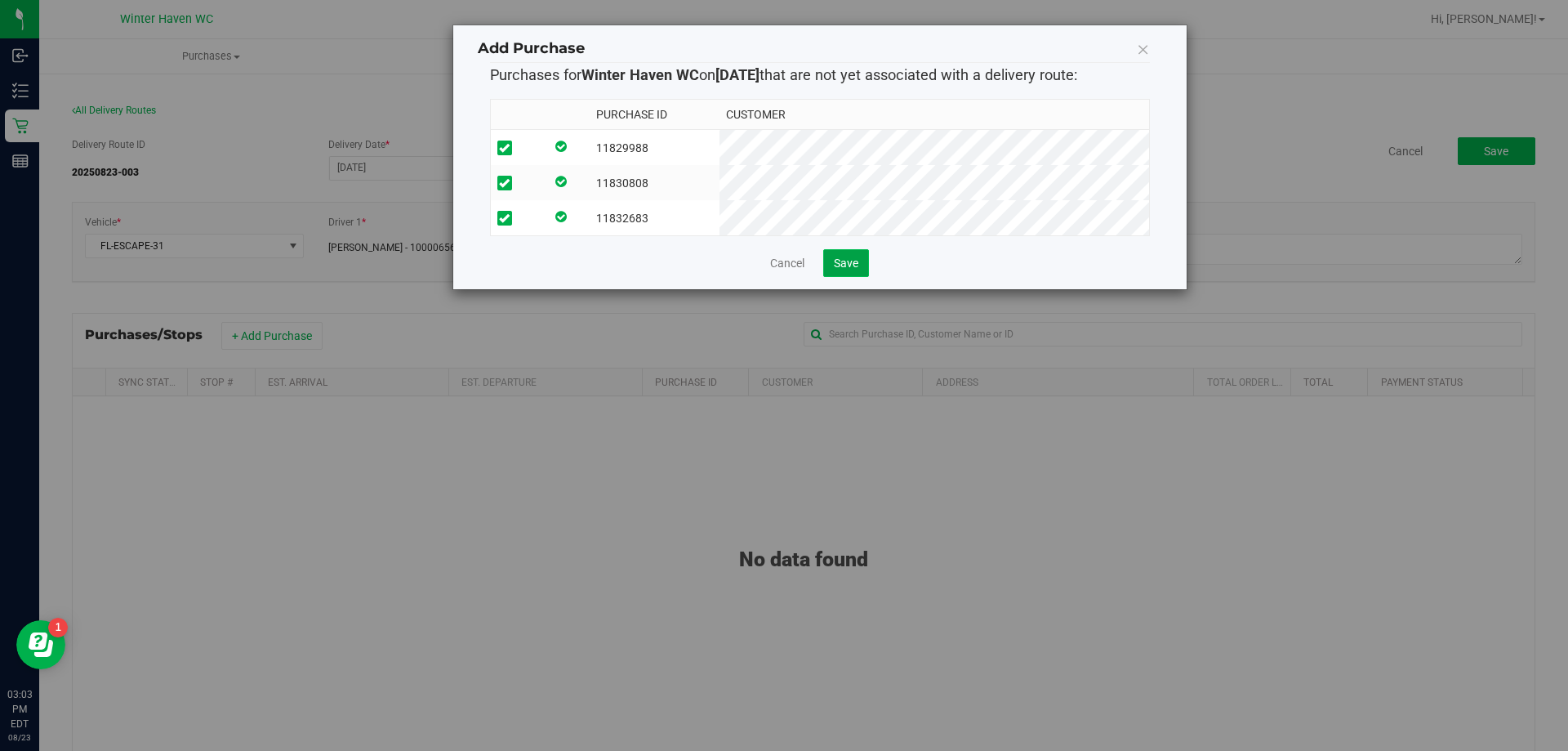
click at [850, 270] on span "Save" at bounding box center [846, 263] width 25 height 13
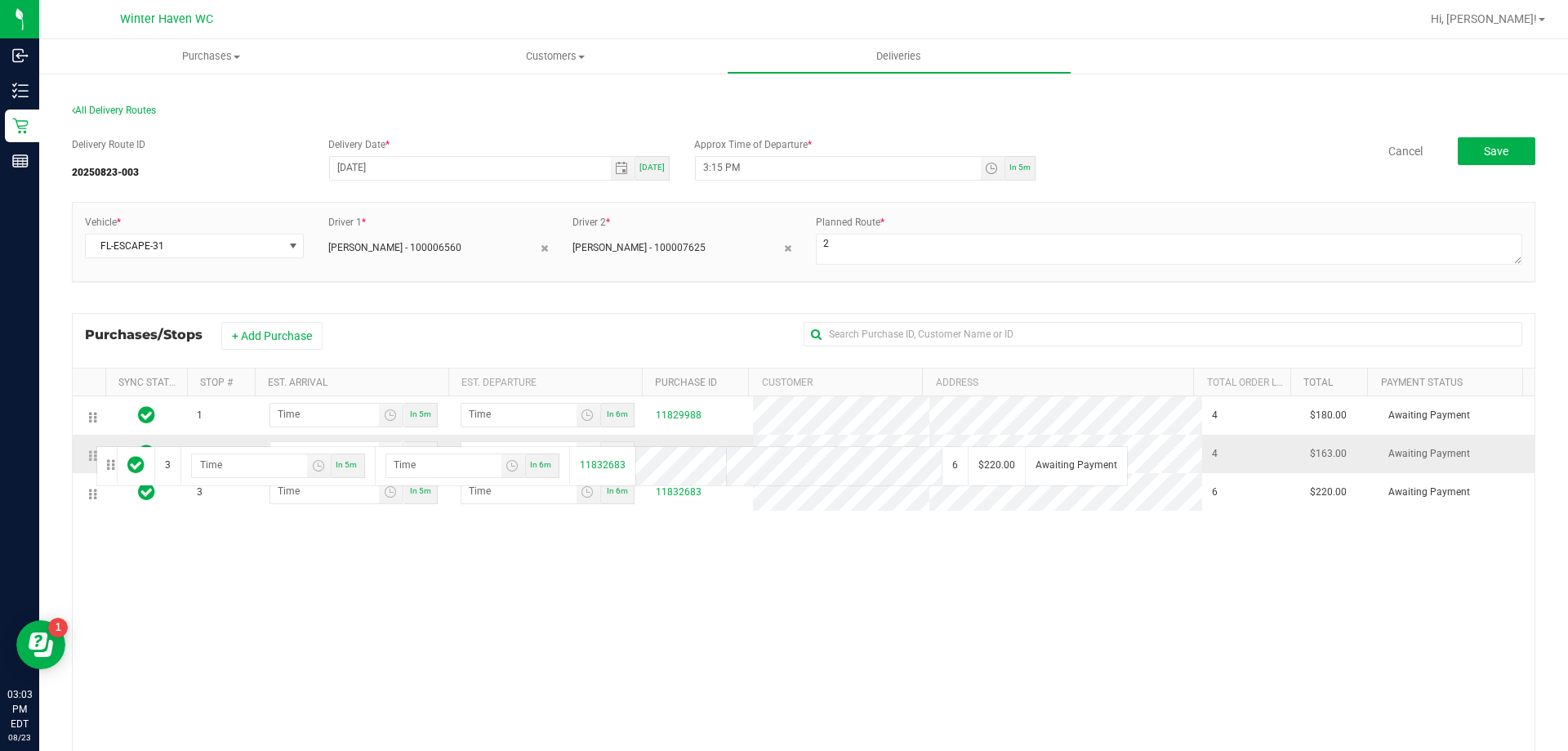
drag, startPoint x: 95, startPoint y: 492, endPoint x: 93, endPoint y: 444, distance: 48.0
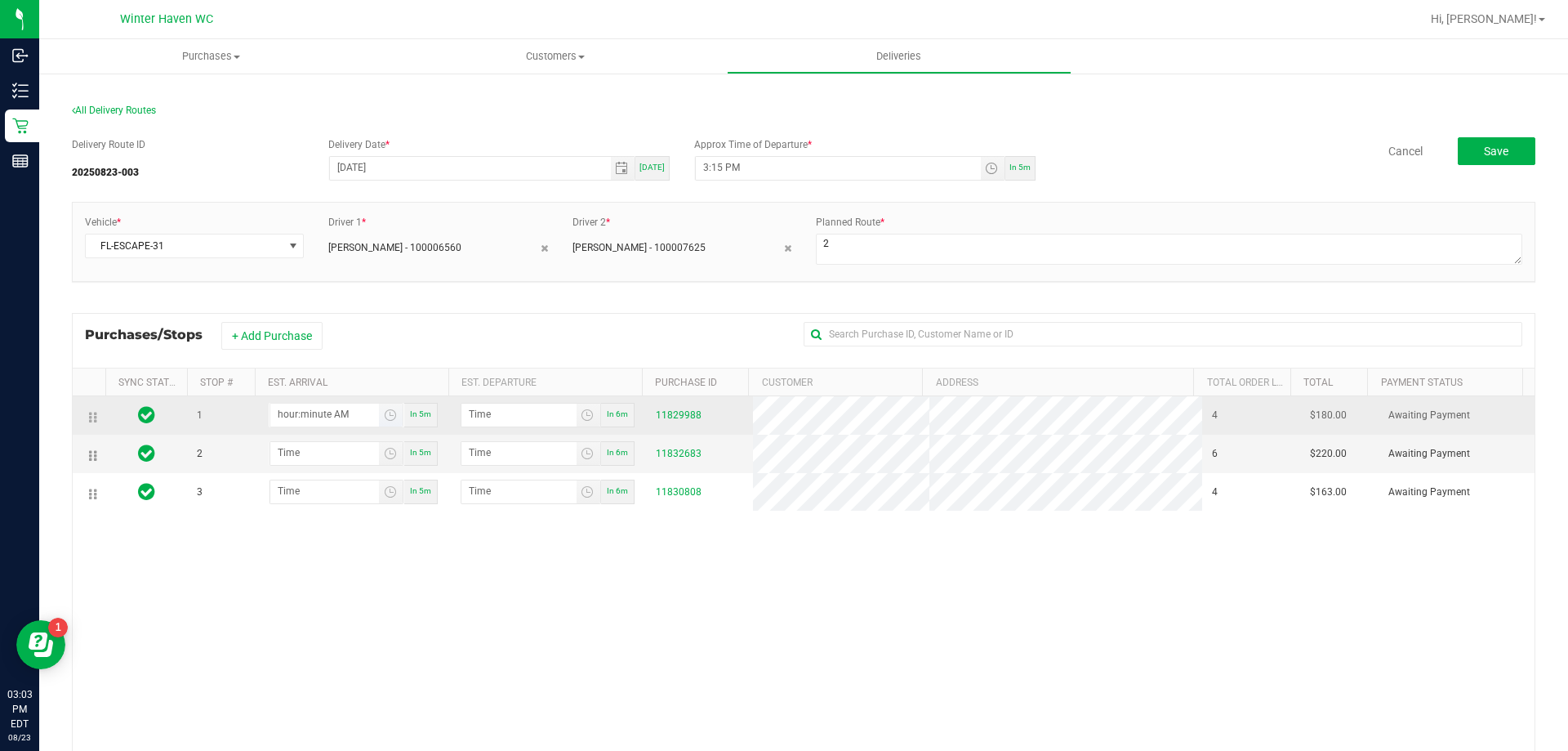
click at [350, 415] on input "hour:minute AM" at bounding box center [325, 414] width 108 height 21
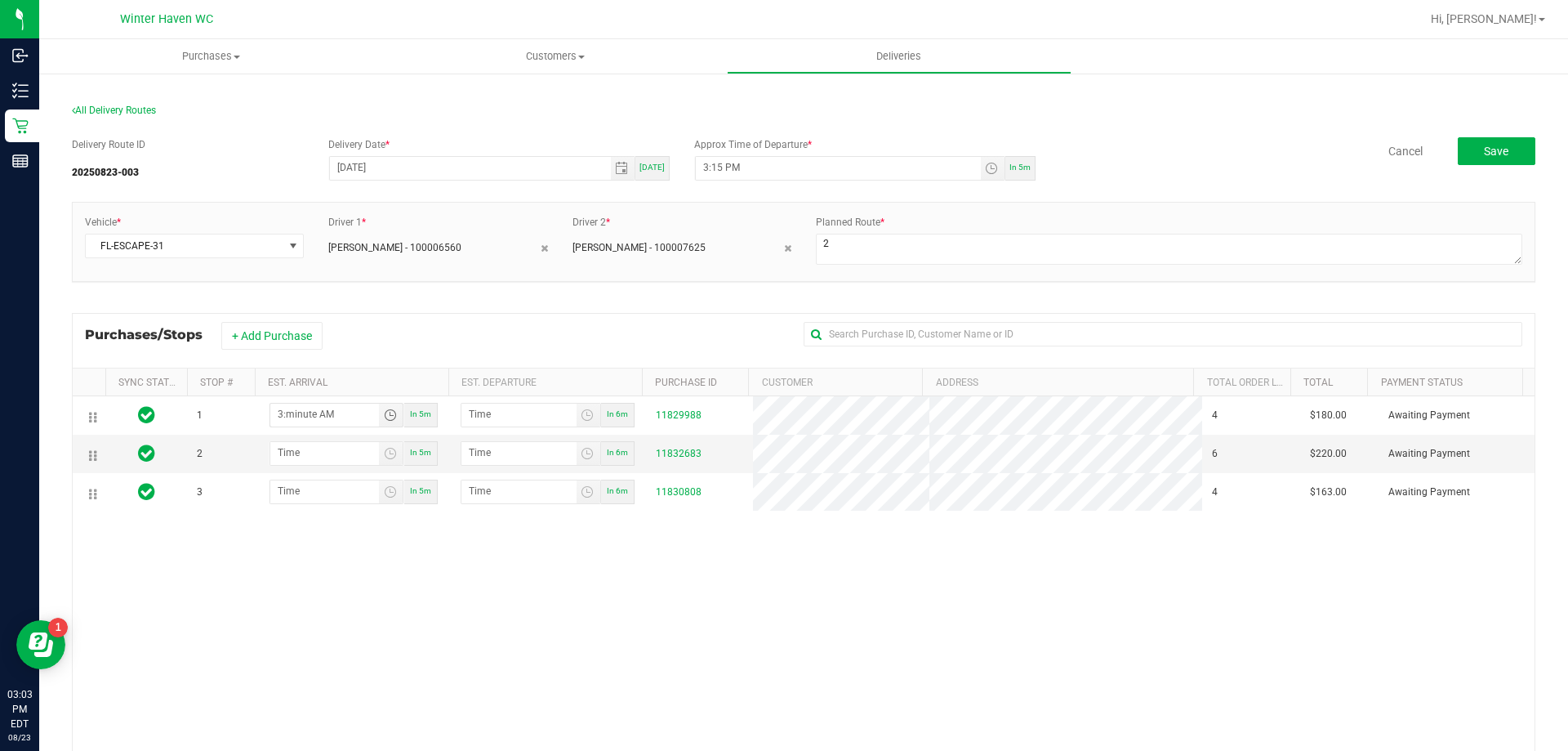
type input "3:04 AM"
type input "3:05 AM"
type input "3:45 AM"
type input "3:46 AM"
type input "3:45 PM"
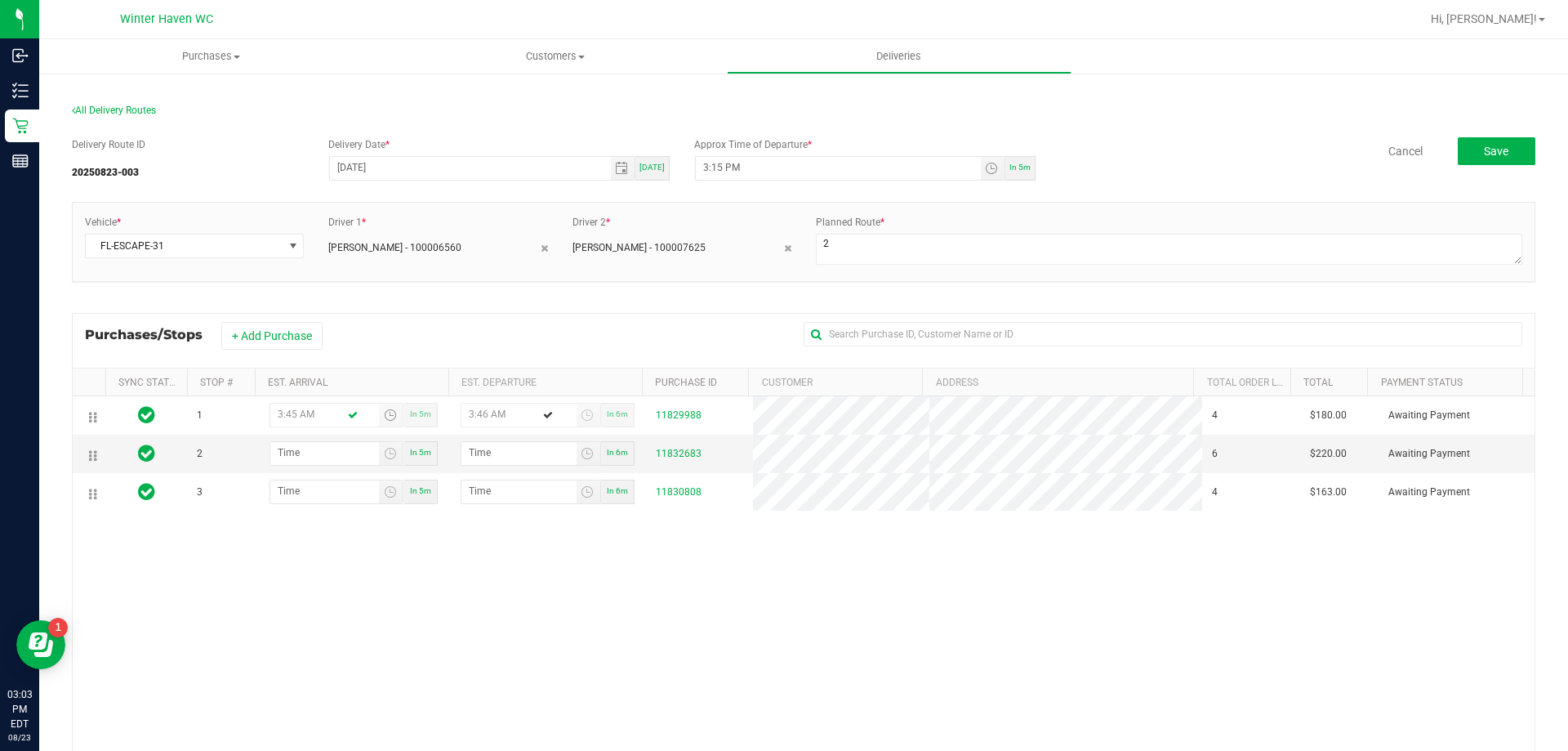
type input "3:46 PM"
type input "3:45 PM"
click at [318, 450] on input "hour:minute AM" at bounding box center [325, 453] width 108 height 21
type input "4:01 AM"
type input "4:02 AM"
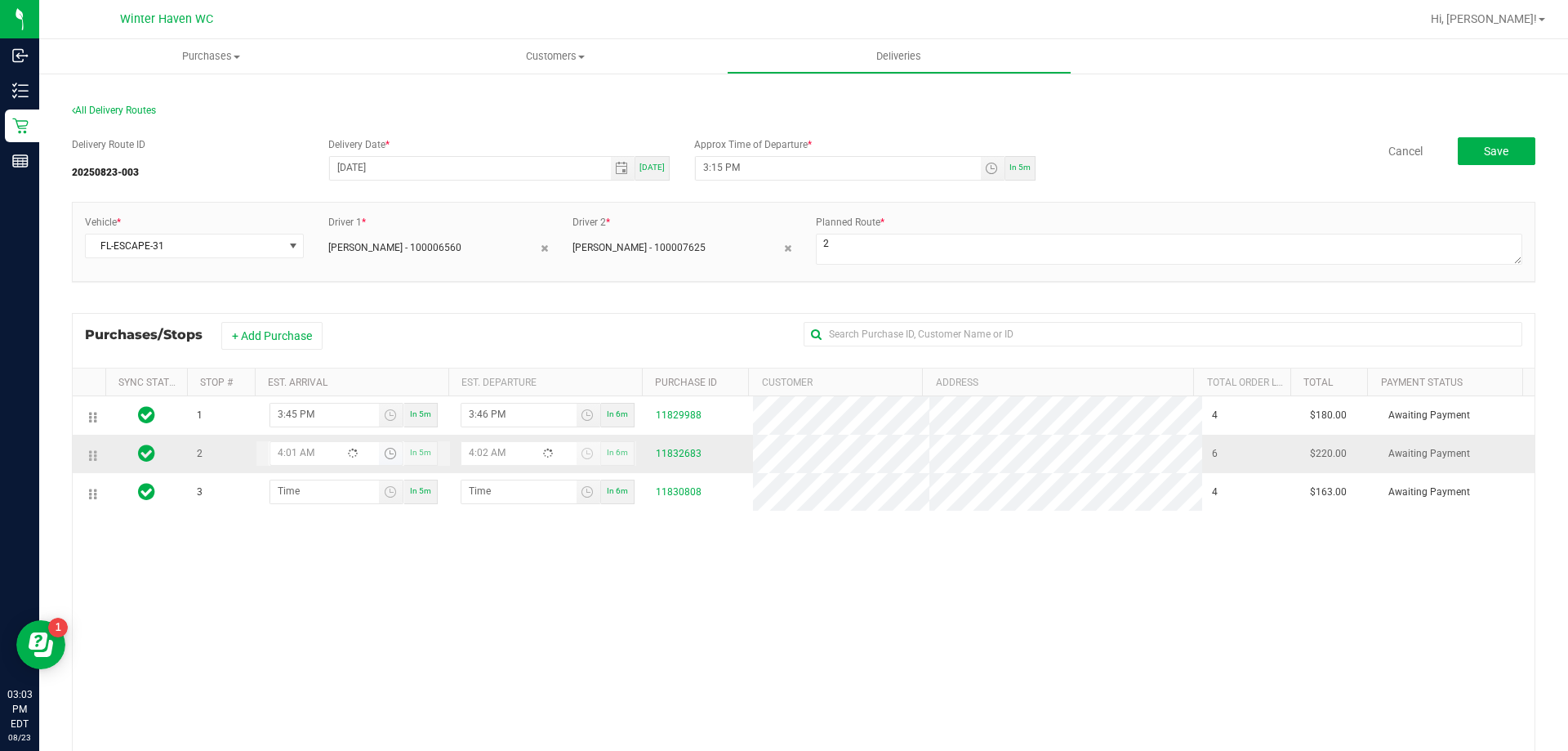
type input "4:10 AM"
type input "4:11 AM"
type input "4:10 PM"
type input "4:11 PM"
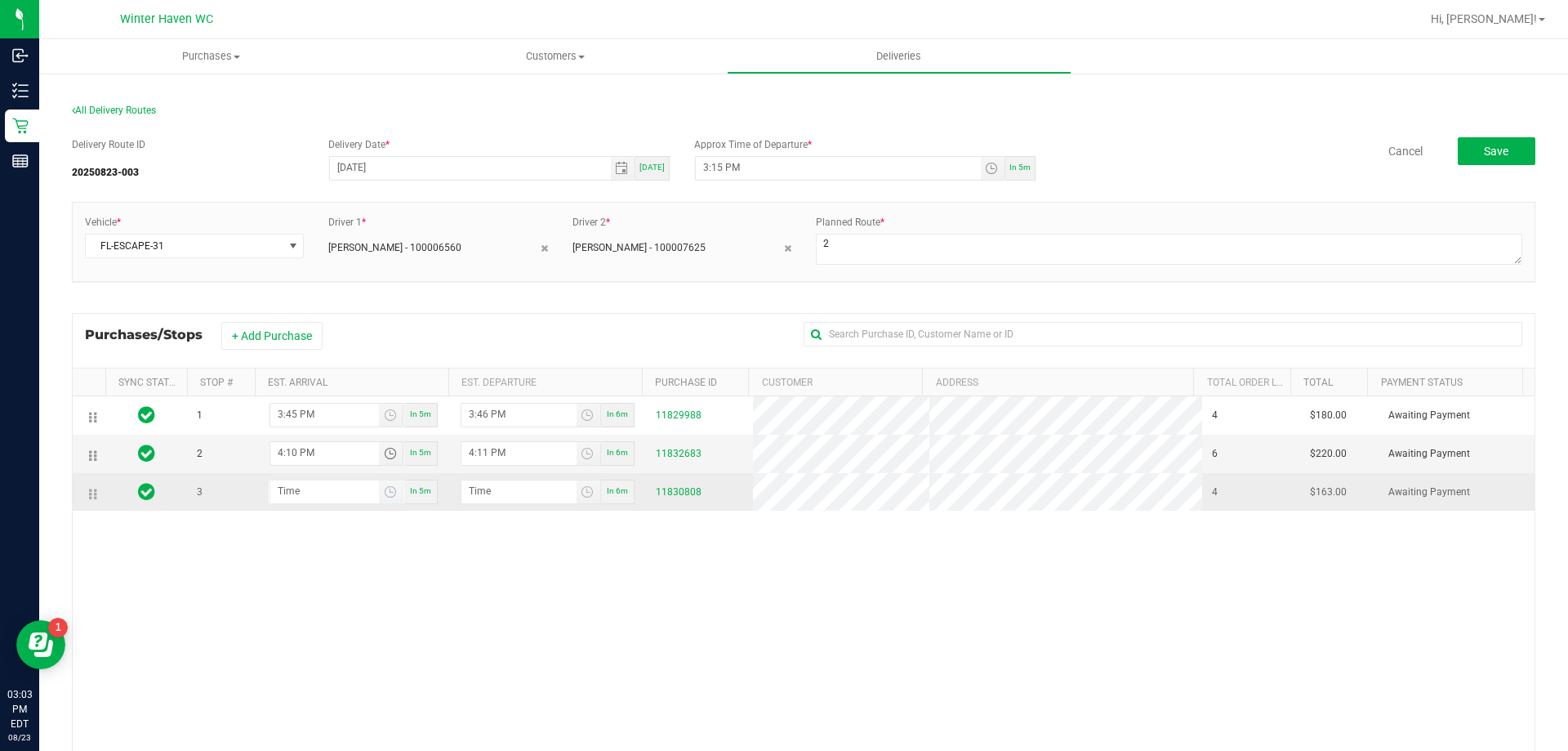
type input "4:10 PM"
click at [301, 485] on input "hour:minute AM" at bounding box center [325, 491] width 108 height 21
type input "5:00 AM"
type input "5:01 AM"
type input "5:00 PM"
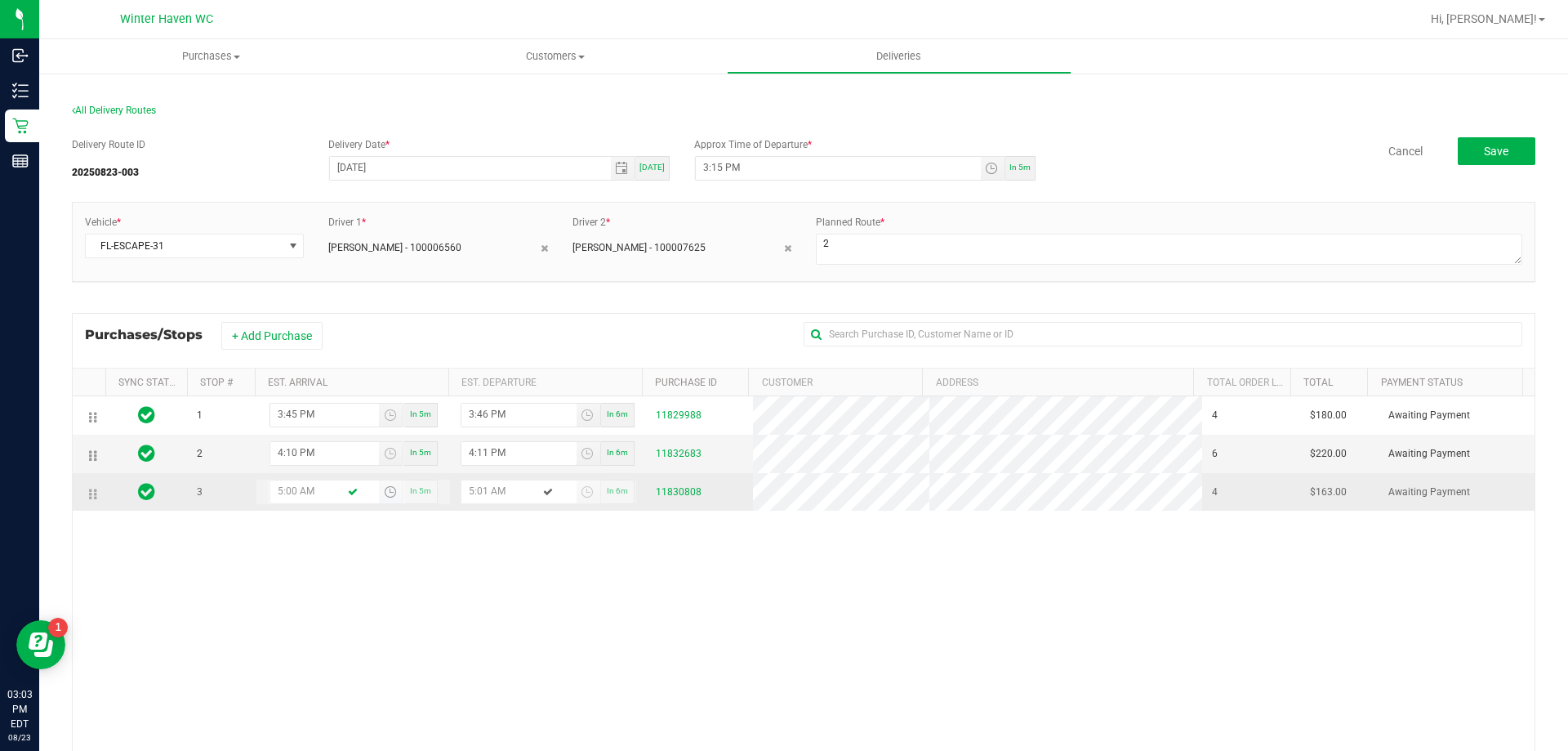
type input "5:01 PM"
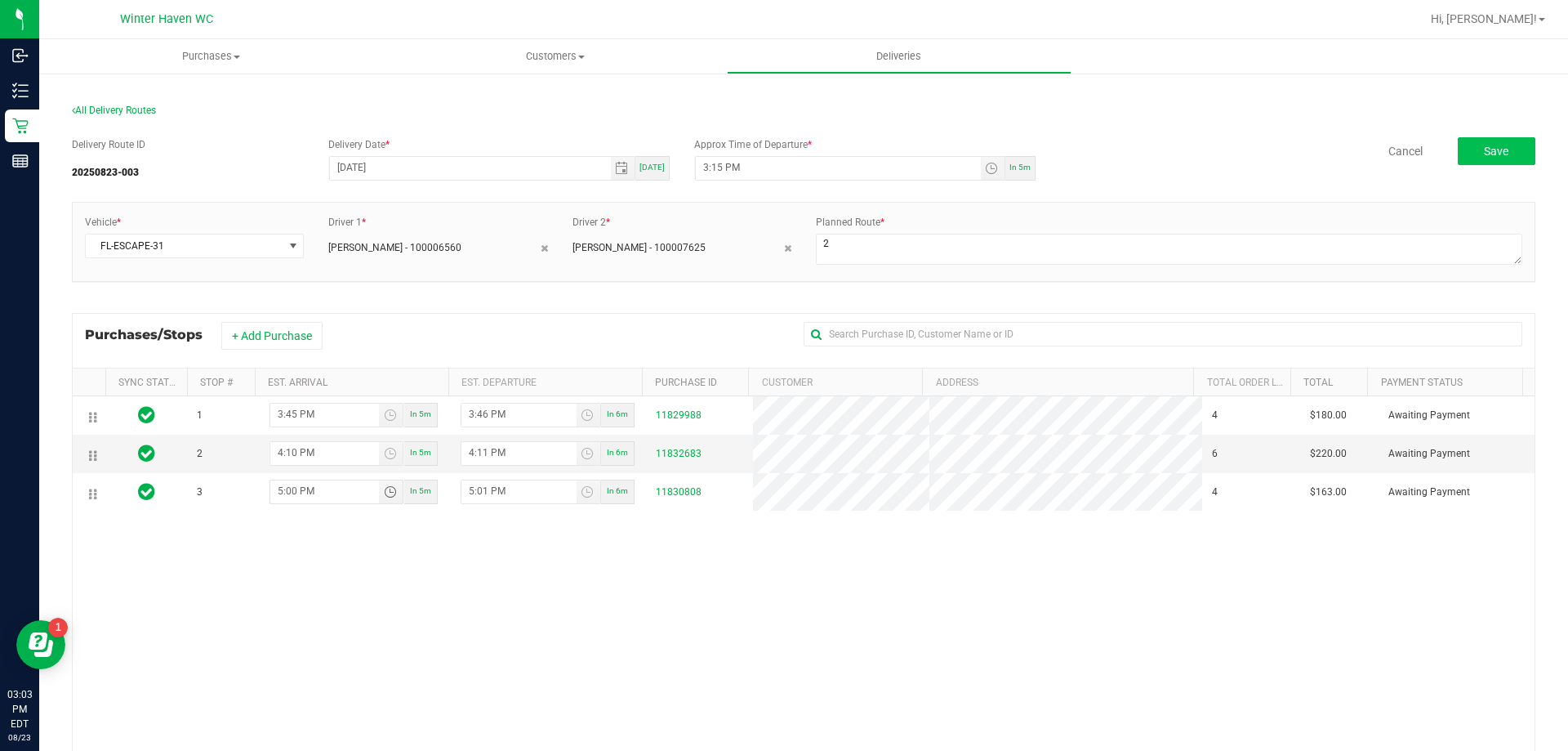
type input "5:00 PM"
click at [1474, 162] on button "Save" at bounding box center [1497, 151] width 77 height 27
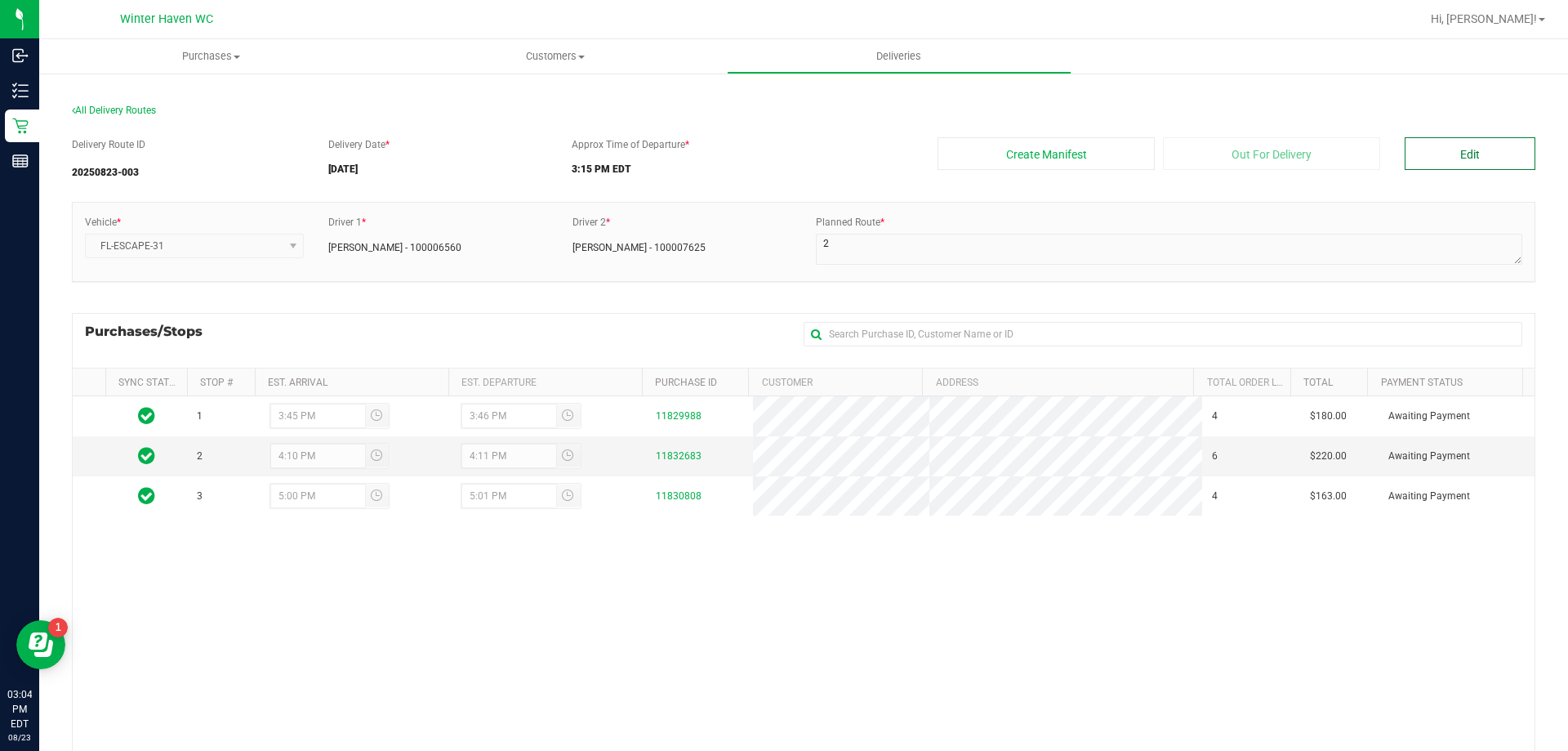
click at [1429, 159] on button "Edit" at bounding box center [1470, 154] width 131 height 33
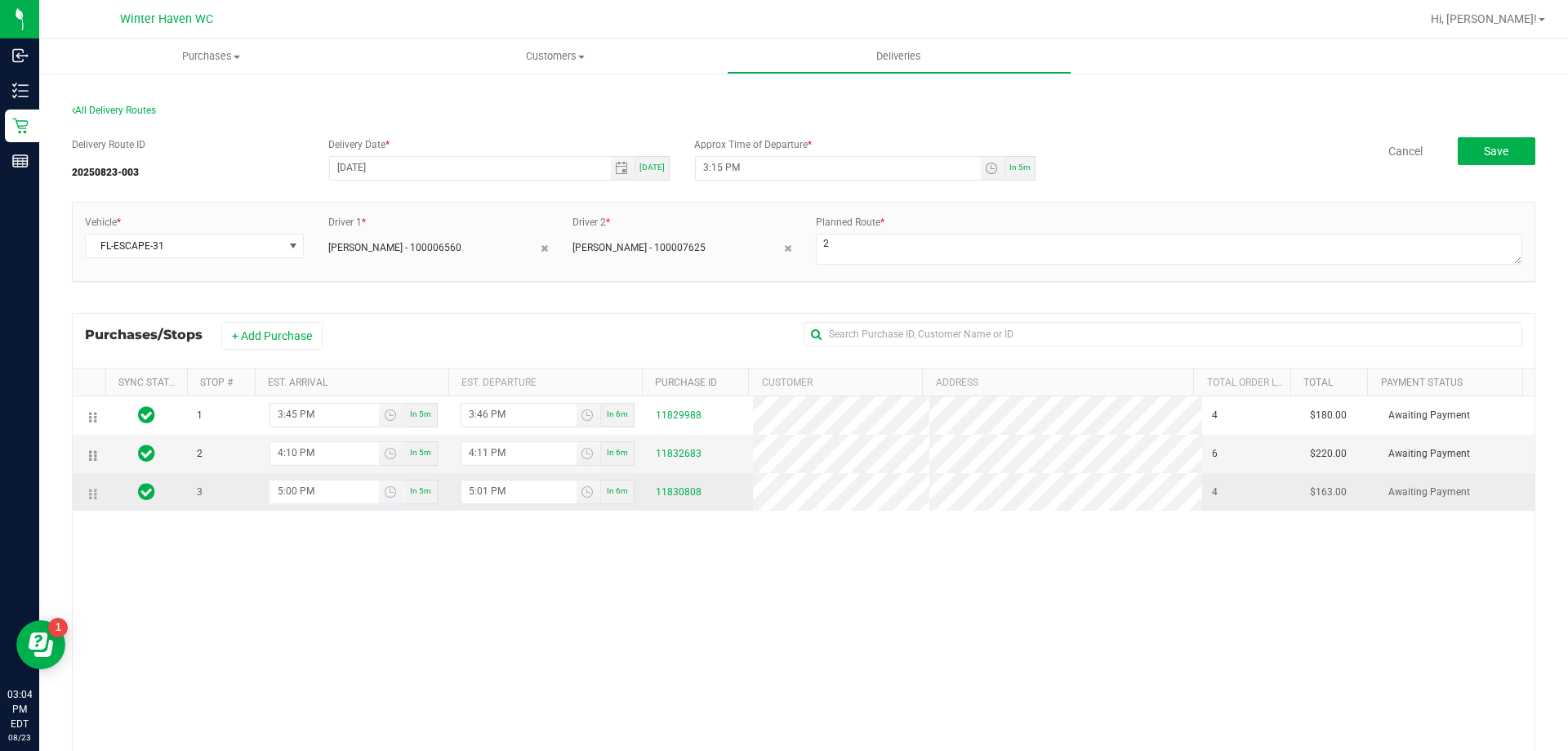
click at [281, 491] on input "5:00 PM" at bounding box center [325, 491] width 108 height 21
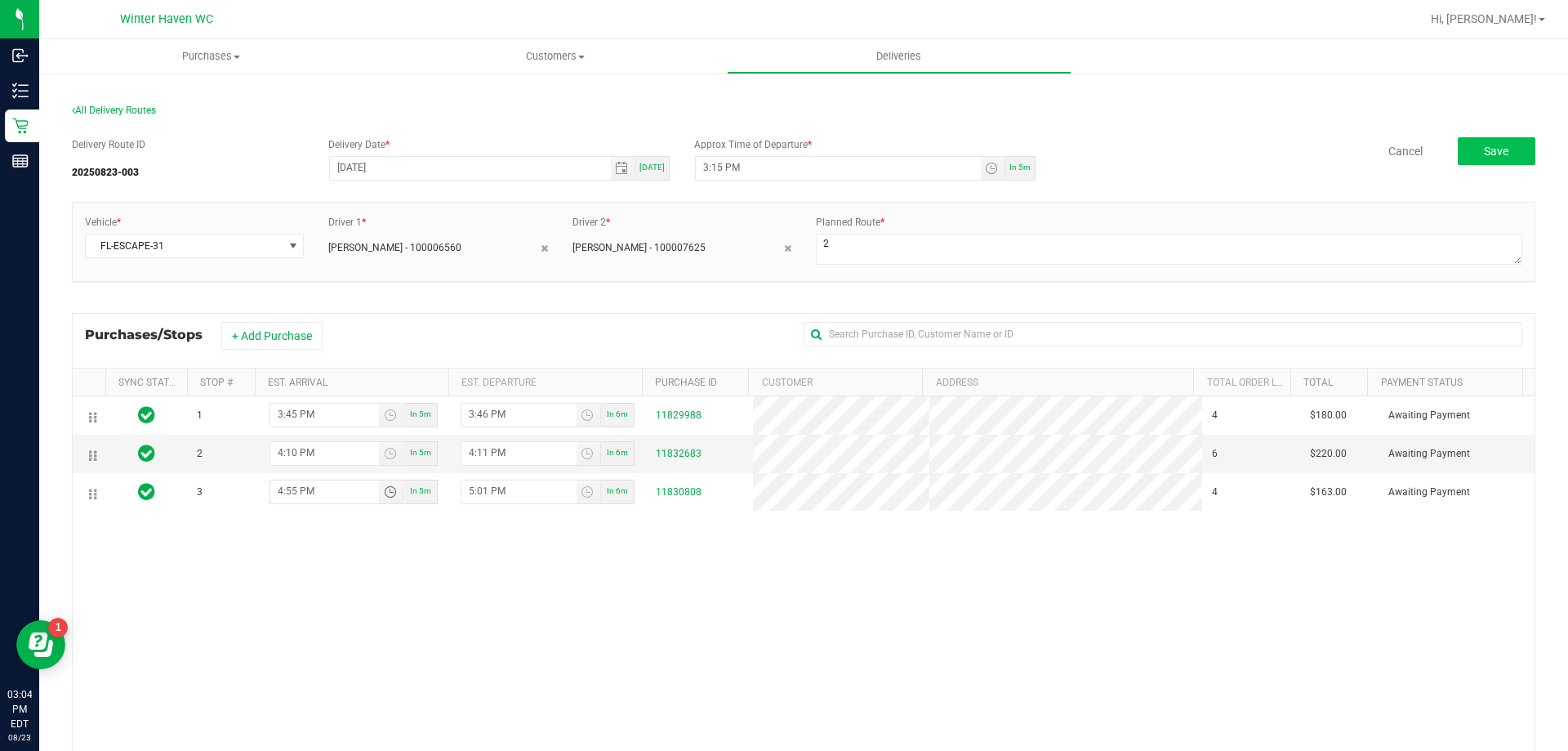
type input "4:55 PM"
click at [1503, 150] on button "Save" at bounding box center [1497, 151] width 77 height 27
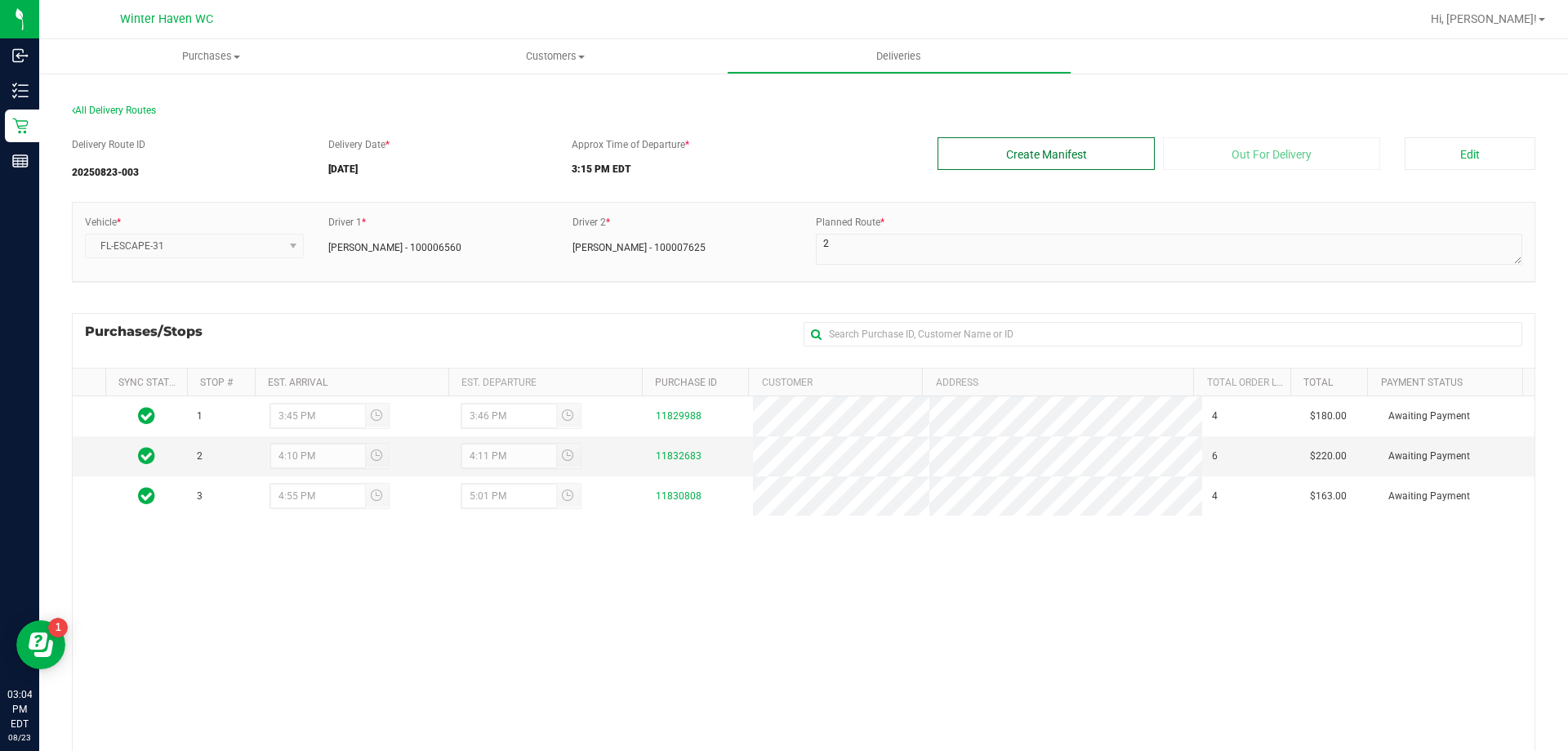
click at [1059, 159] on button "Create Manifest" at bounding box center [1046, 154] width 217 height 33
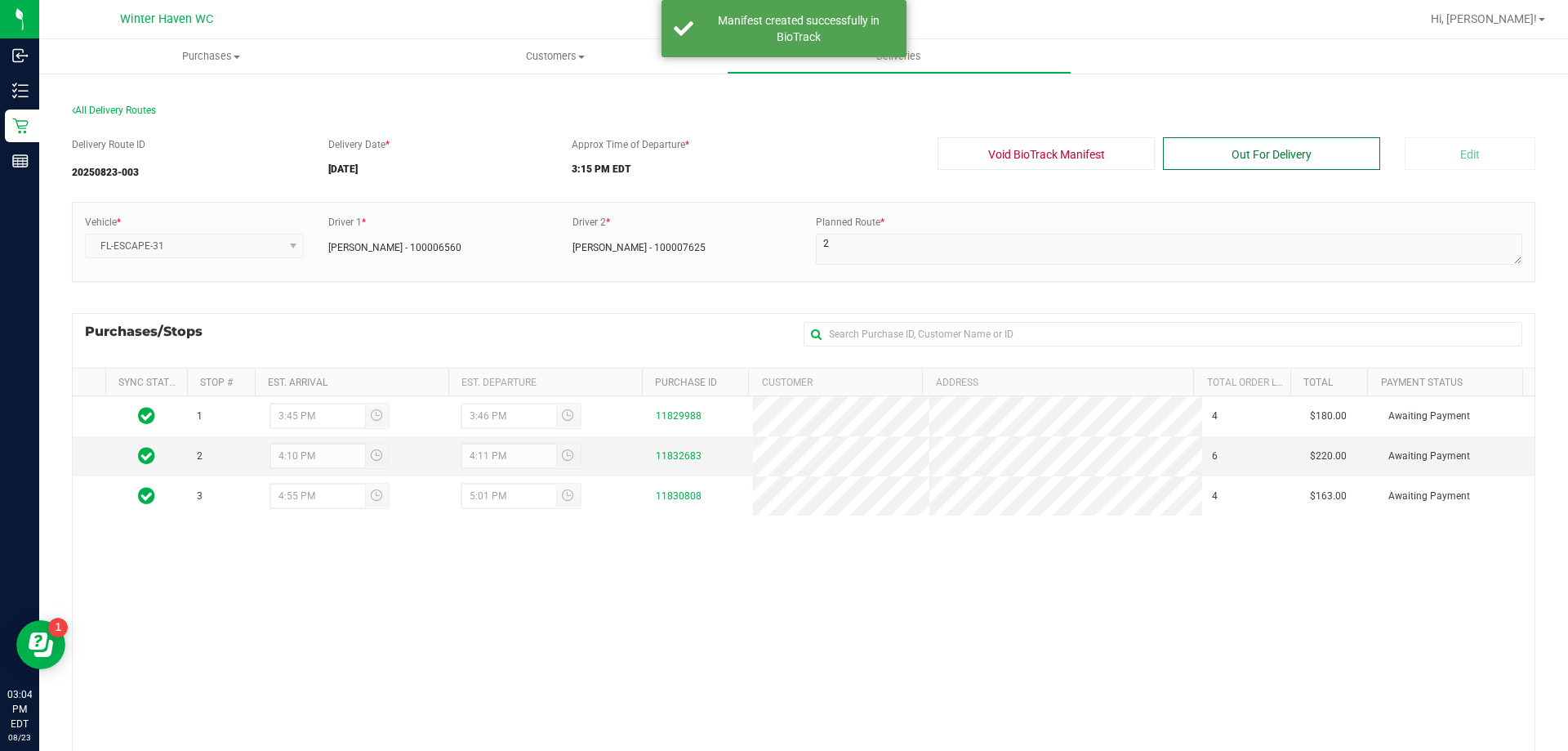
click at [1270, 152] on button "Out For Delivery" at bounding box center [1271, 154] width 217 height 33
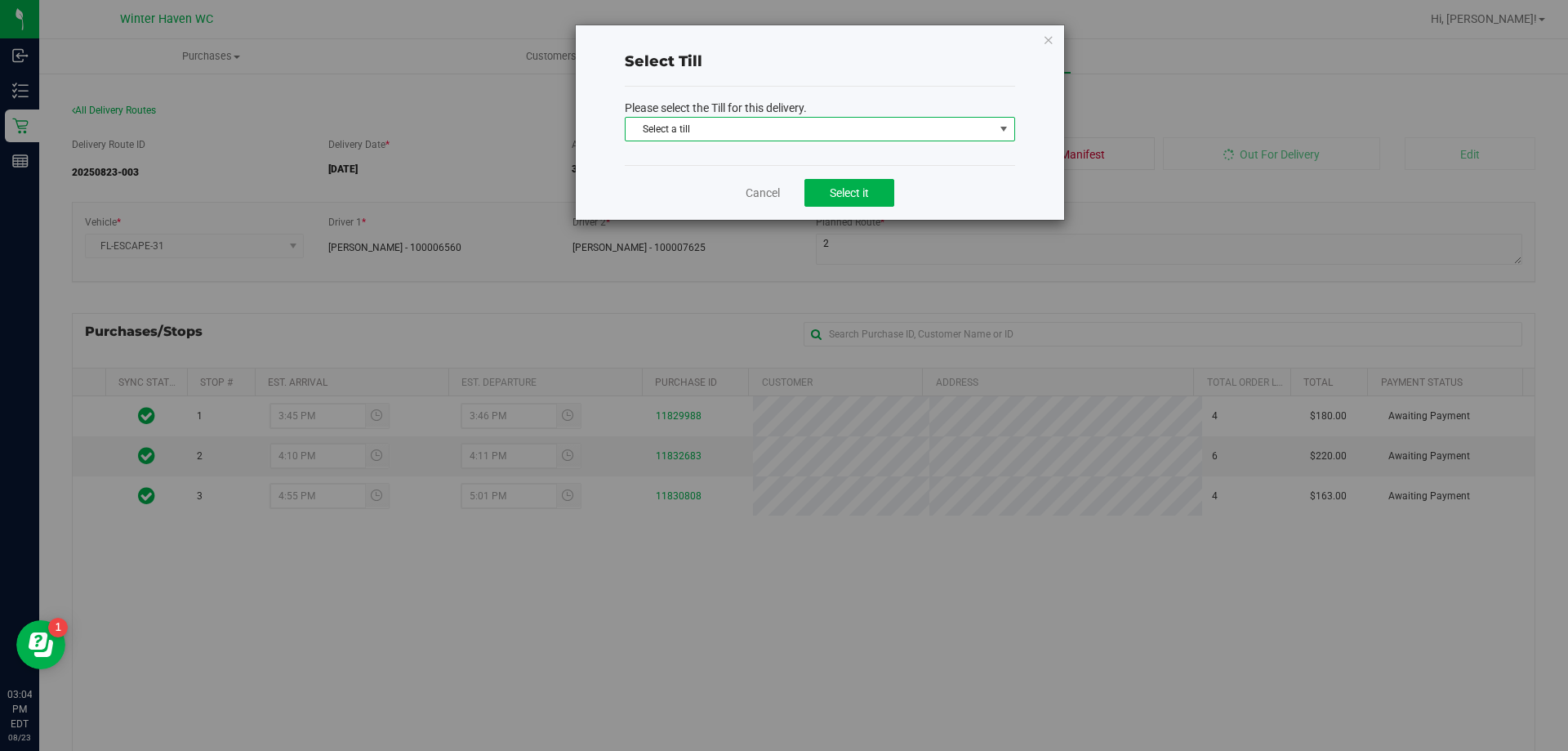
click at [738, 130] on span "Select a till" at bounding box center [810, 129] width 368 height 23
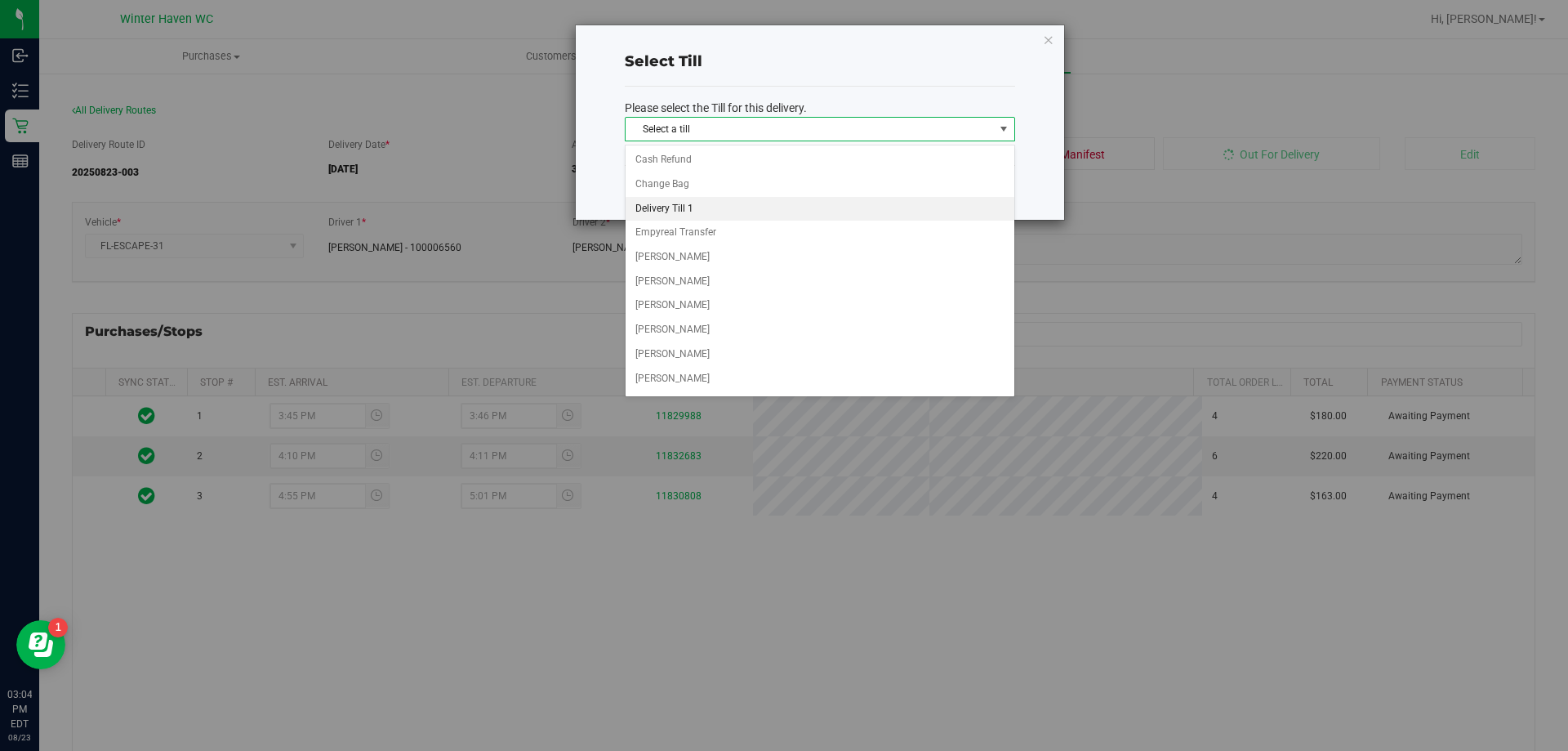
click at [694, 211] on li "Delivery Till 1" at bounding box center [820, 209] width 389 height 25
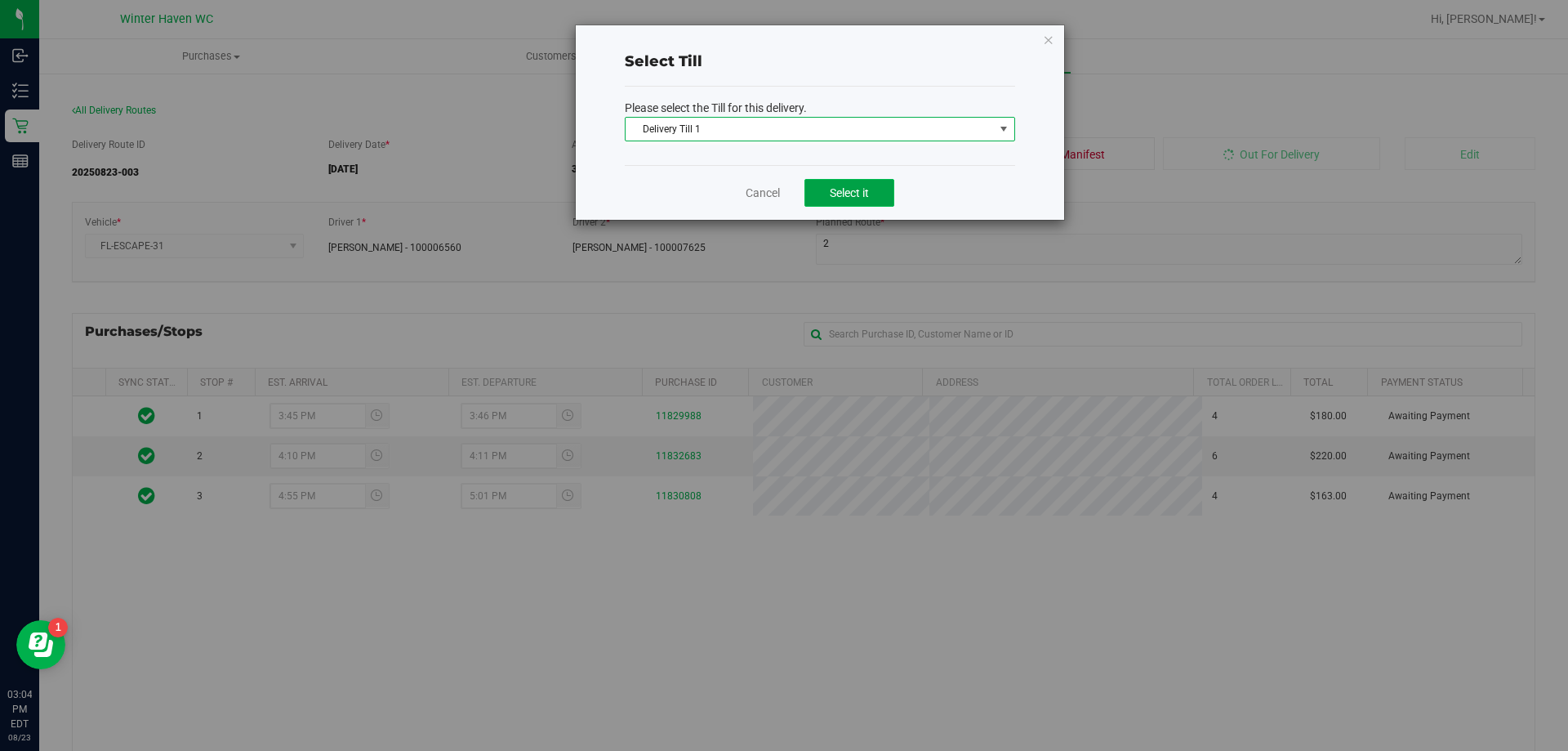
click at [830, 194] on span "Select it" at bounding box center [849, 192] width 40 height 13
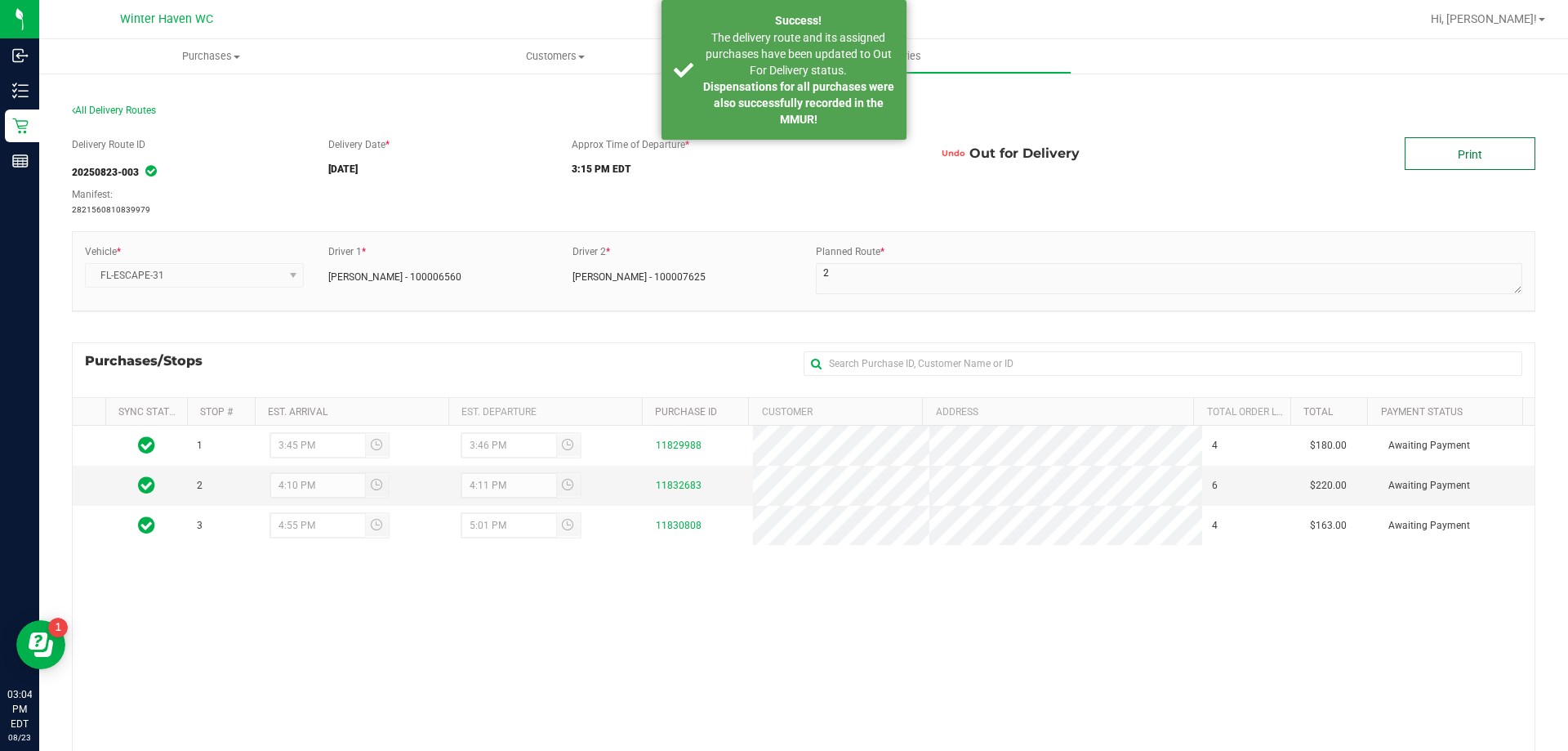
click at [1437, 152] on link "Print" at bounding box center [1470, 154] width 131 height 33
